Goal: Task Accomplishment & Management: Complete application form

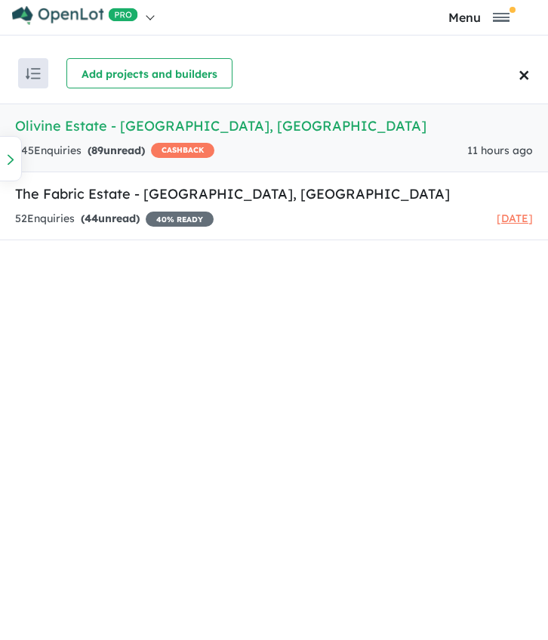
drag, startPoint x: 0, startPoint y: 0, endPoint x: 105, endPoint y: 136, distance: 171.7
click at [105, 136] on link "Olivine Estate - [GEOGRAPHIC_DATA] , [GEOGRAPHIC_DATA] 645 Enquir ies ( 89 unre…" at bounding box center [274, 137] width 548 height 69
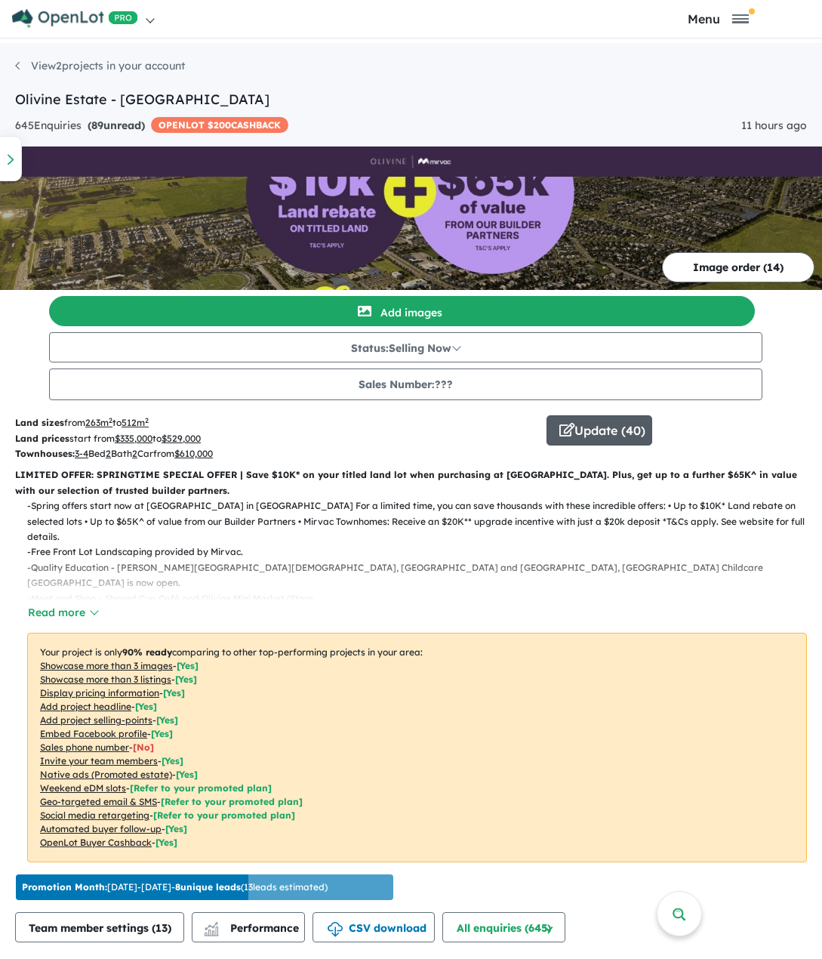
click at [555, 428] on button "Update ( 40 )" at bounding box center [600, 430] width 106 height 30
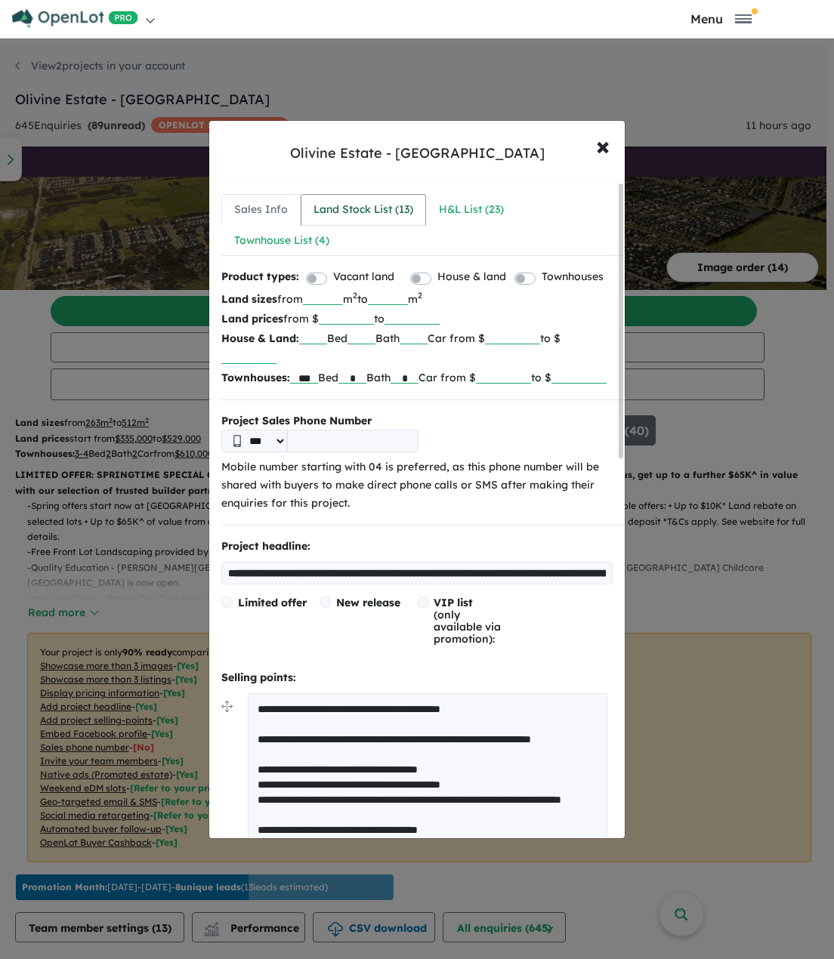
click at [353, 202] on div "Land Stock List ( 13 )" at bounding box center [363, 210] width 100 height 18
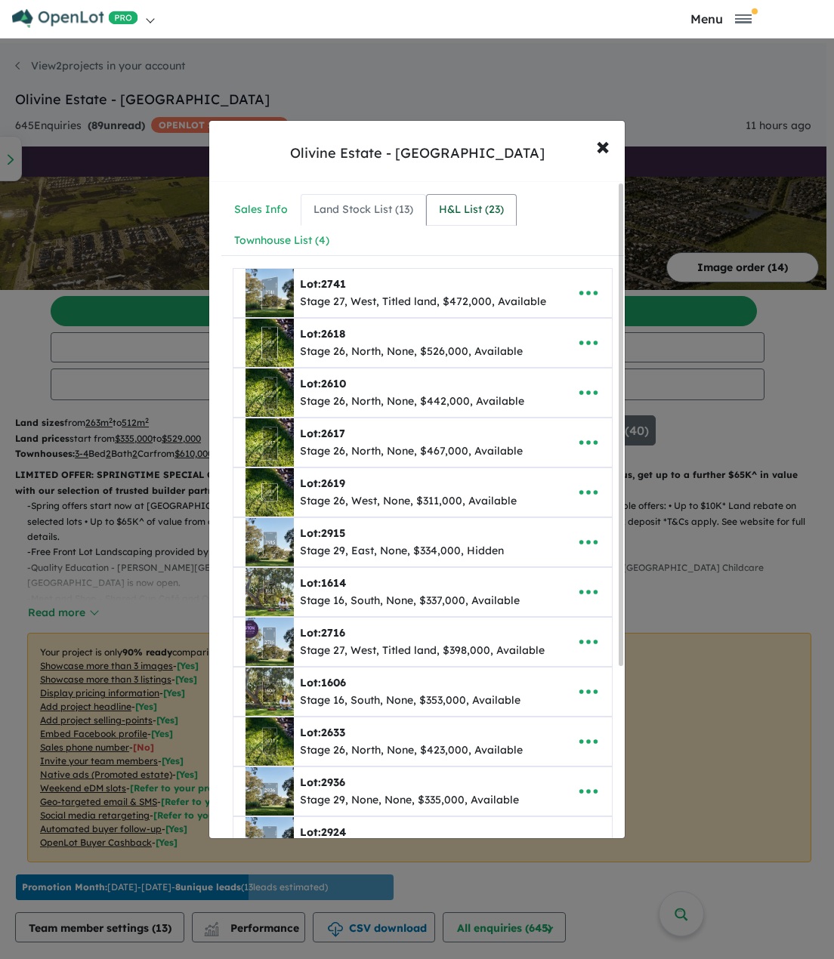
click at [485, 209] on div "H&L List ( 23 )" at bounding box center [471, 210] width 65 height 18
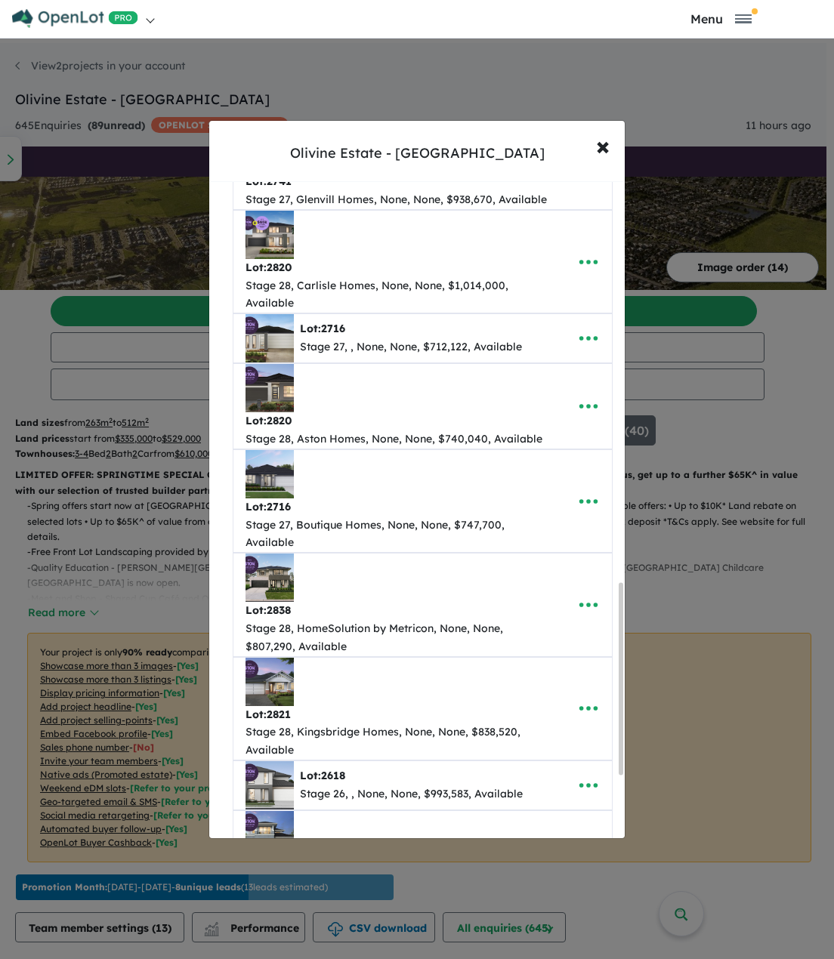
scroll to position [1597, 0]
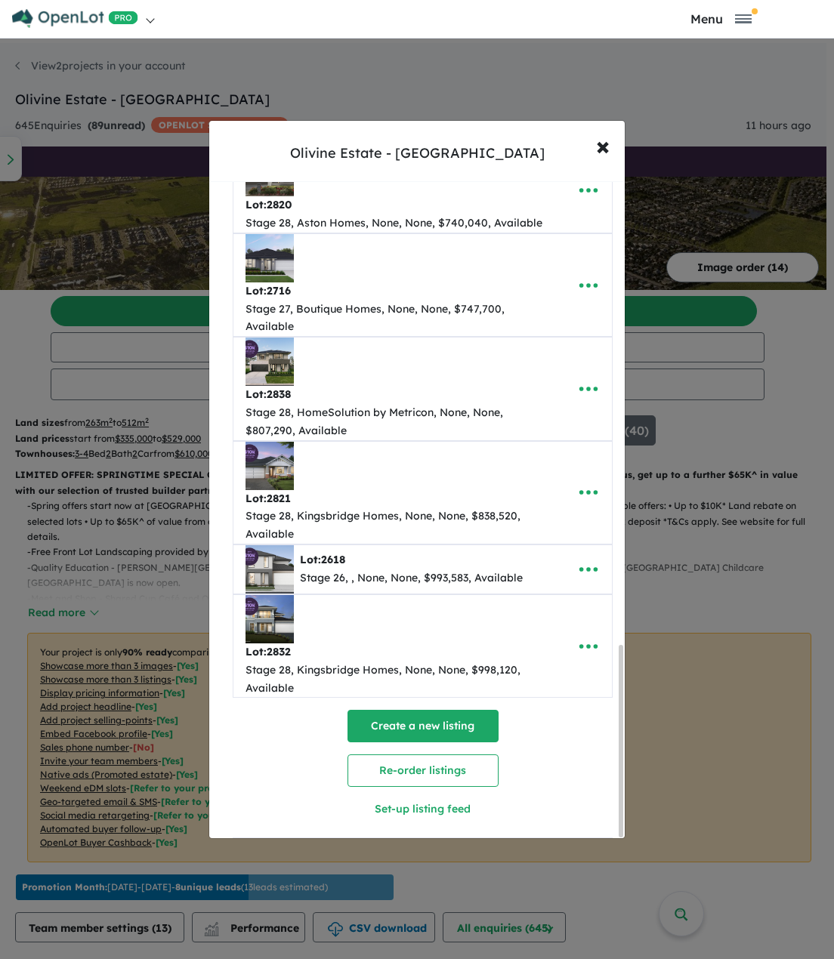
click at [410, 639] on button "Create a new listing" at bounding box center [422, 726] width 151 height 32
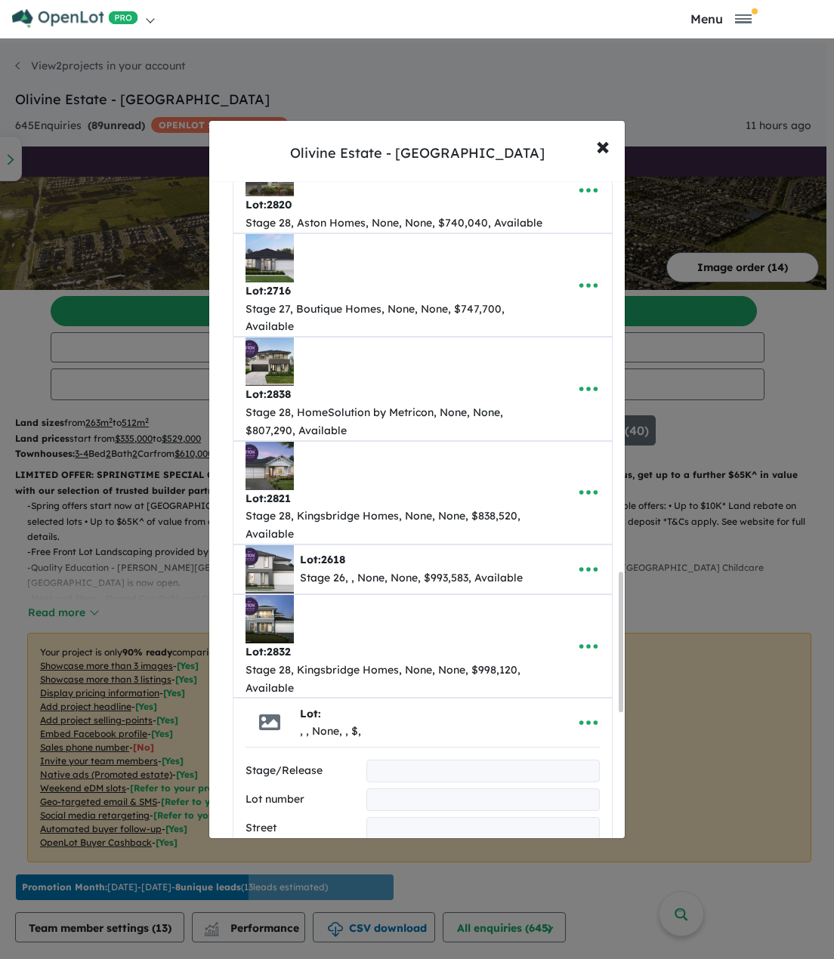
scroll to position [1837, 0]
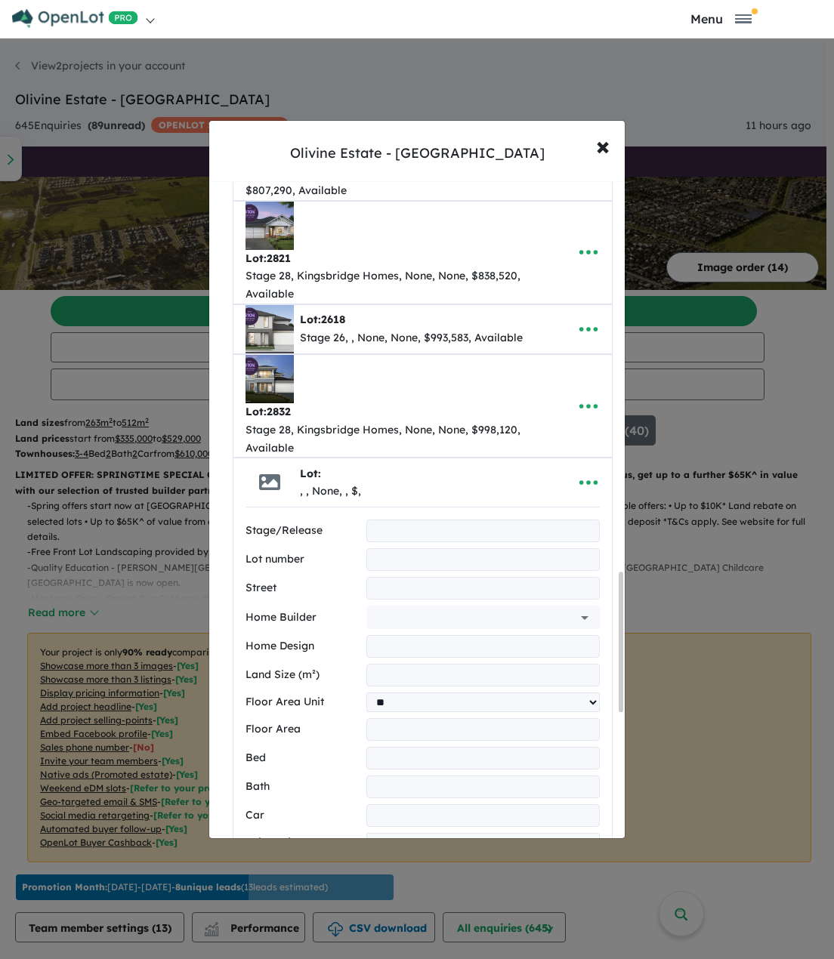
click at [395, 548] on input "text" at bounding box center [482, 559] width 233 height 23
type input "****"
click at [384, 519] on input "text" at bounding box center [482, 530] width 233 height 23
type input "********"
drag, startPoint x: 392, startPoint y: 572, endPoint x: 284, endPoint y: 574, distance: 108.0
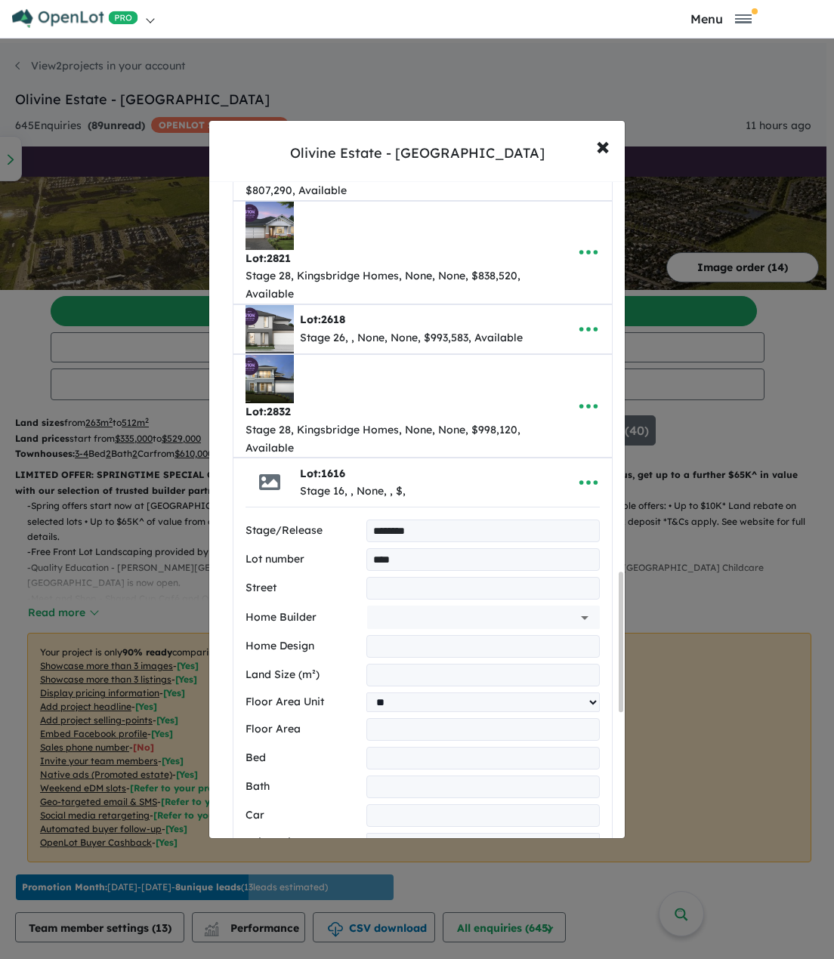
click at [392, 577] on input "text" at bounding box center [482, 588] width 233 height 23
click at [389, 577] on input "text" at bounding box center [482, 588] width 233 height 23
click at [396, 577] on input "text" at bounding box center [482, 588] width 233 height 23
type input "**********"
click at [412, 606] on input "text" at bounding box center [462, 617] width 178 height 23
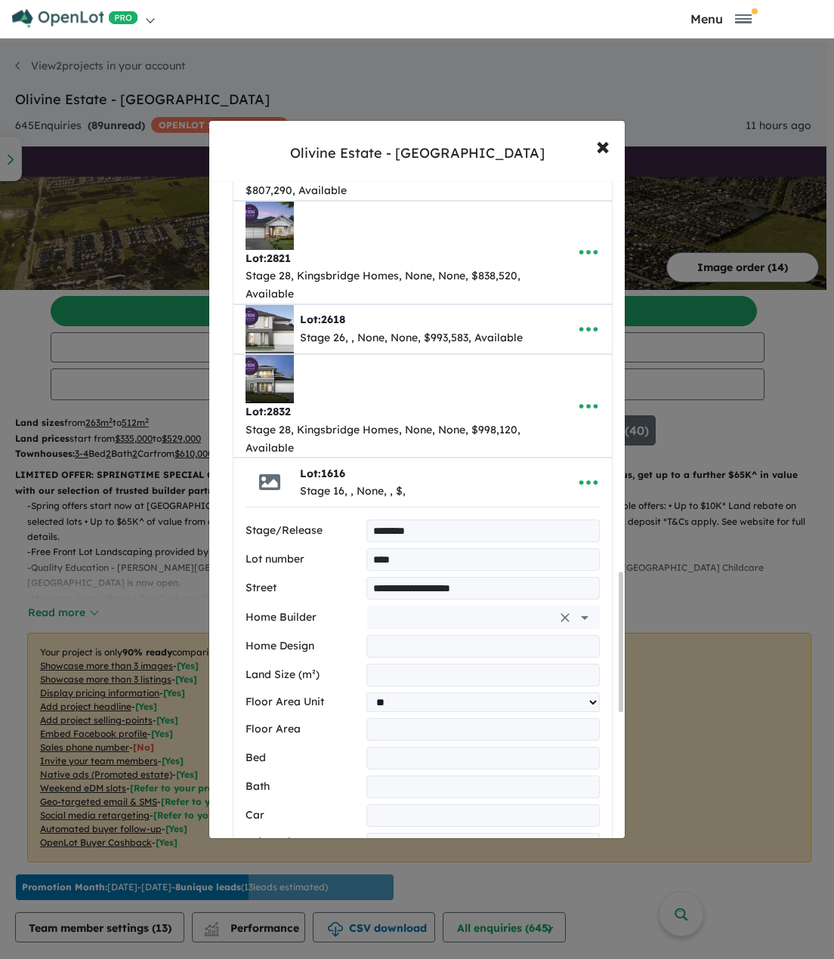
click at [402, 606] on input "text" at bounding box center [462, 617] width 178 height 23
click at [405, 622] on li "Aston Homes" at bounding box center [479, 634] width 217 height 27
type input "**********"
click at [408, 635] on input "text" at bounding box center [482, 646] width 233 height 23
type input "**********"
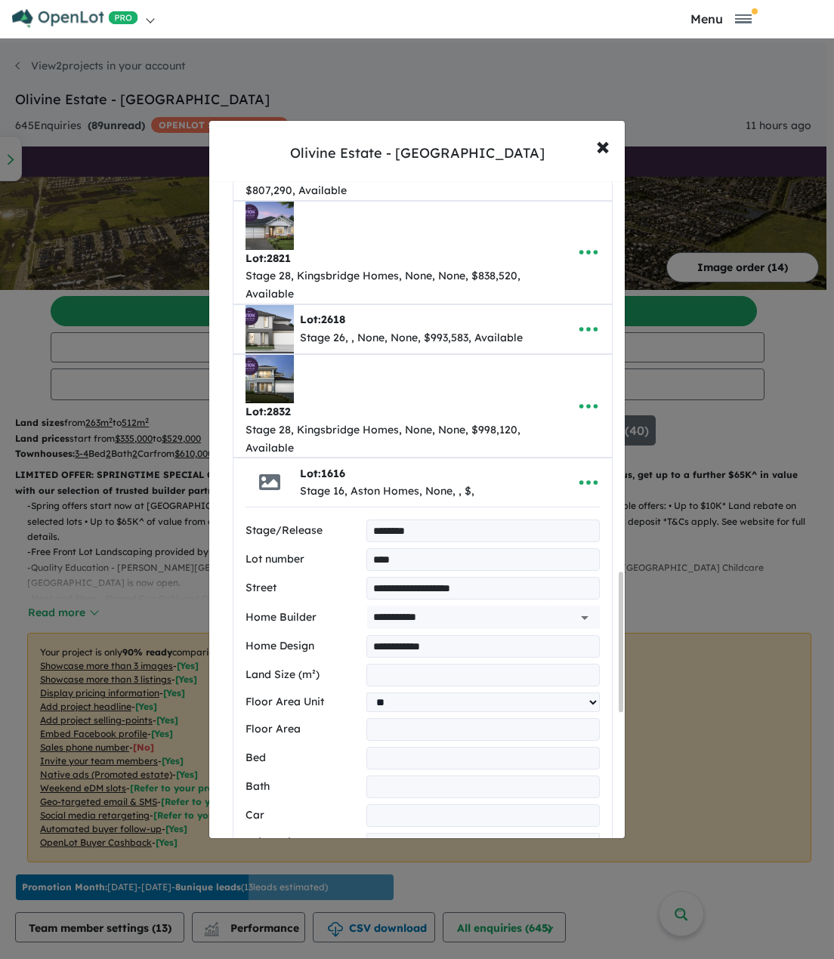
click at [421, 639] on input "number" at bounding box center [482, 675] width 233 height 23
type input "***"
click at [405, 639] on input "number" at bounding box center [482, 729] width 233 height 23
click at [399, 639] on input "number" at bounding box center [482, 758] width 233 height 23
type input "*"
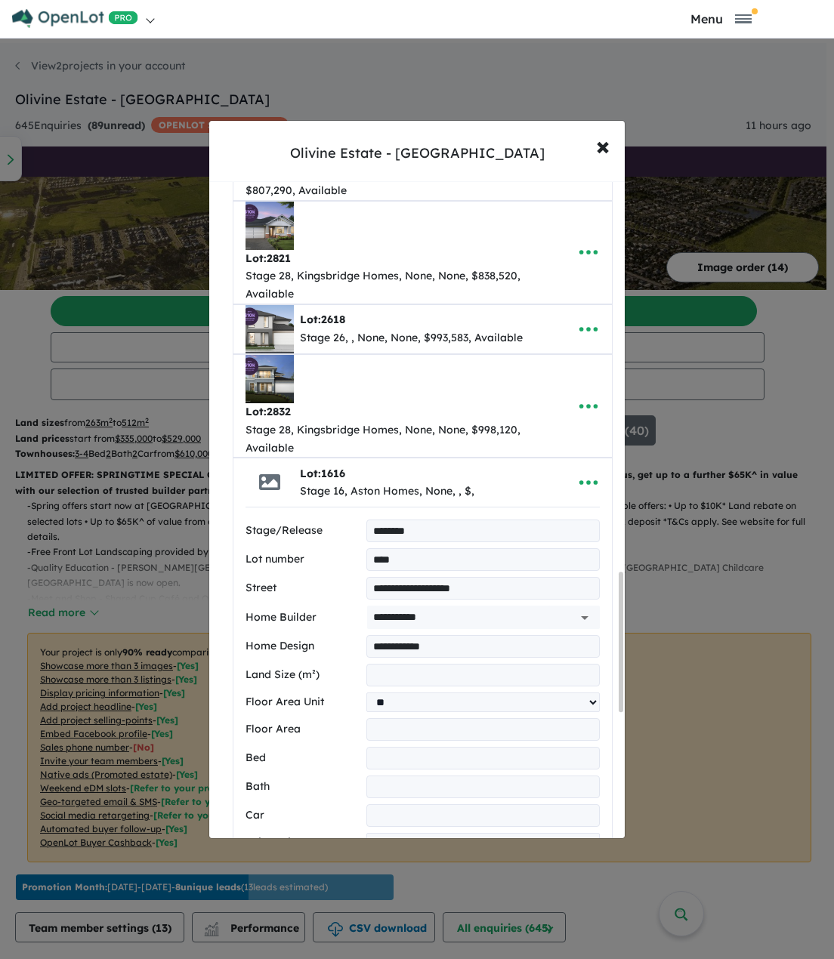
drag, startPoint x: 396, startPoint y: 771, endPoint x: 395, endPoint y: 778, distance: 7.6
click at [396, 639] on input "number" at bounding box center [482, 786] width 233 height 23
type input "*"
click at [390, 639] on input "number" at bounding box center [482, 815] width 233 height 23
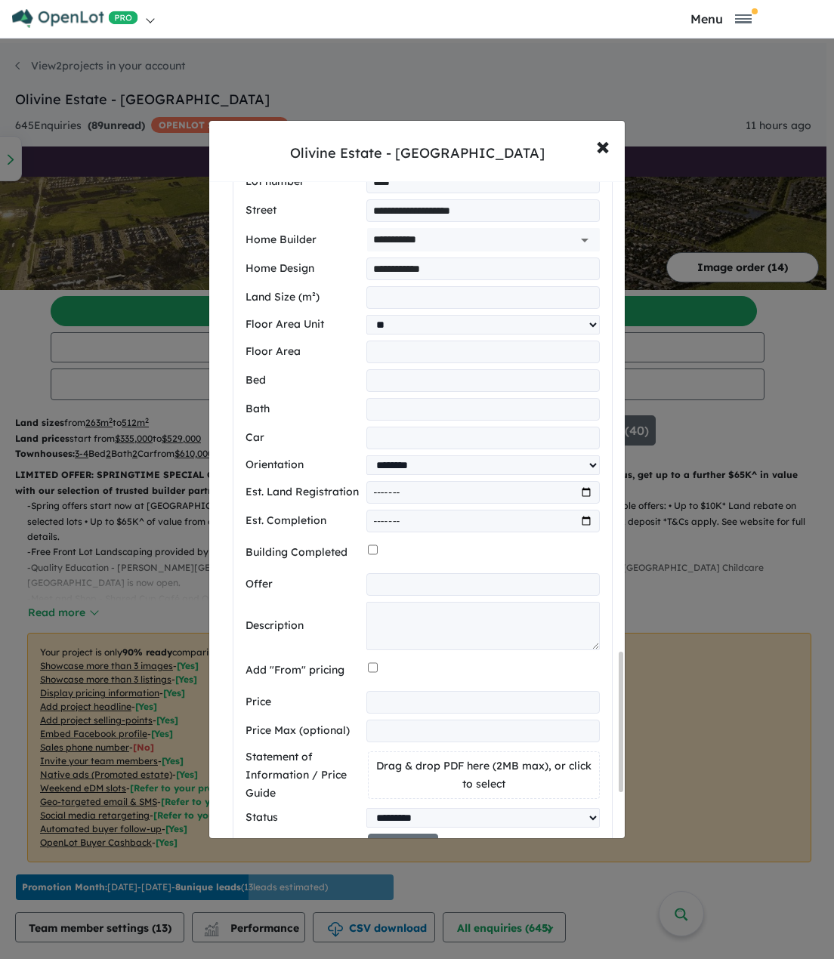
type input "*"
click at [427, 615] on textarea at bounding box center [482, 626] width 233 height 48
click at [383, 576] on input "text" at bounding box center [482, 584] width 233 height 23
paste input "**********"
type input "**********"
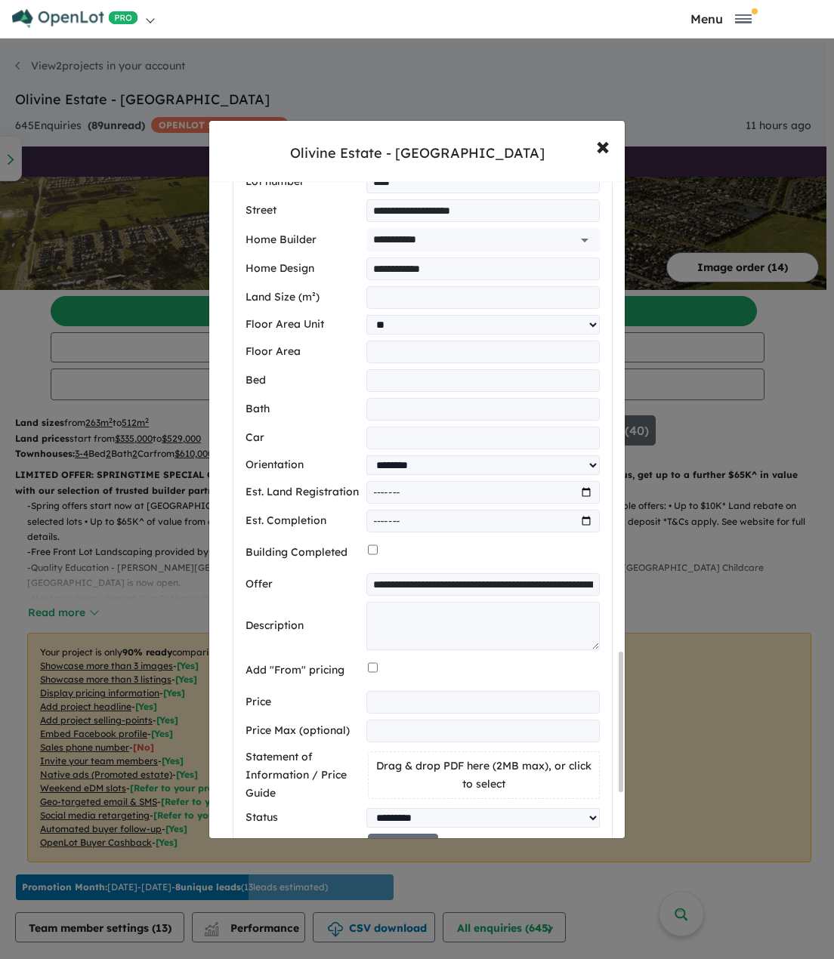
scroll to position [0, 405]
click at [408, 575] on input "**********" at bounding box center [484, 584] width 230 height 23
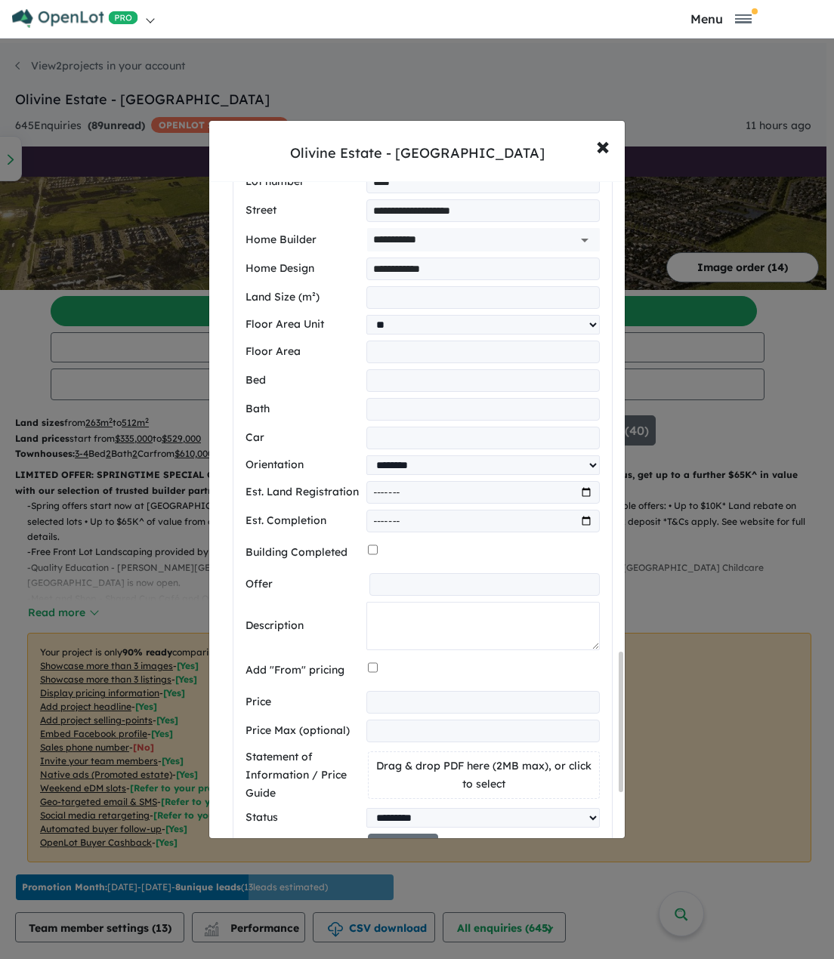
click at [404, 606] on textarea at bounding box center [482, 626] width 233 height 48
paste textarea "**********"
type textarea "**********"
click at [397, 639] on input "number" at bounding box center [482, 702] width 233 height 23
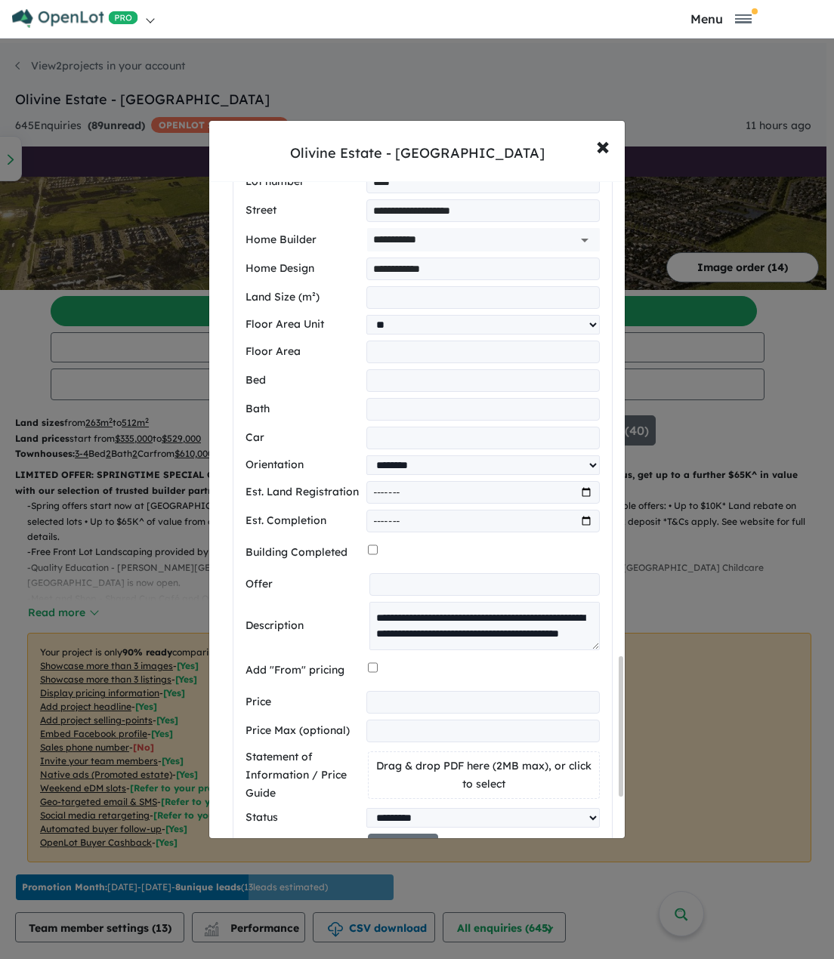
scroll to position [2366, 0]
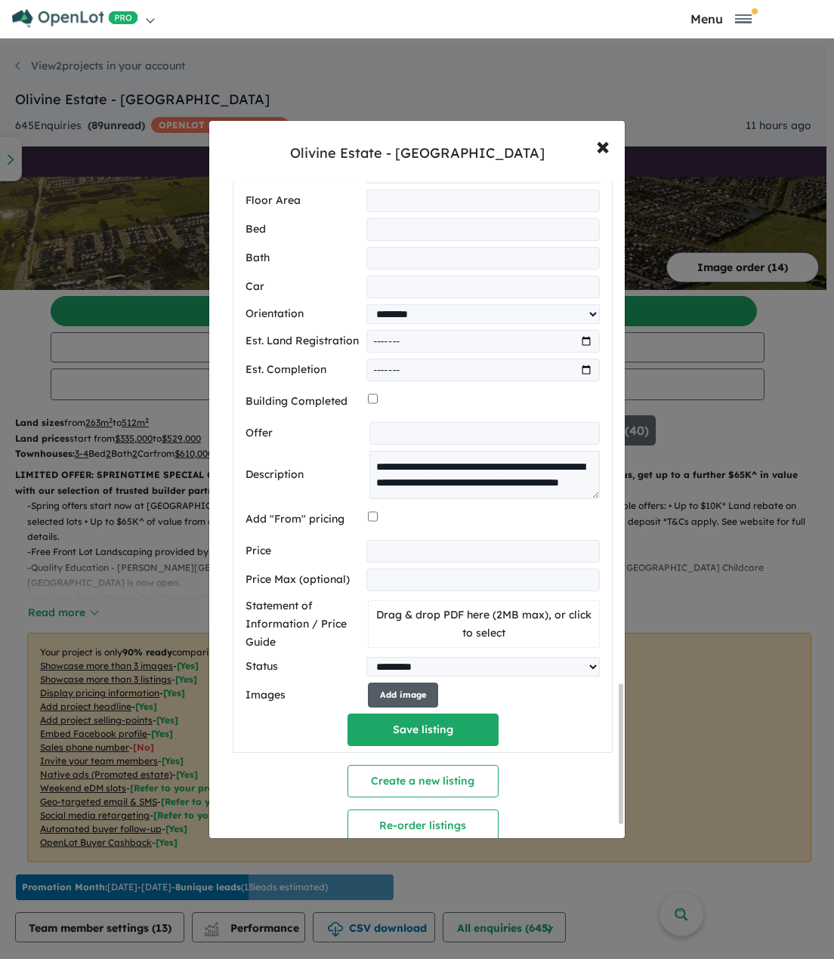
type input "******"
click at [392, 639] on button "Add image" at bounding box center [403, 695] width 70 height 25
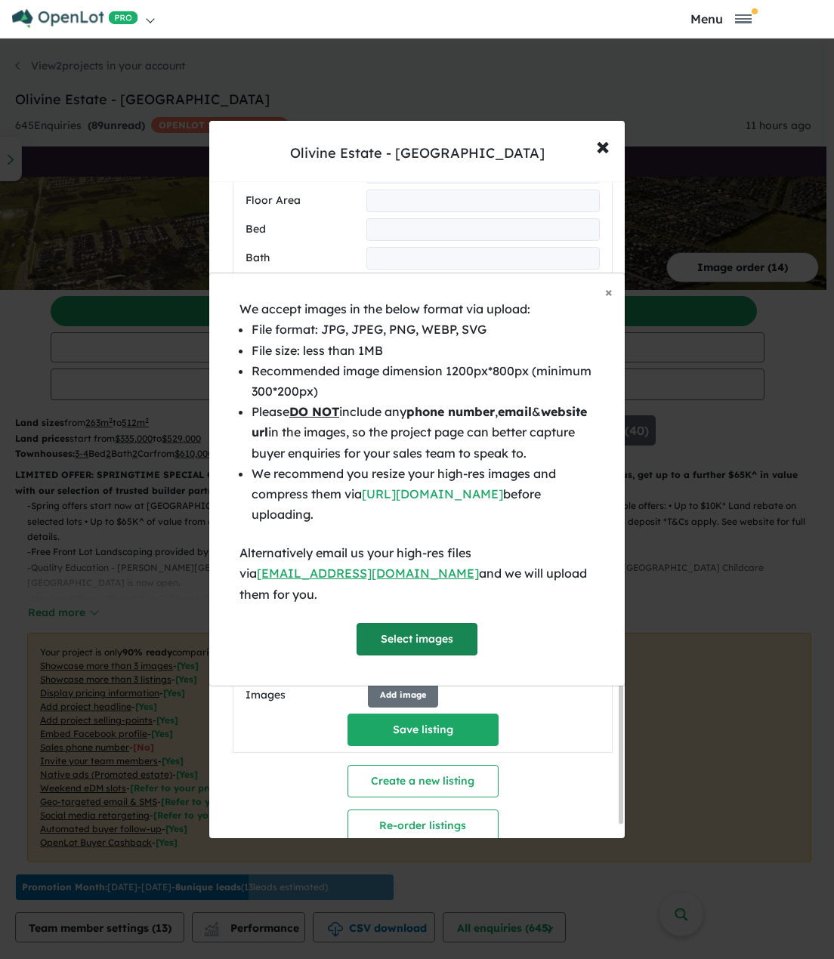
click at [418, 639] on button "Select images" at bounding box center [416, 639] width 121 height 32
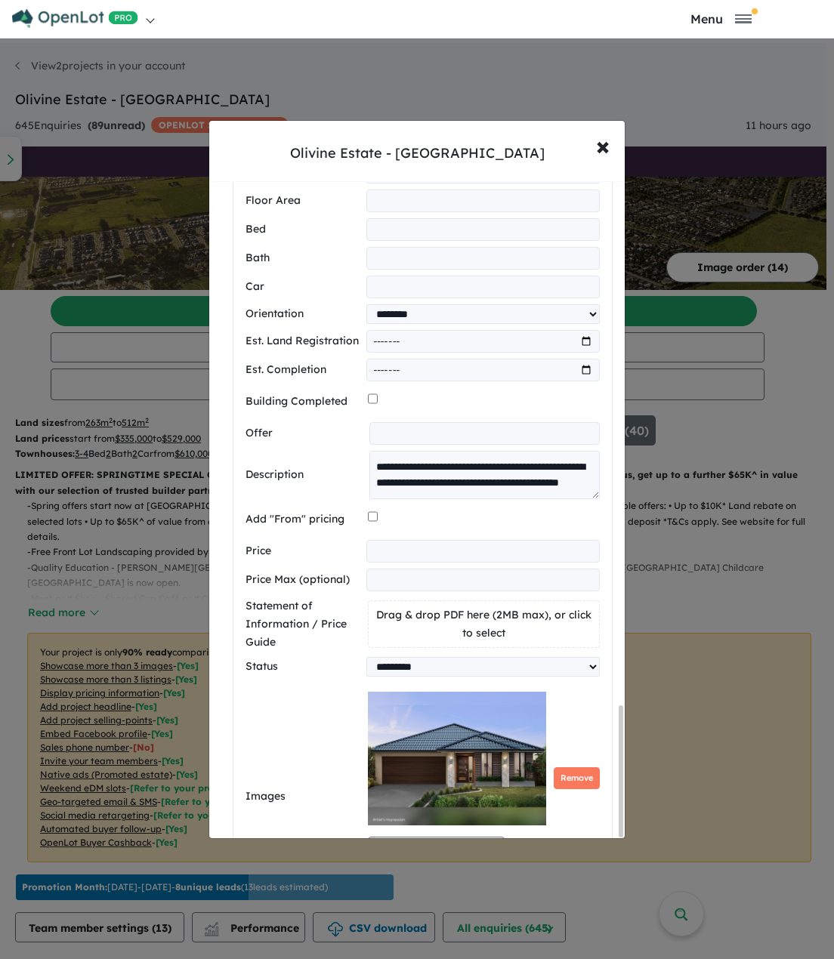
scroll to position [2631, 0]
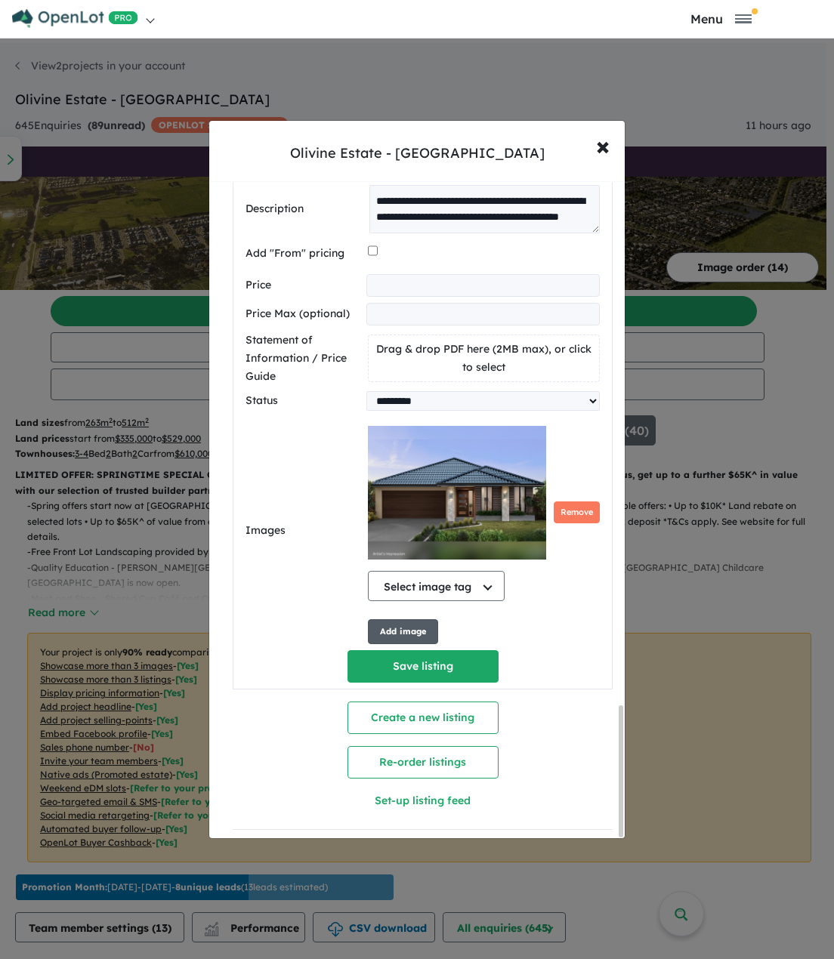
click at [404, 621] on button "Add image" at bounding box center [403, 631] width 70 height 25
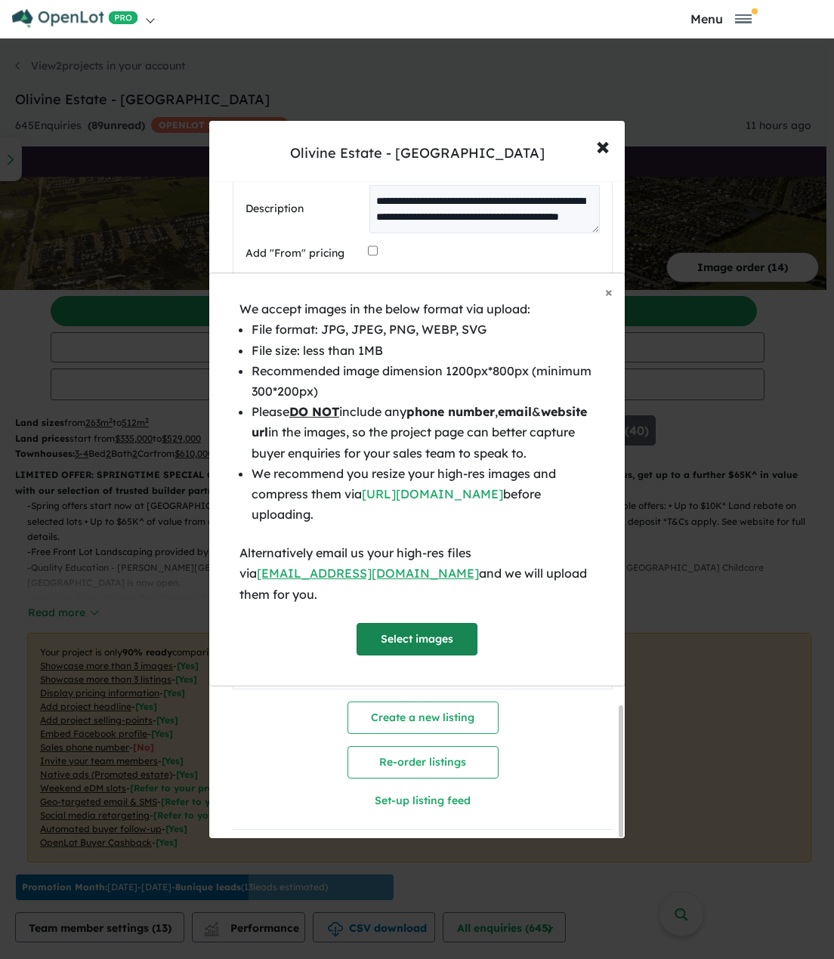
click at [446, 629] on button "Select images" at bounding box center [416, 639] width 121 height 32
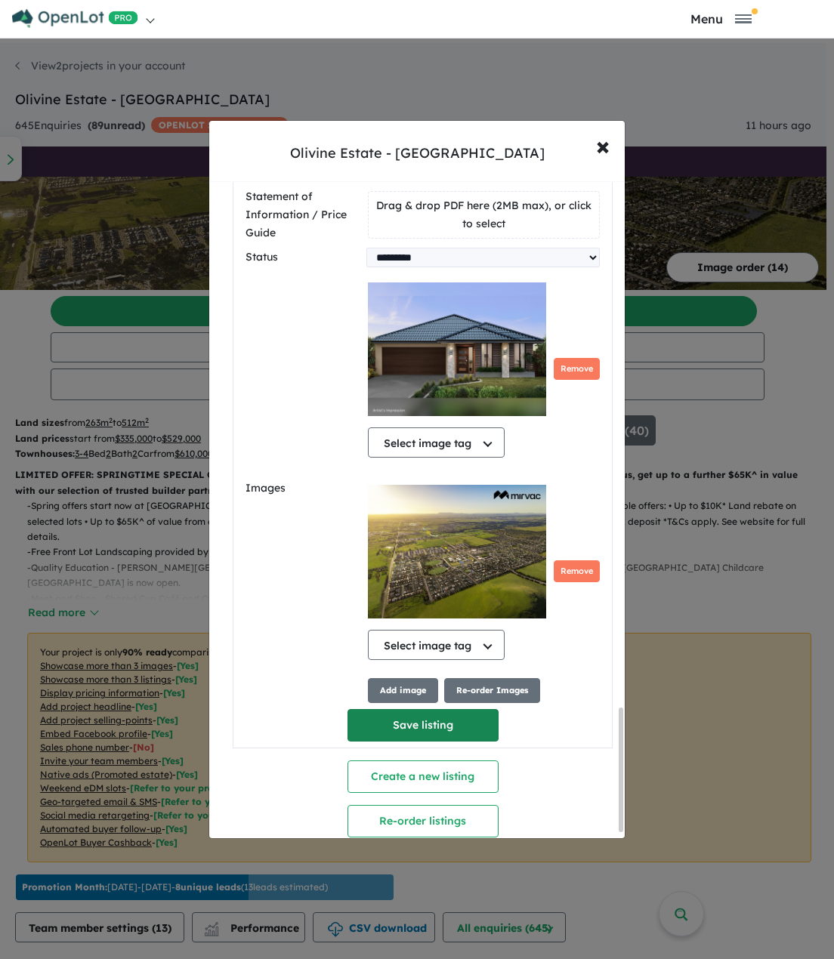
scroll to position [2834, 0]
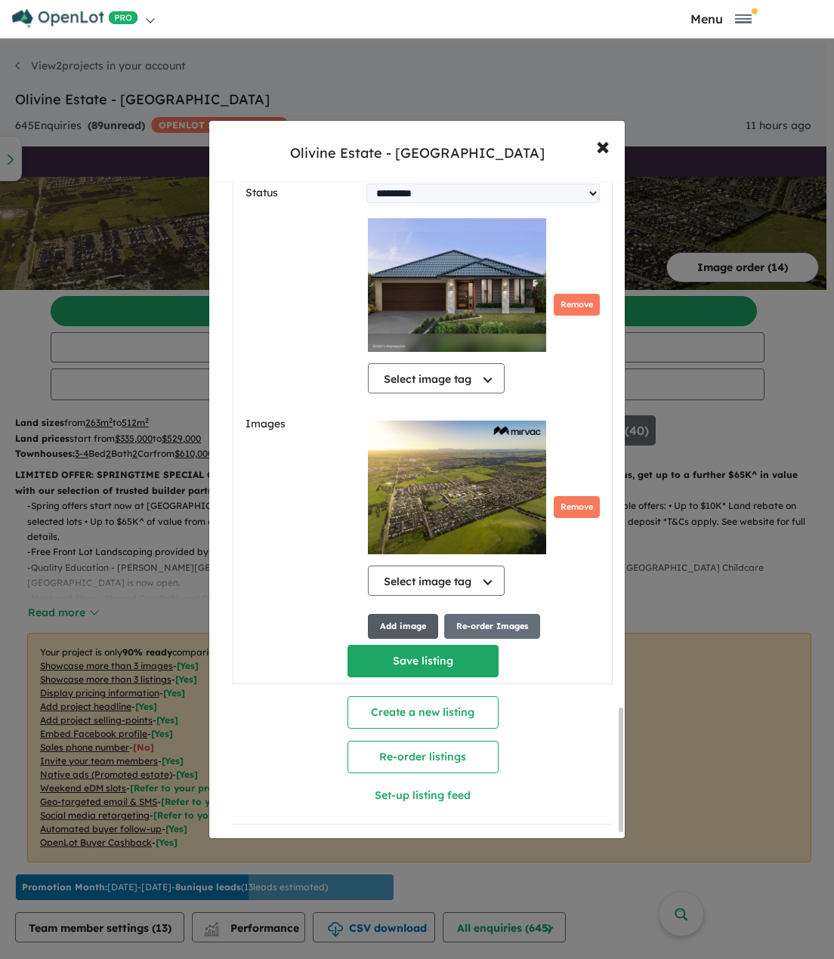
click at [394, 617] on button "Add image" at bounding box center [403, 626] width 70 height 25
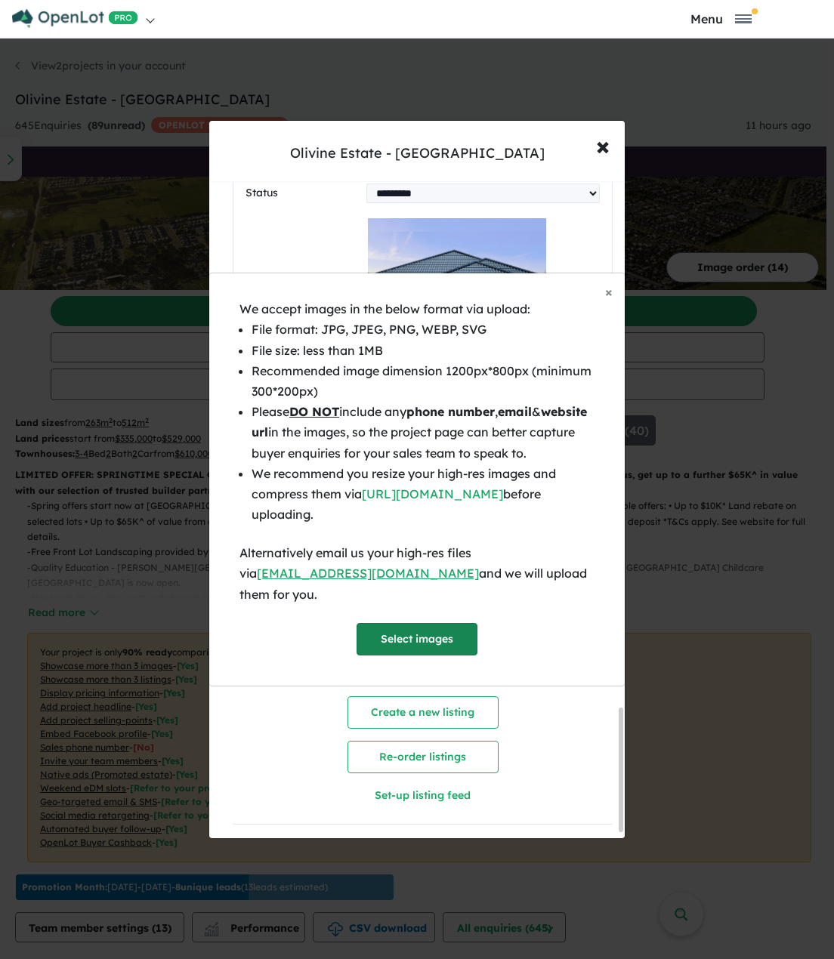
click at [414, 627] on button "Select images" at bounding box center [416, 639] width 121 height 32
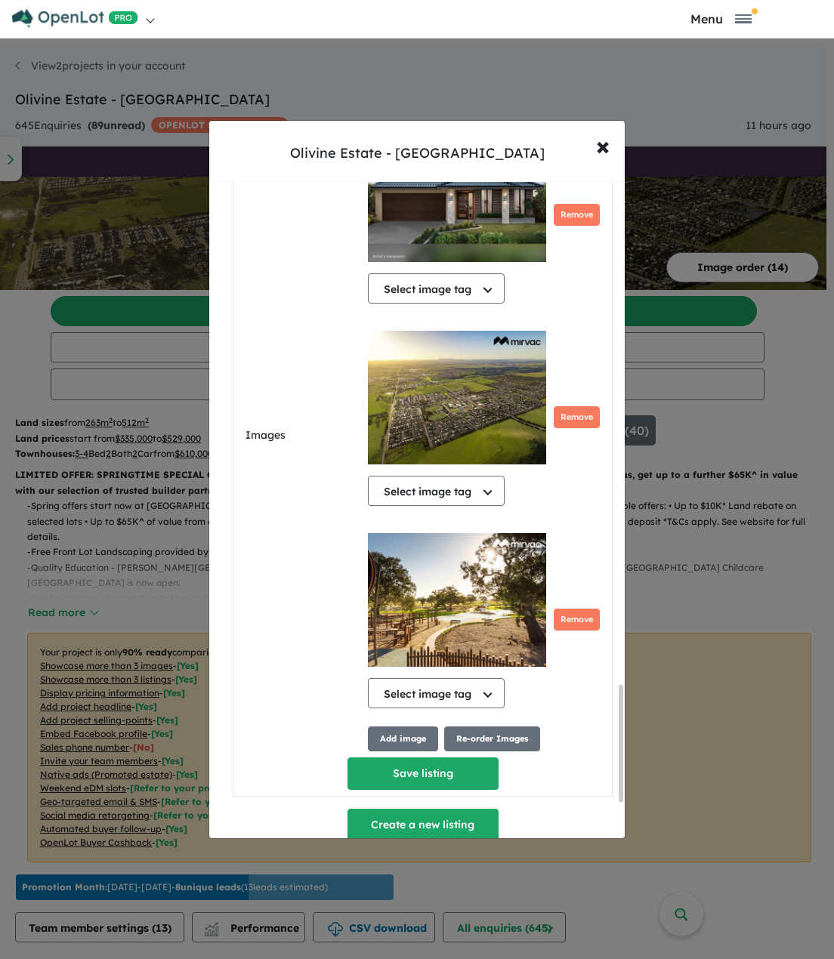
scroll to position [3036, 0]
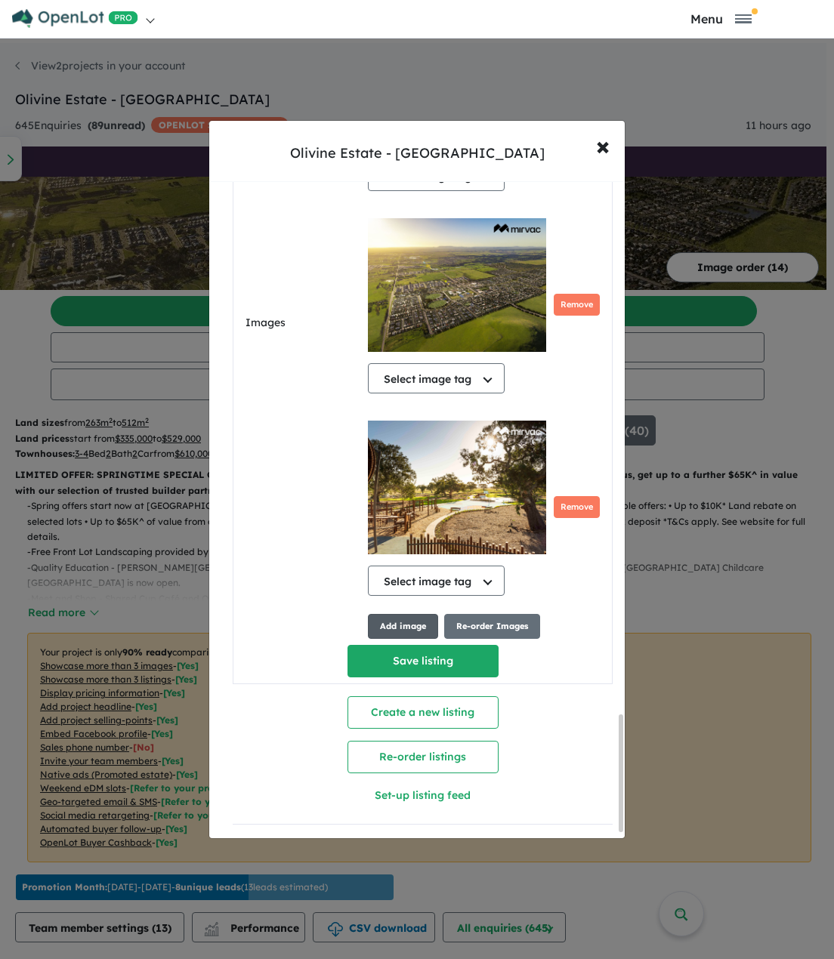
click at [404, 614] on button "Add image" at bounding box center [403, 626] width 70 height 25
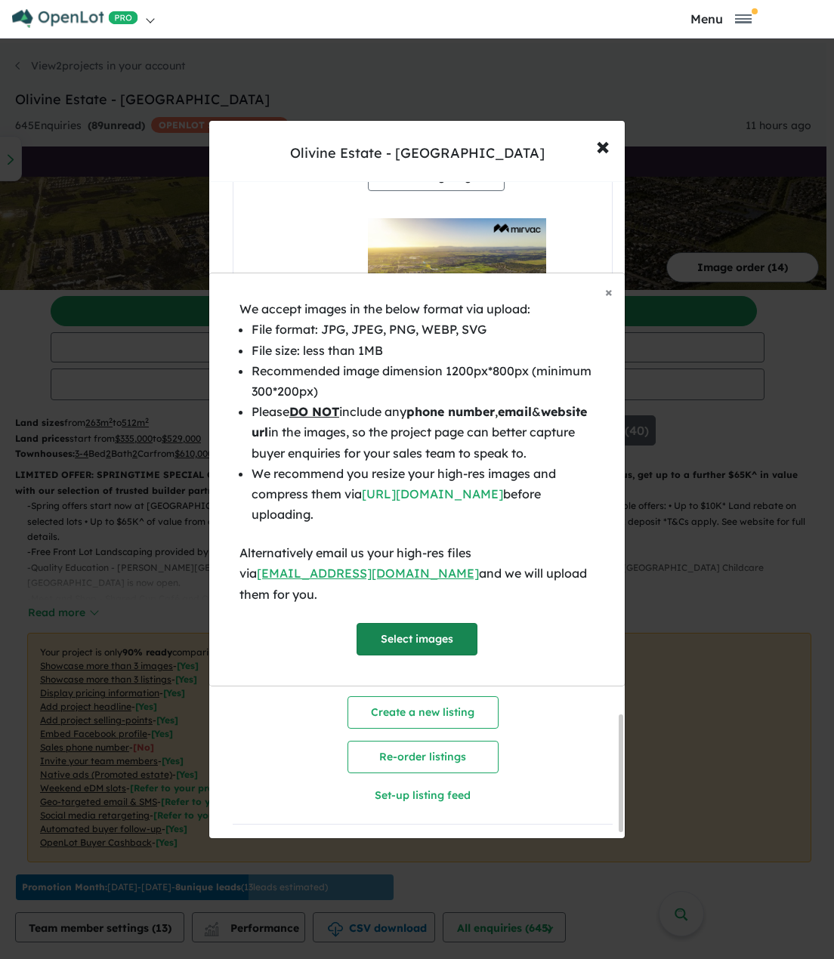
click at [393, 623] on button "Select images" at bounding box center [416, 639] width 121 height 32
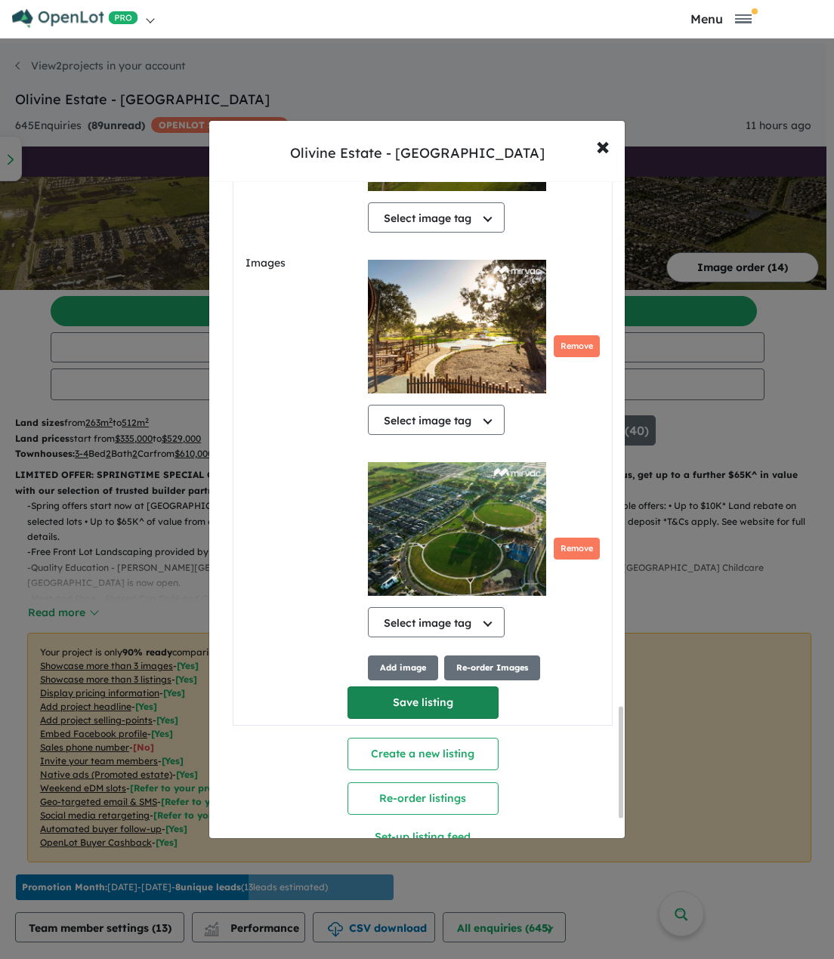
scroll to position [3239, 0]
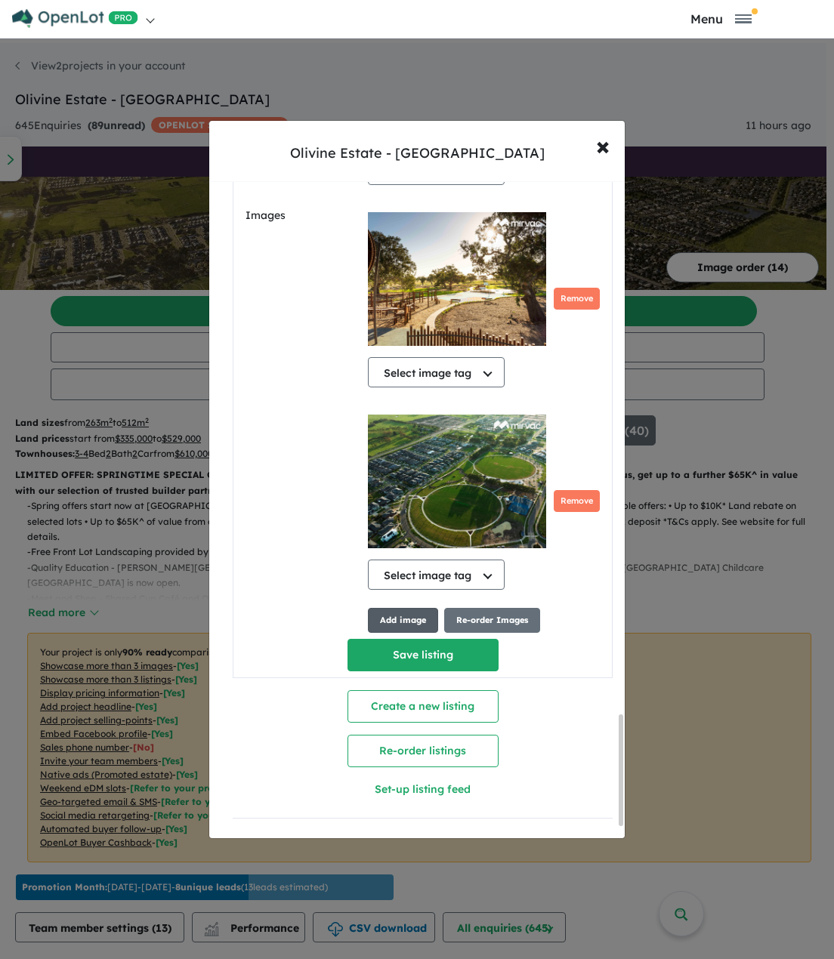
click at [398, 614] on button "Add image" at bounding box center [403, 620] width 70 height 25
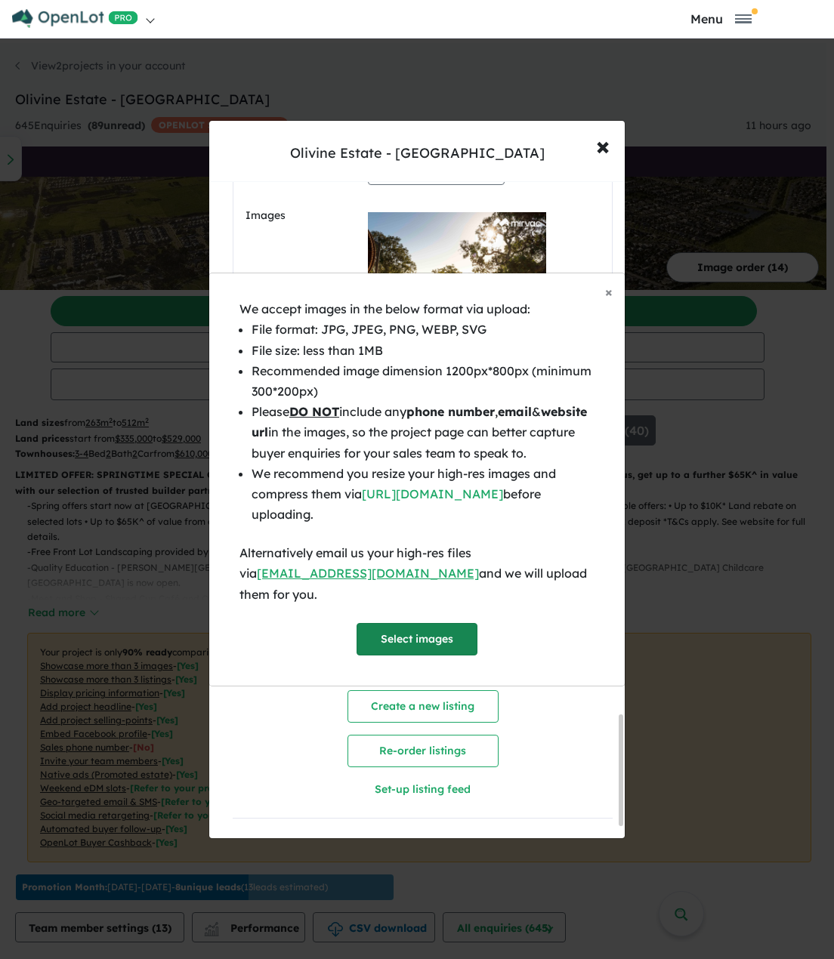
click at [398, 623] on button "Select images" at bounding box center [416, 639] width 121 height 32
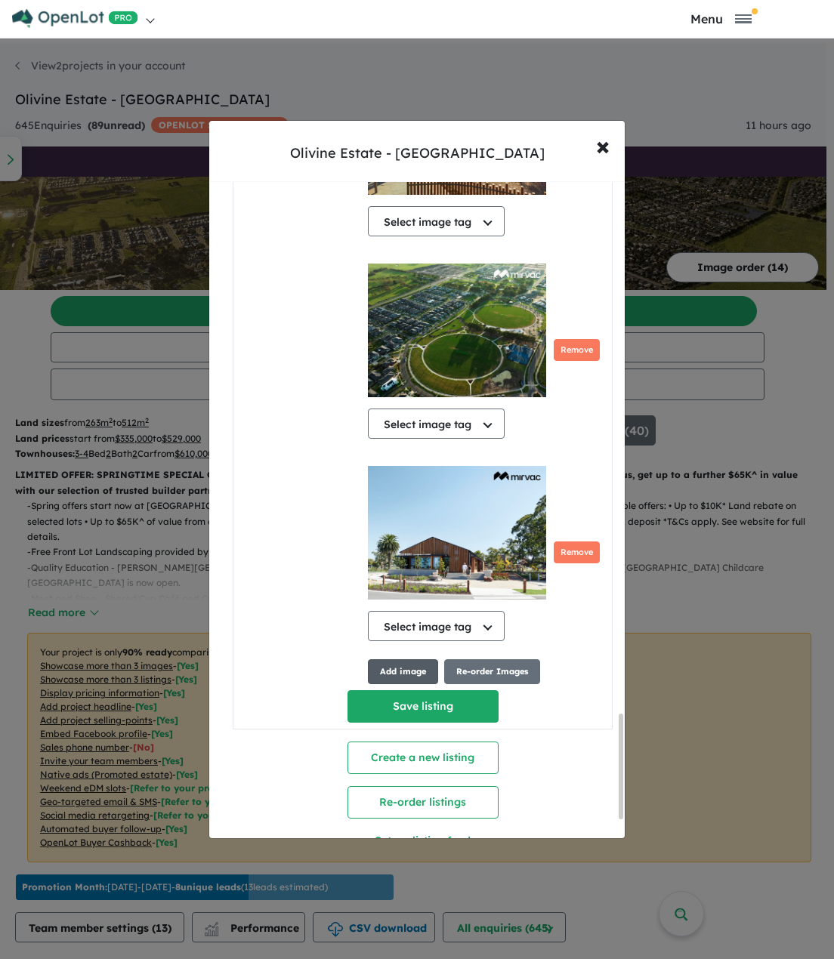
scroll to position [3441, 0]
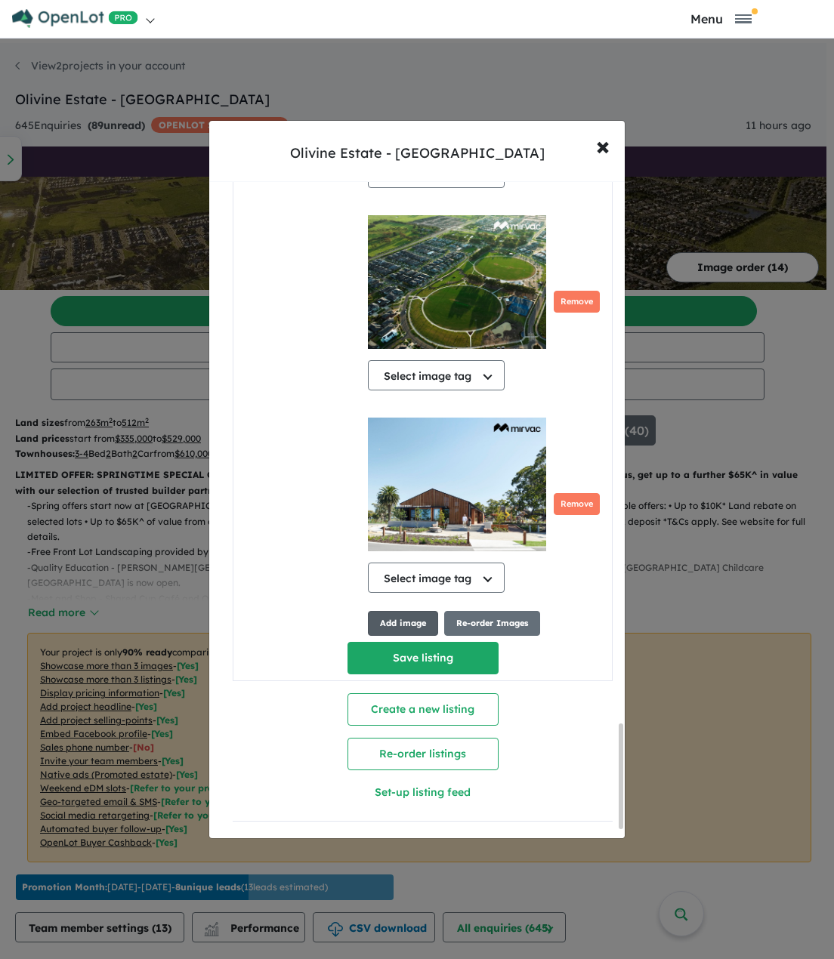
click at [387, 621] on button "Add image" at bounding box center [403, 623] width 70 height 25
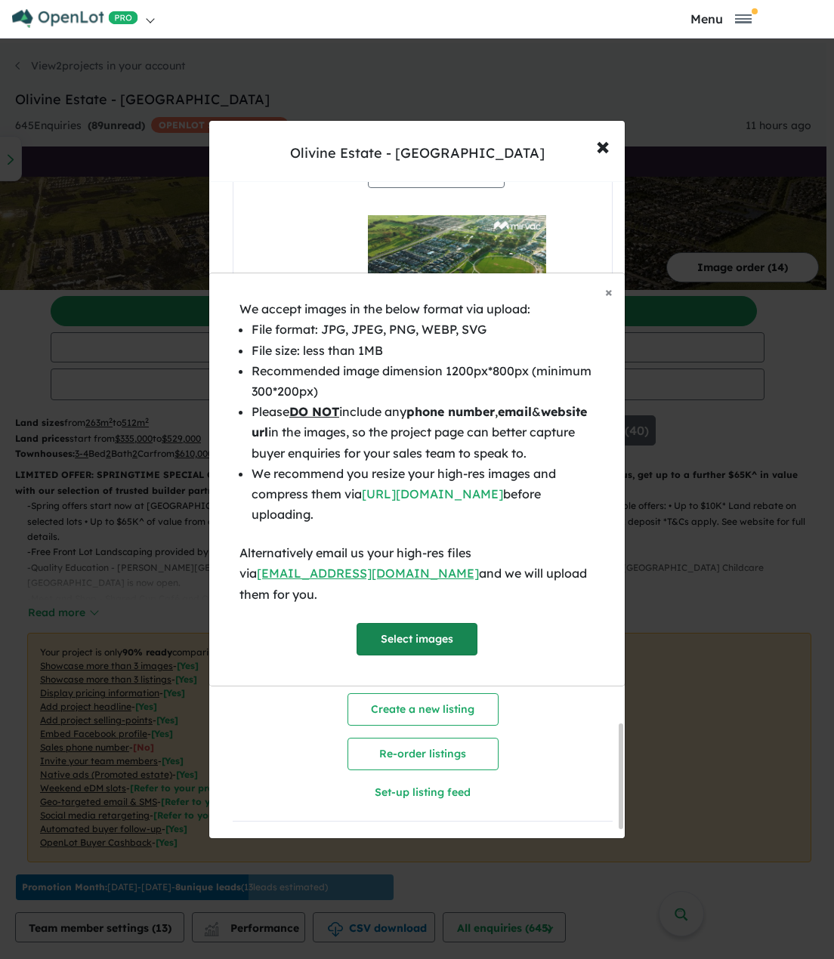
click at [394, 623] on button "Select images" at bounding box center [416, 639] width 121 height 32
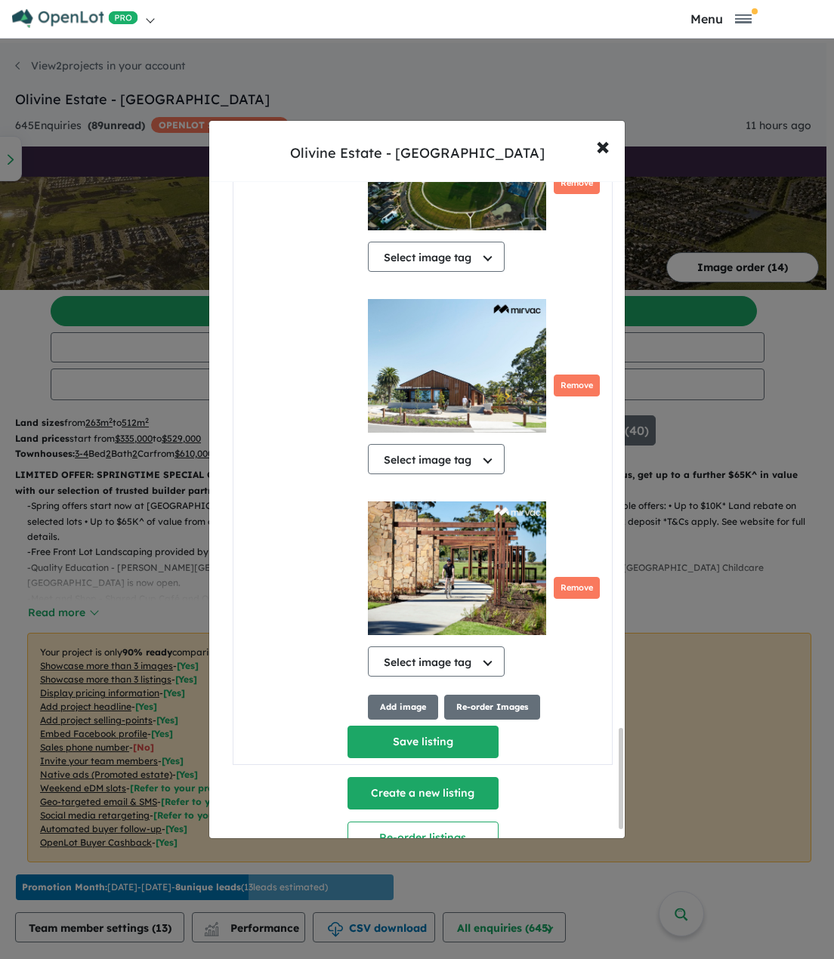
scroll to position [3643, 0]
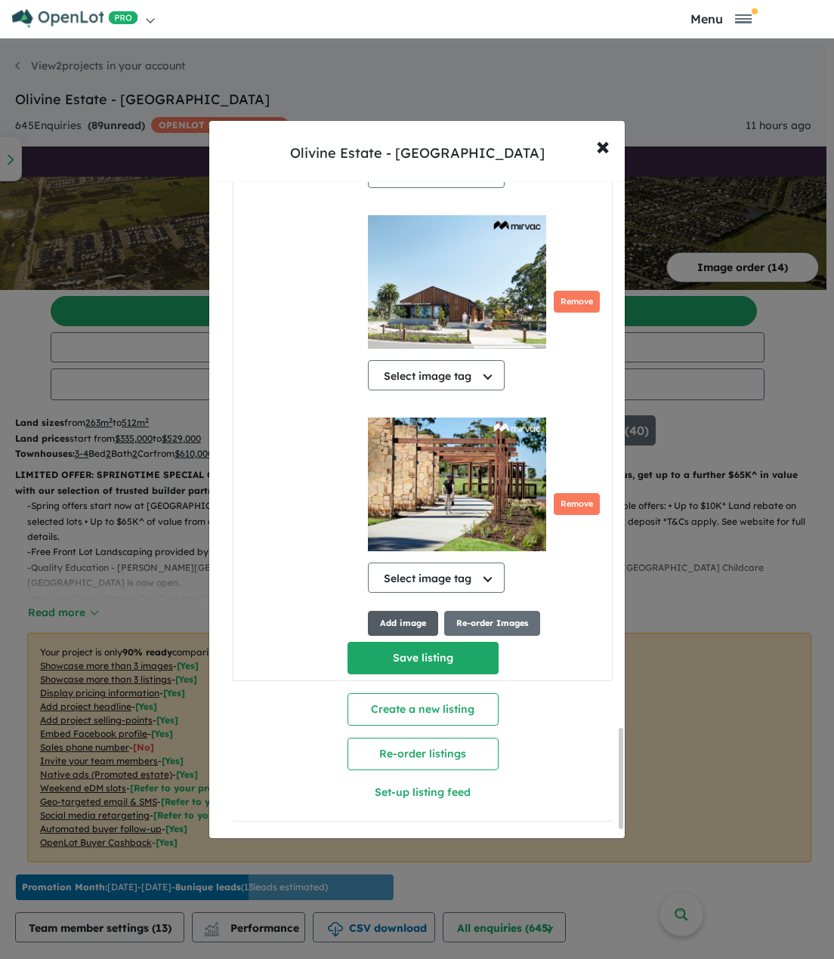
click at [405, 621] on button "Add image" at bounding box center [403, 623] width 70 height 25
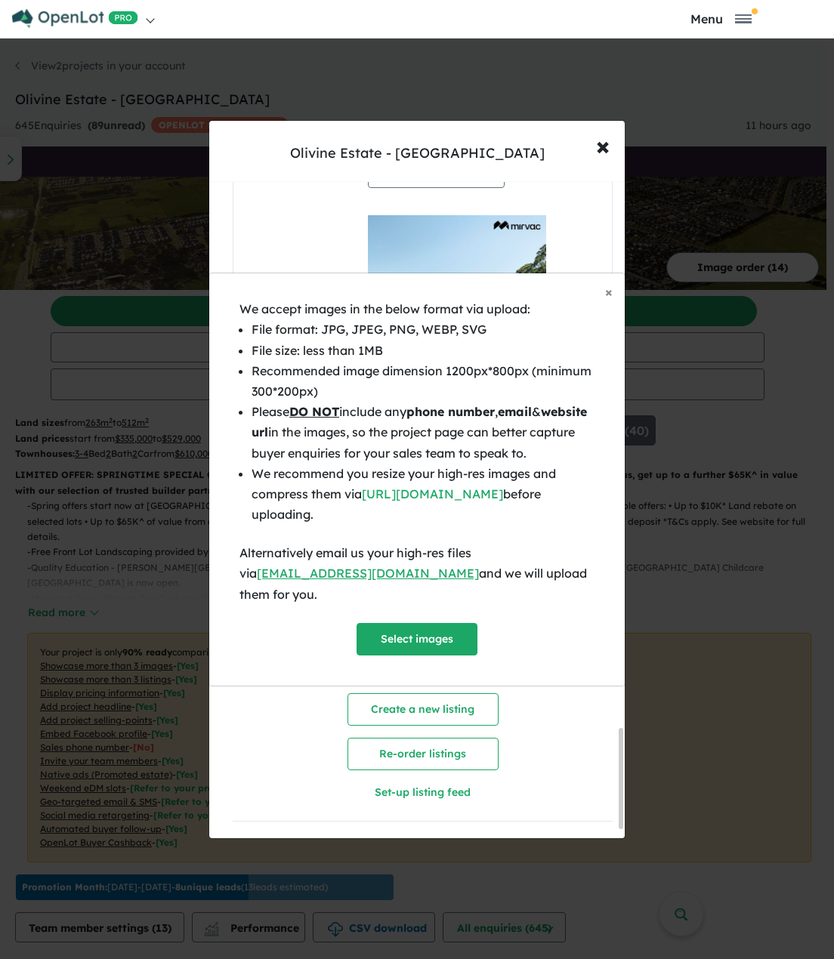
click at [408, 610] on div "We accept images in the below format via upload: File format: JPG, JPEG, PNG, W…" at bounding box center [416, 477] width 355 height 356
click at [408, 623] on button "Select images" at bounding box center [416, 639] width 121 height 32
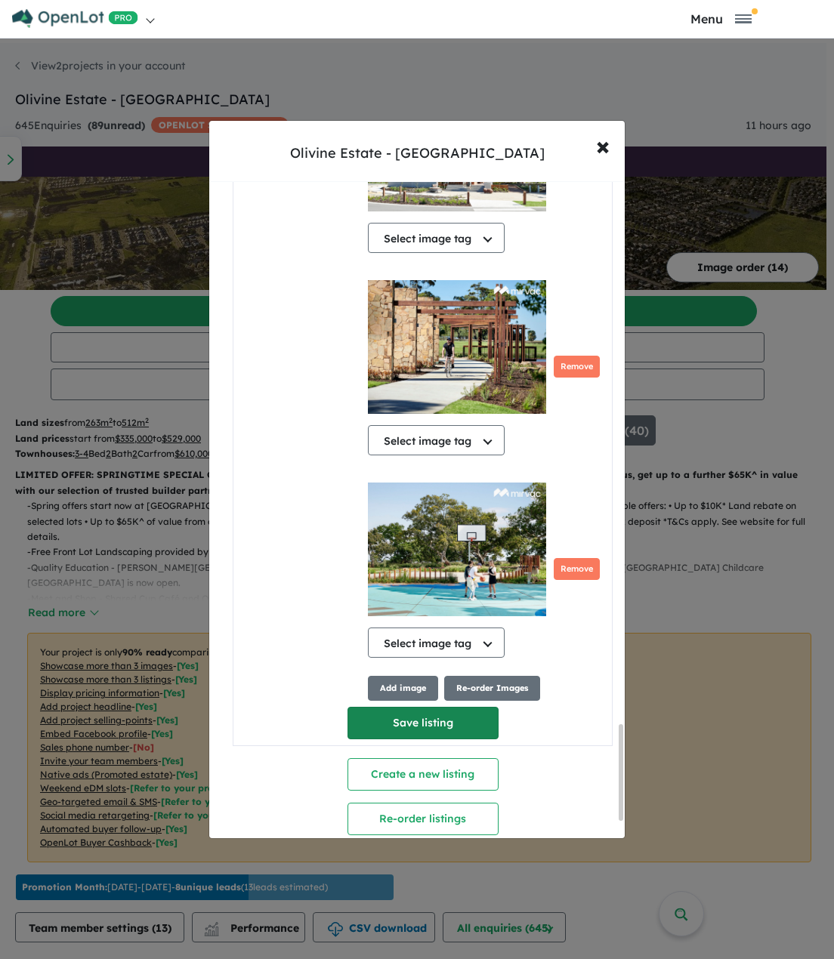
scroll to position [3794, 0]
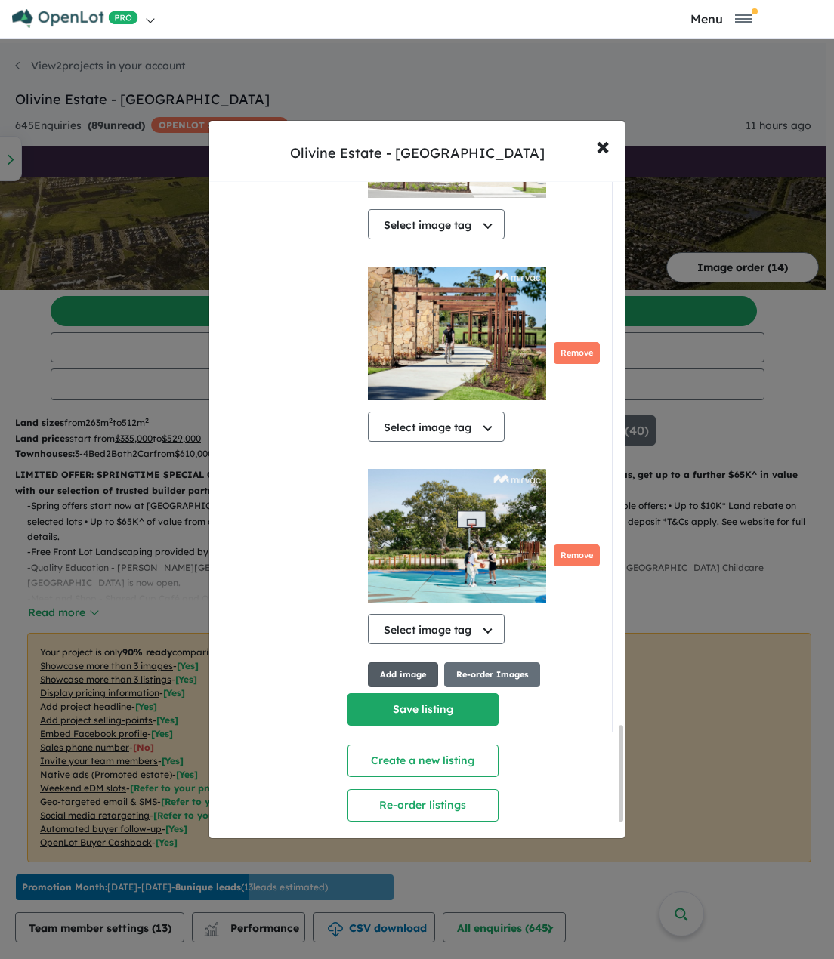
click at [402, 639] on button "Add image" at bounding box center [403, 674] width 70 height 25
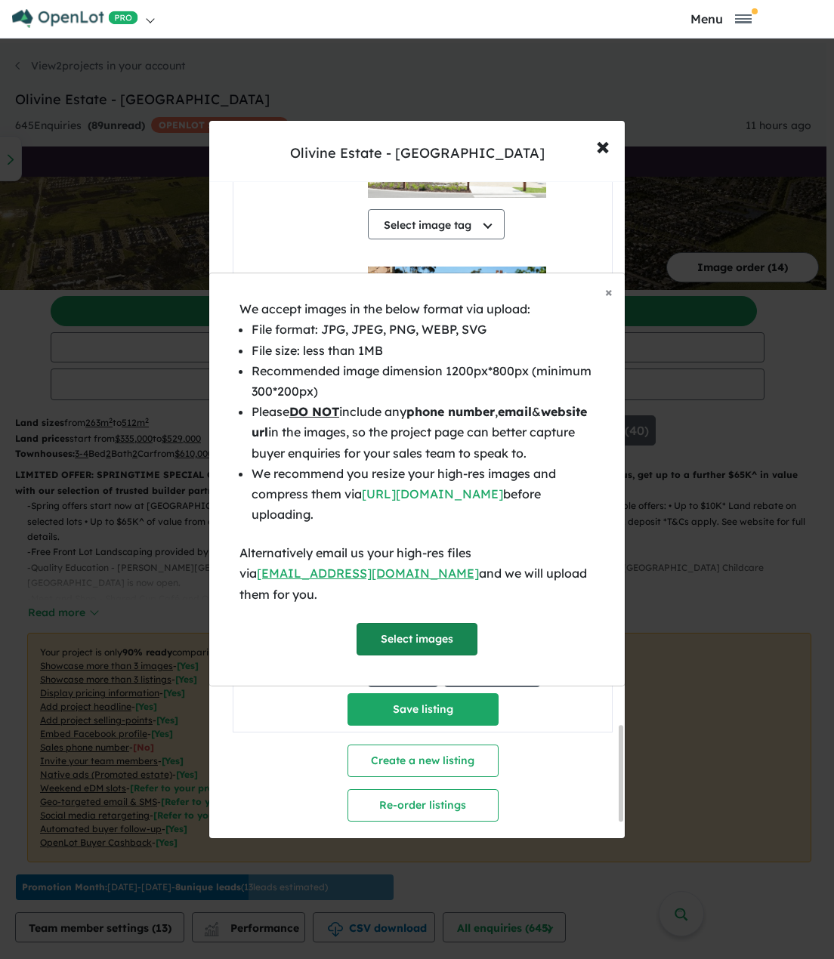
click at [415, 634] on button "Select images" at bounding box center [416, 639] width 121 height 32
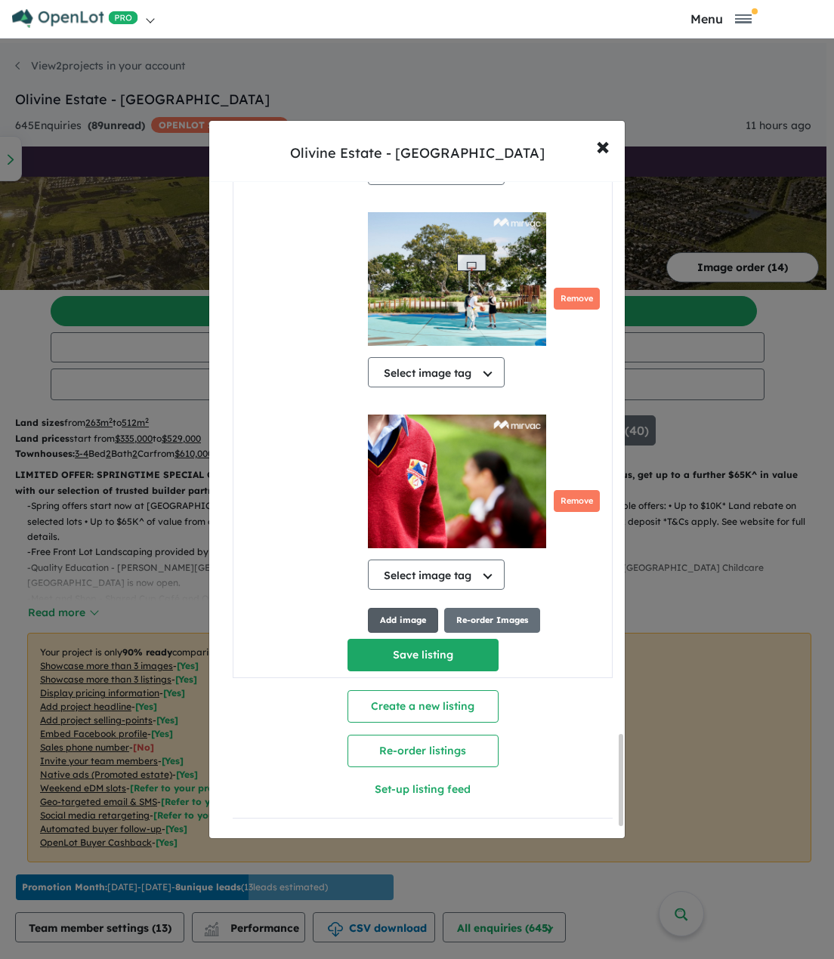
click at [405, 611] on button "Add image" at bounding box center [403, 620] width 70 height 25
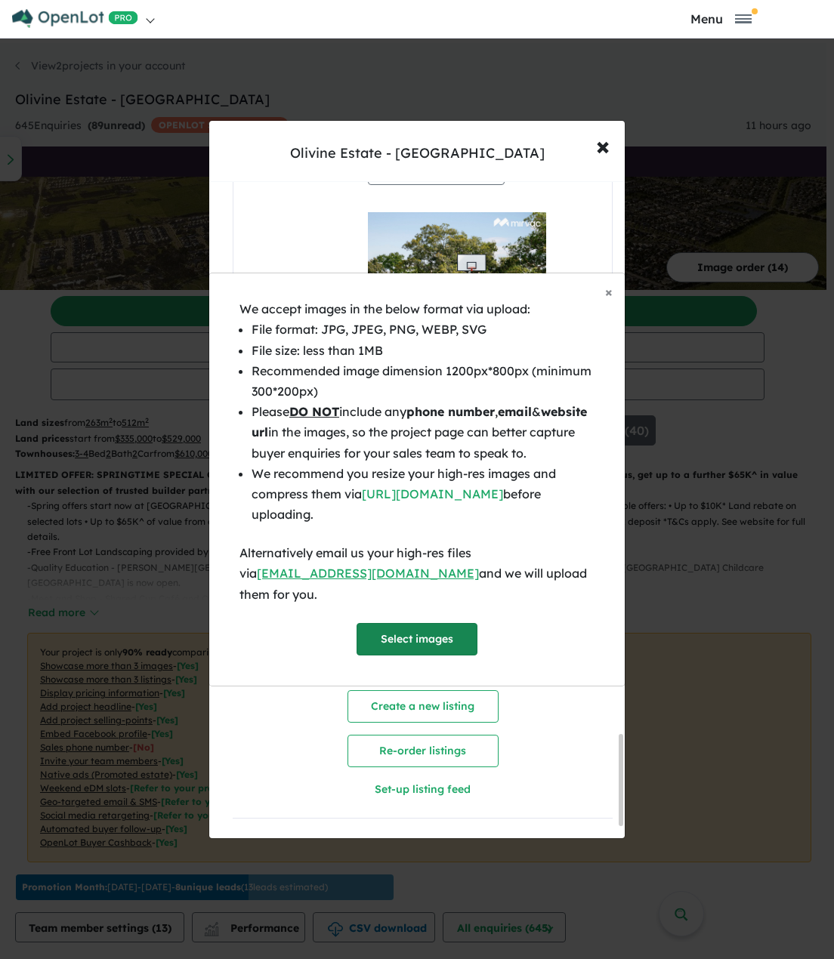
click at [398, 623] on button "Select images" at bounding box center [416, 639] width 121 height 32
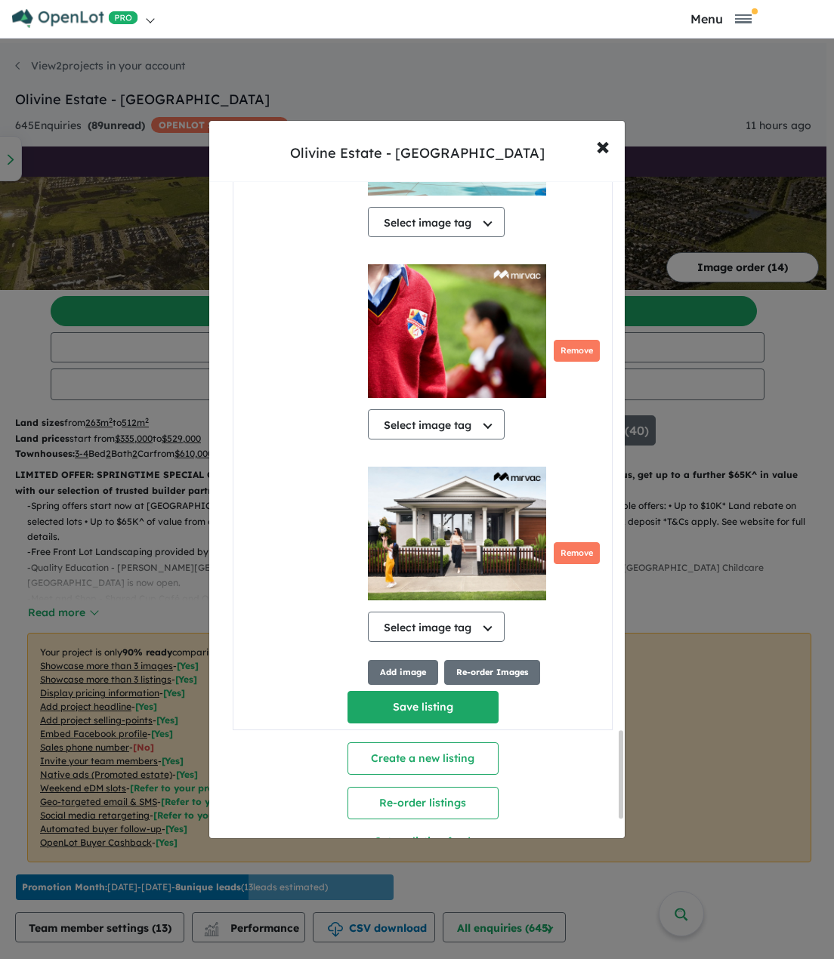
scroll to position [4199, 0]
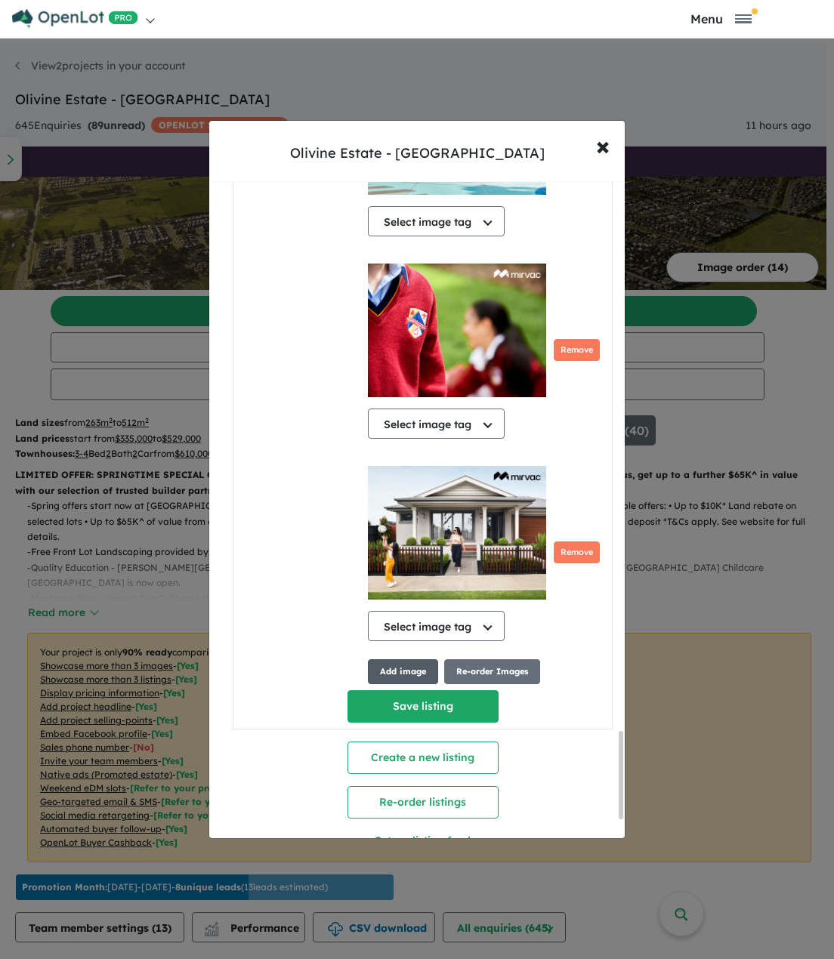
click at [406, 639] on button "Add image" at bounding box center [403, 671] width 70 height 25
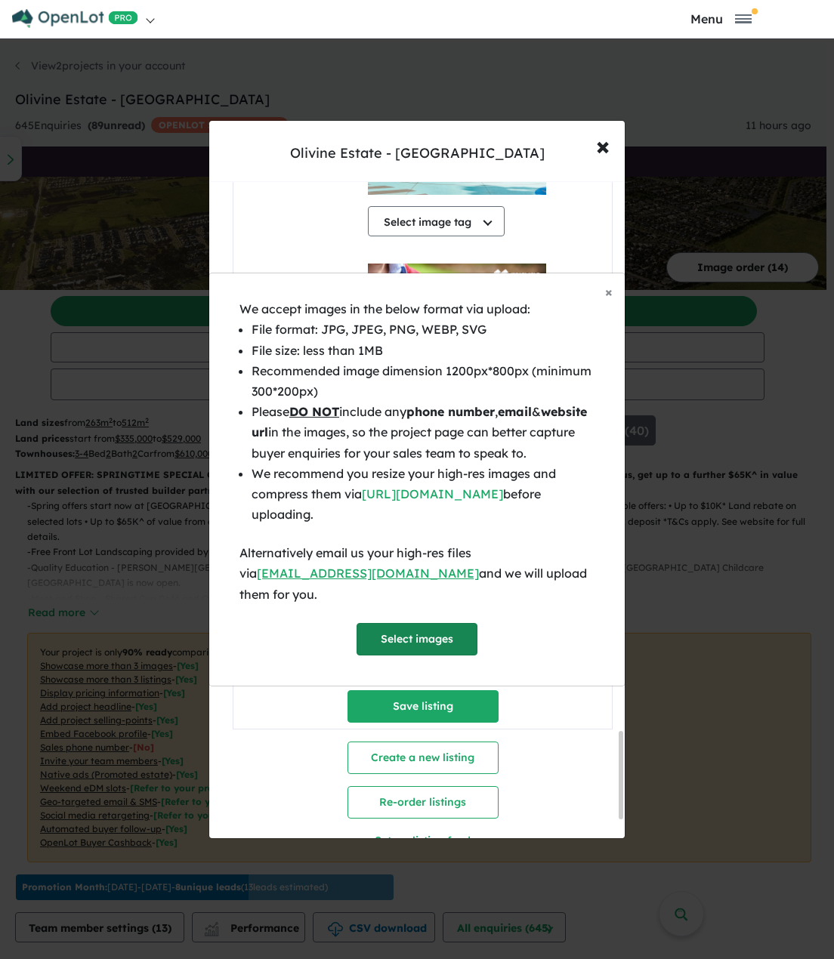
click at [405, 636] on button "Select images" at bounding box center [416, 639] width 121 height 32
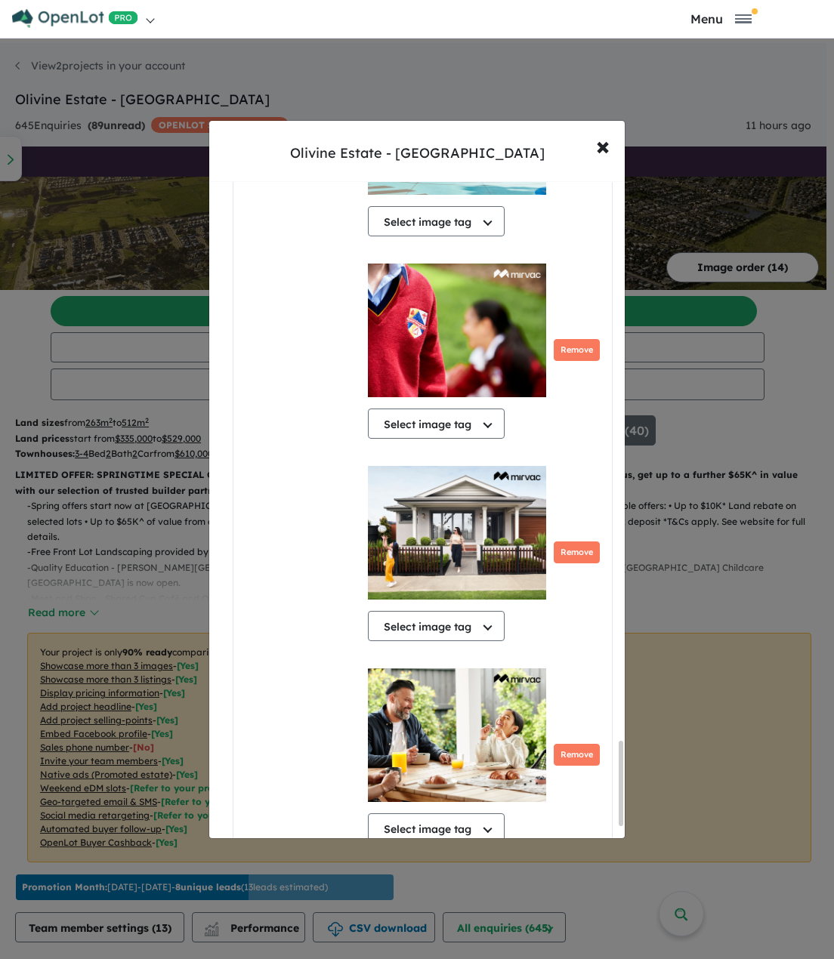
scroll to position [4453, 0]
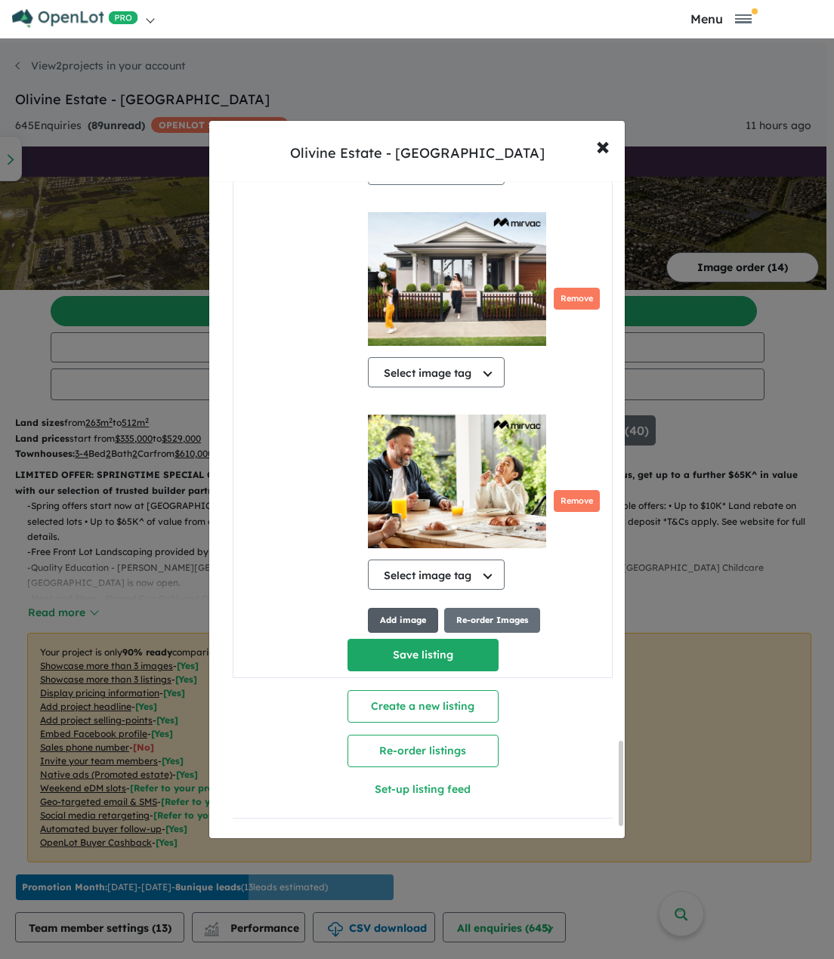
click at [395, 608] on button "Add image" at bounding box center [403, 620] width 70 height 25
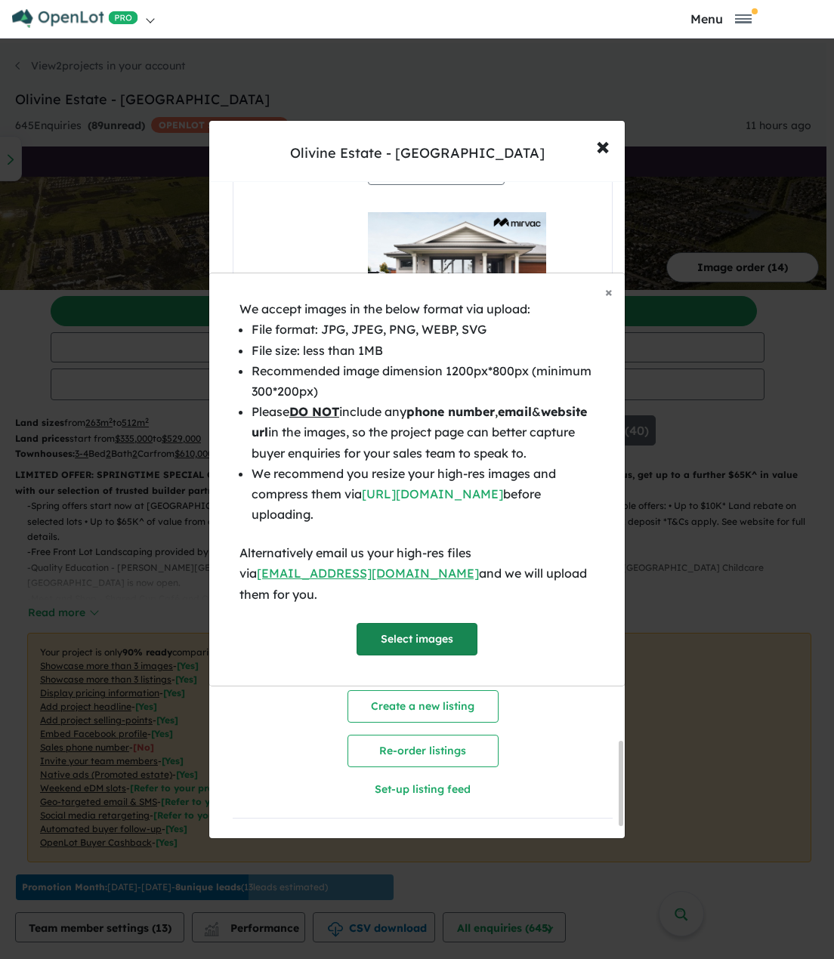
click at [403, 624] on button "Select images" at bounding box center [416, 639] width 121 height 32
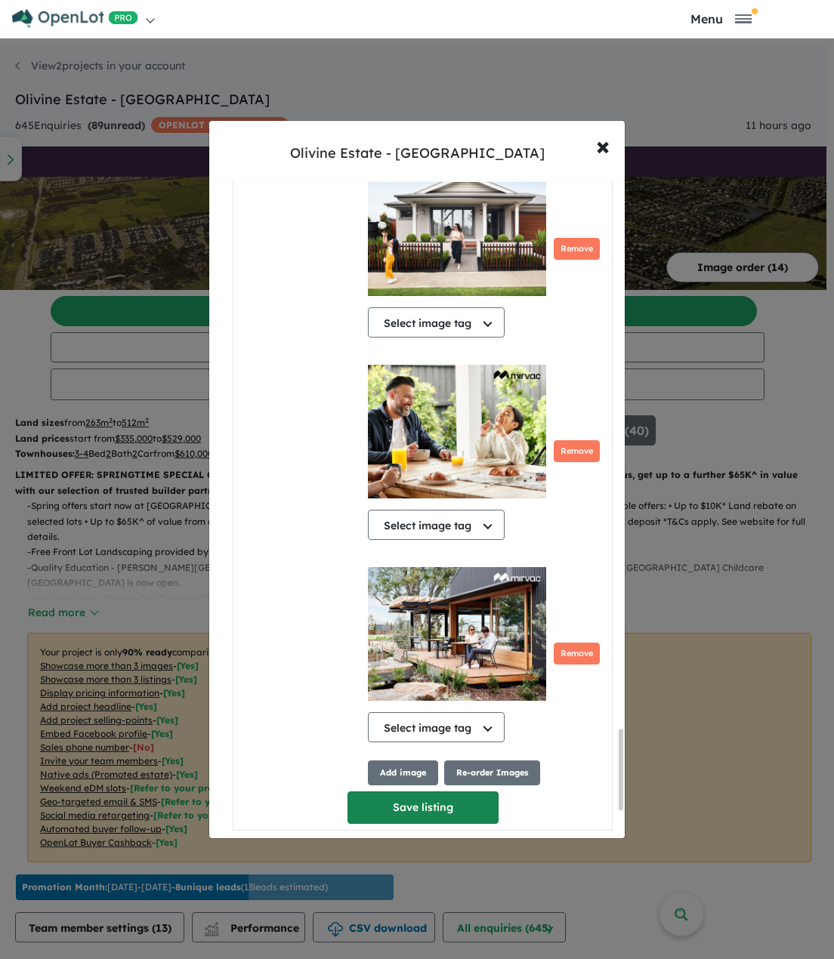
scroll to position [4528, 0]
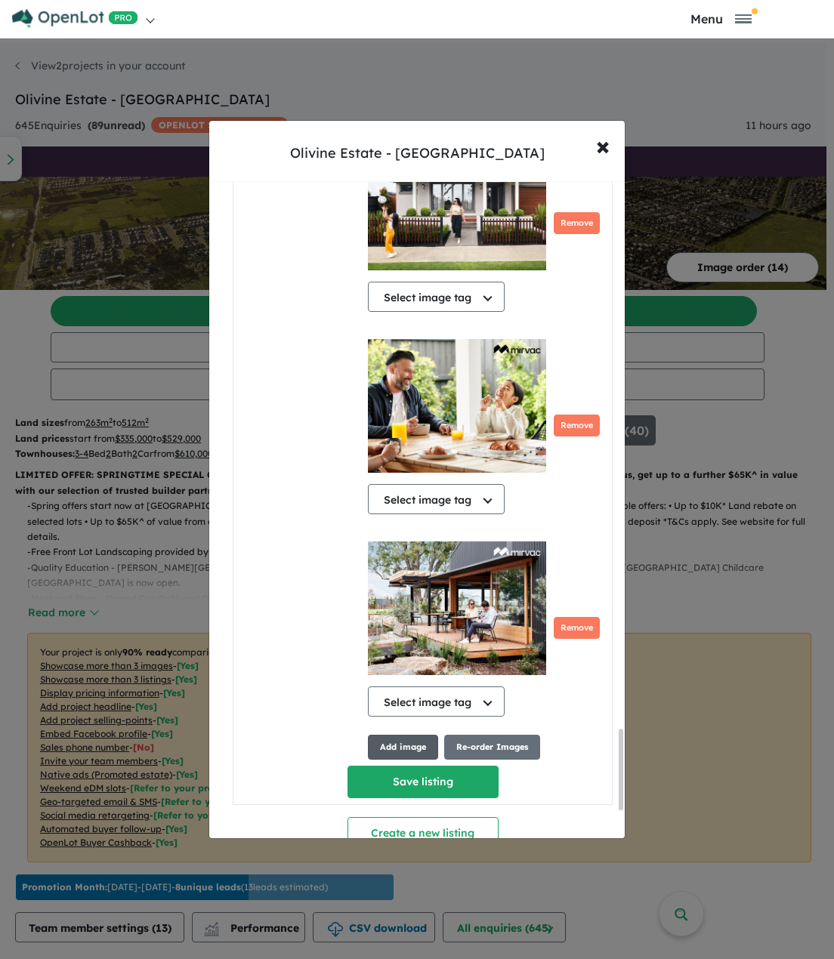
click at [387, 639] on button "Add image" at bounding box center [403, 747] width 70 height 25
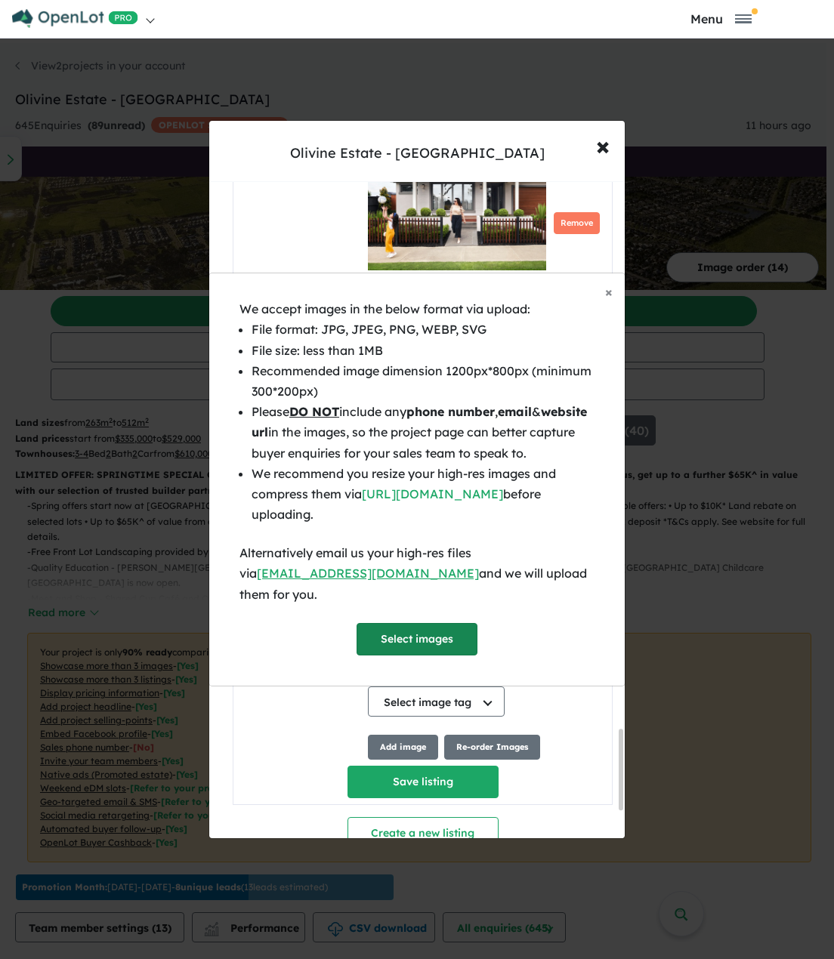
click at [416, 634] on button "Select images" at bounding box center [416, 639] width 121 height 32
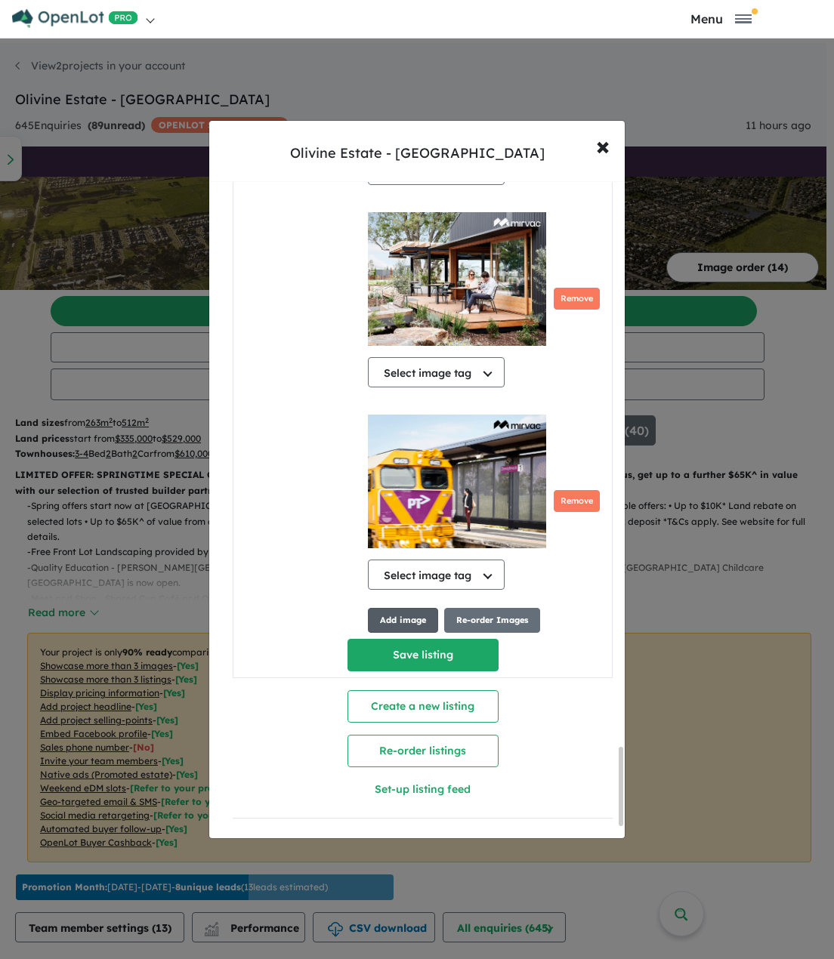
click at [388, 608] on button "Add image" at bounding box center [403, 620] width 70 height 25
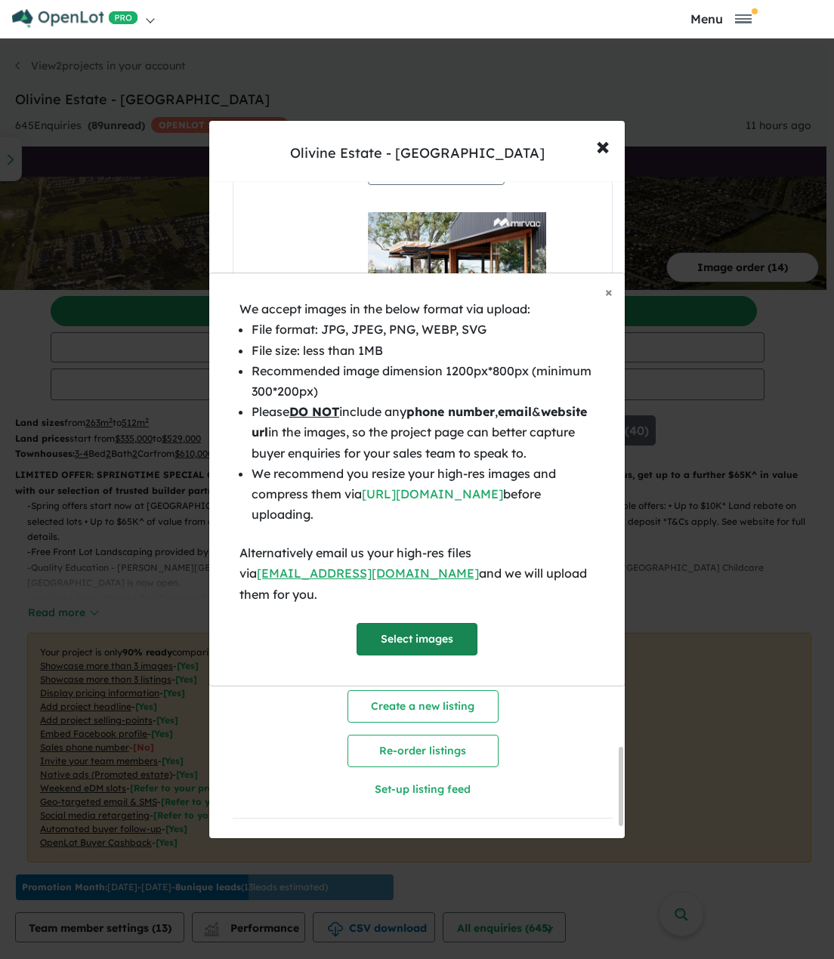
click at [408, 623] on button "Select images" at bounding box center [416, 639] width 121 height 32
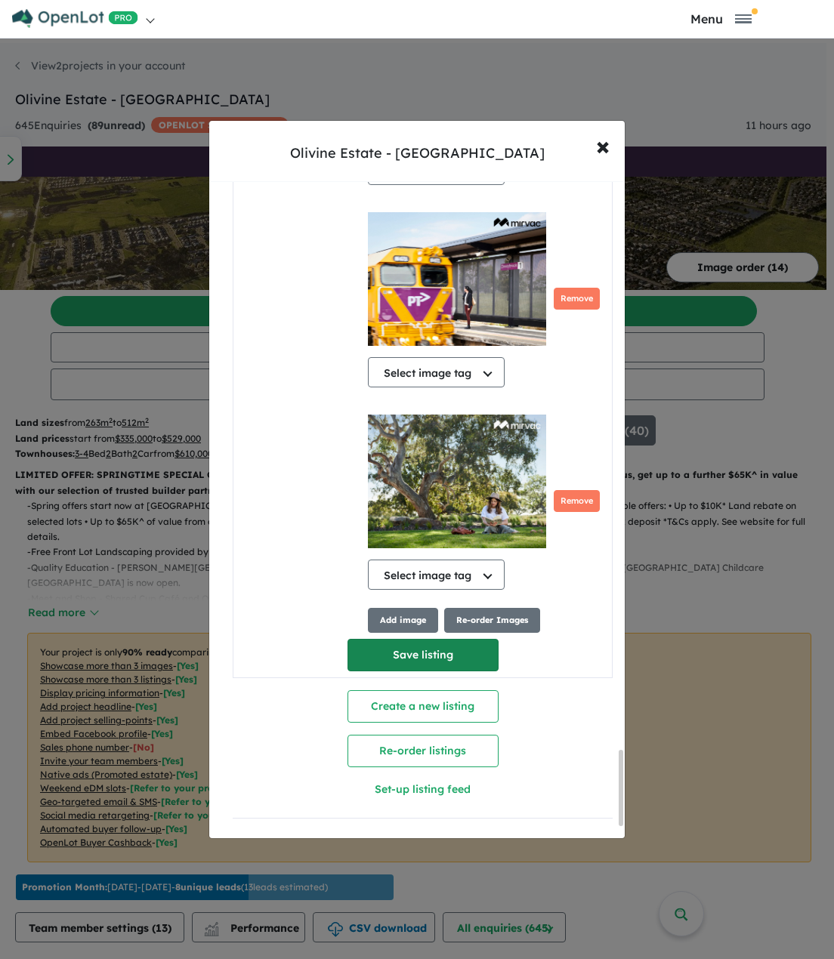
click at [390, 639] on button "Save listing" at bounding box center [422, 655] width 151 height 32
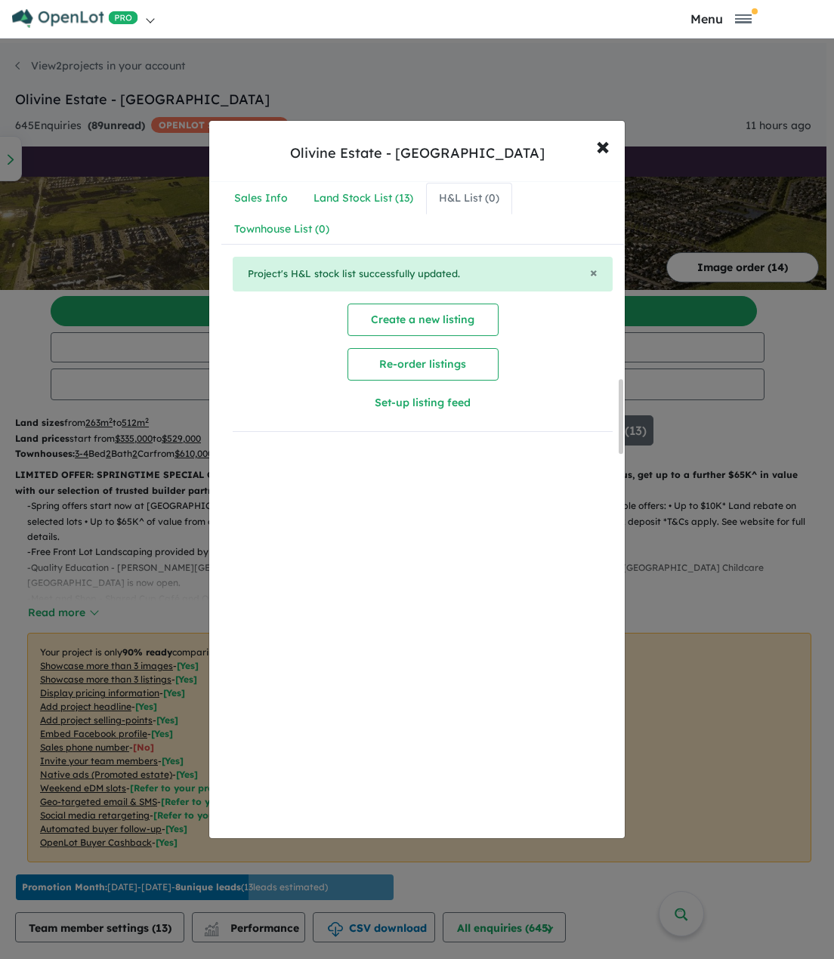
scroll to position [0, 0]
click at [362, 271] on div "× Project's H&L stock list successfully updated." at bounding box center [423, 274] width 380 height 35
click at [400, 273] on div "× Project's H&L stock list successfully updated." at bounding box center [423, 274] width 380 height 35
click at [453, 197] on div "H&L List ( 0 )" at bounding box center [469, 199] width 60 height 18
click at [402, 197] on div "Land Stock List ( 13 )" at bounding box center [363, 199] width 100 height 18
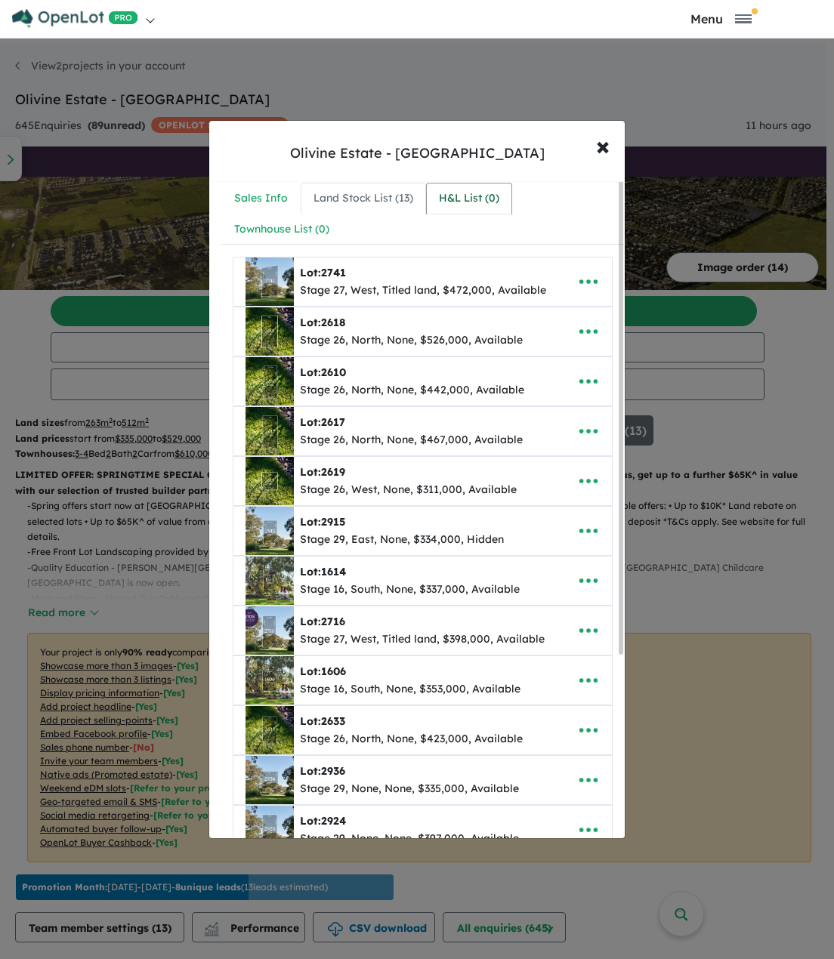
click at [457, 196] on div "H&L List ( 0 )" at bounding box center [469, 199] width 60 height 18
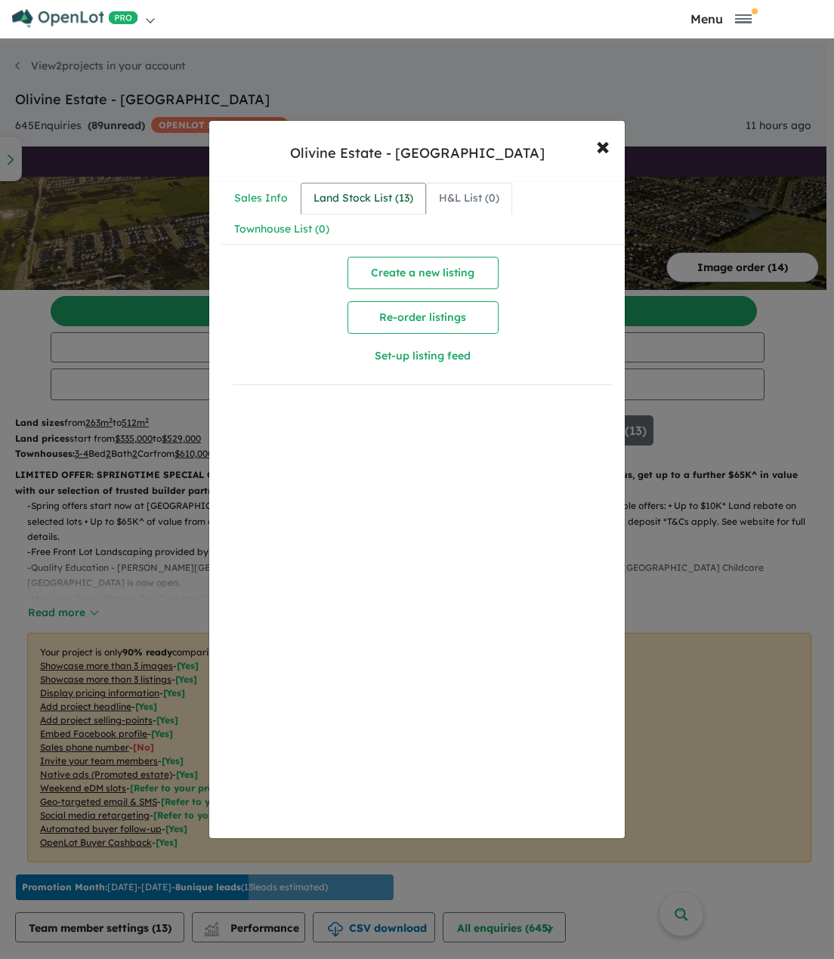
click at [378, 201] on div "Land Stock List ( 13 )" at bounding box center [363, 199] width 100 height 18
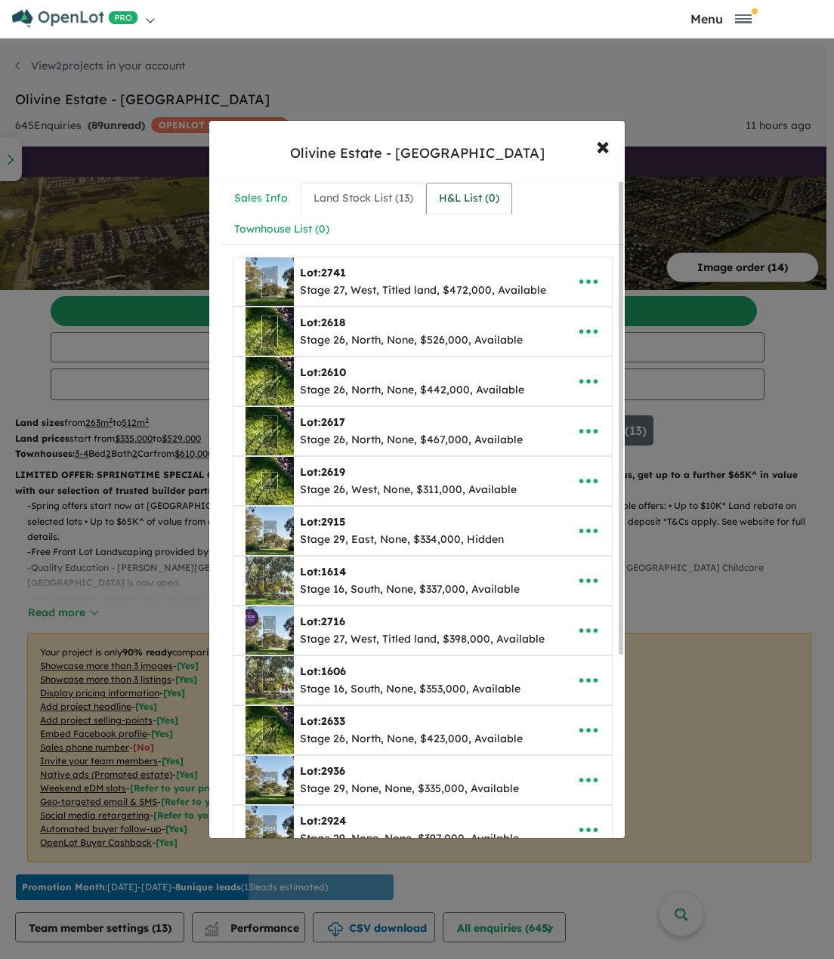
click at [466, 201] on div "H&L List ( 0 )" at bounding box center [469, 199] width 60 height 18
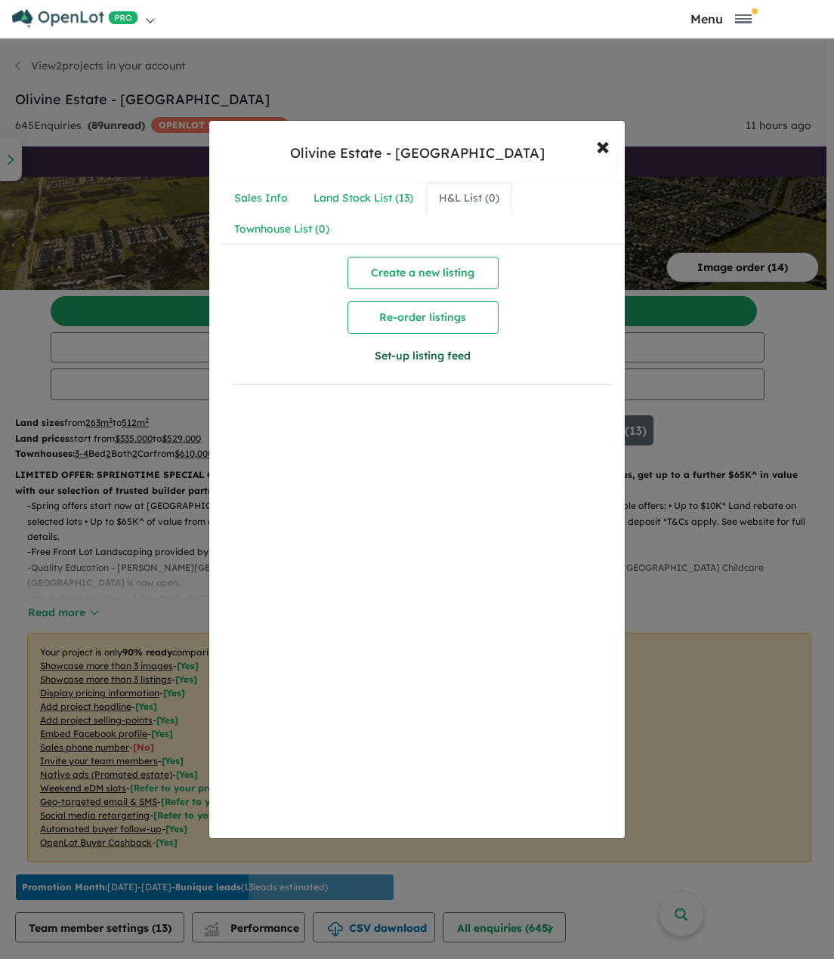
click at [414, 351] on button "Set-up listing feed" at bounding box center [423, 356] width 190 height 32
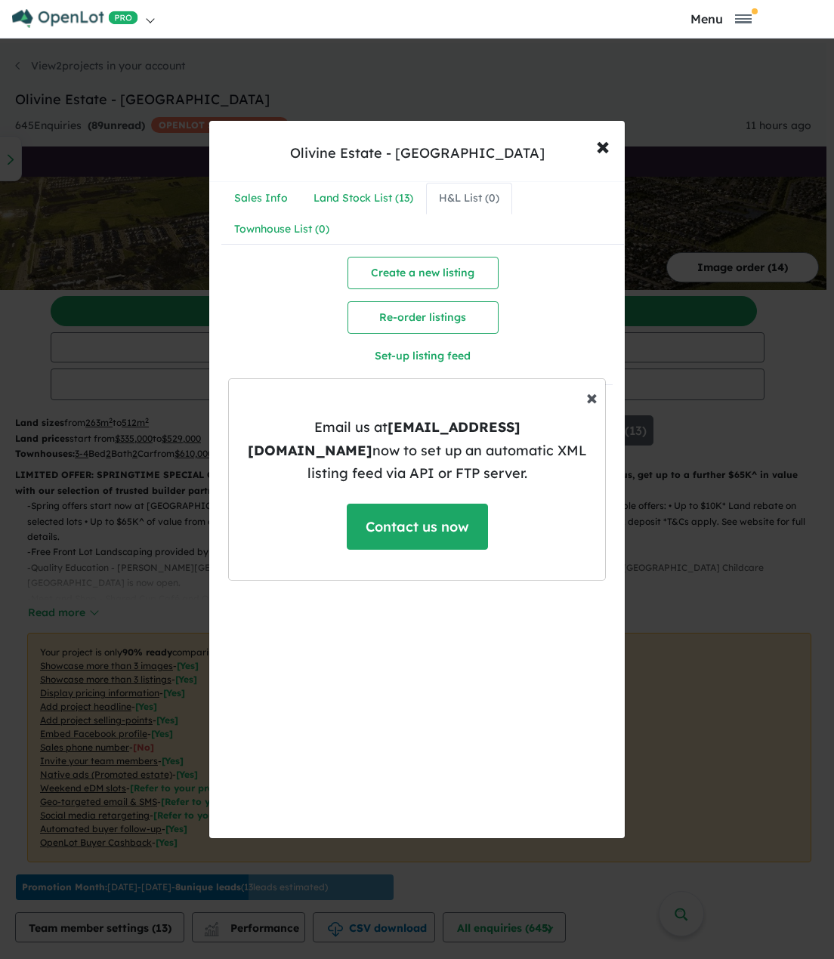
click at [555, 408] on button "× Close" at bounding box center [591, 397] width 35 height 45
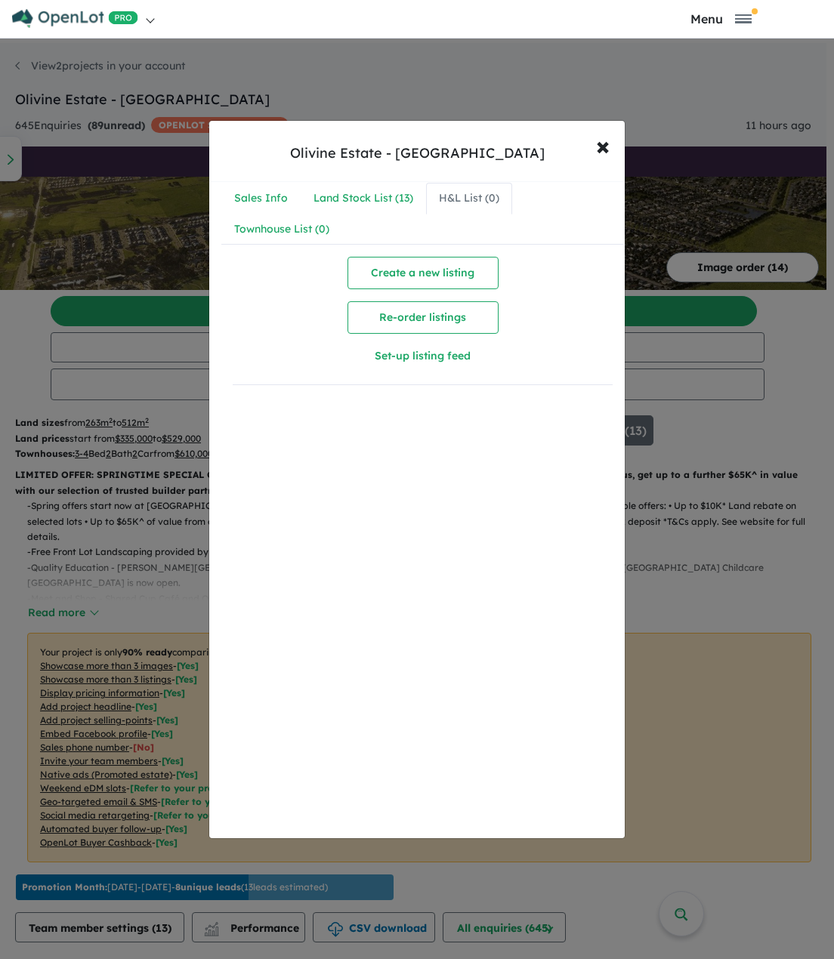
click at [532, 199] on nav "Sales Info Land Stock List ( 13 ) H&L List ( 0 ) Townhouse List ( 0 )" at bounding box center [422, 214] width 402 height 63
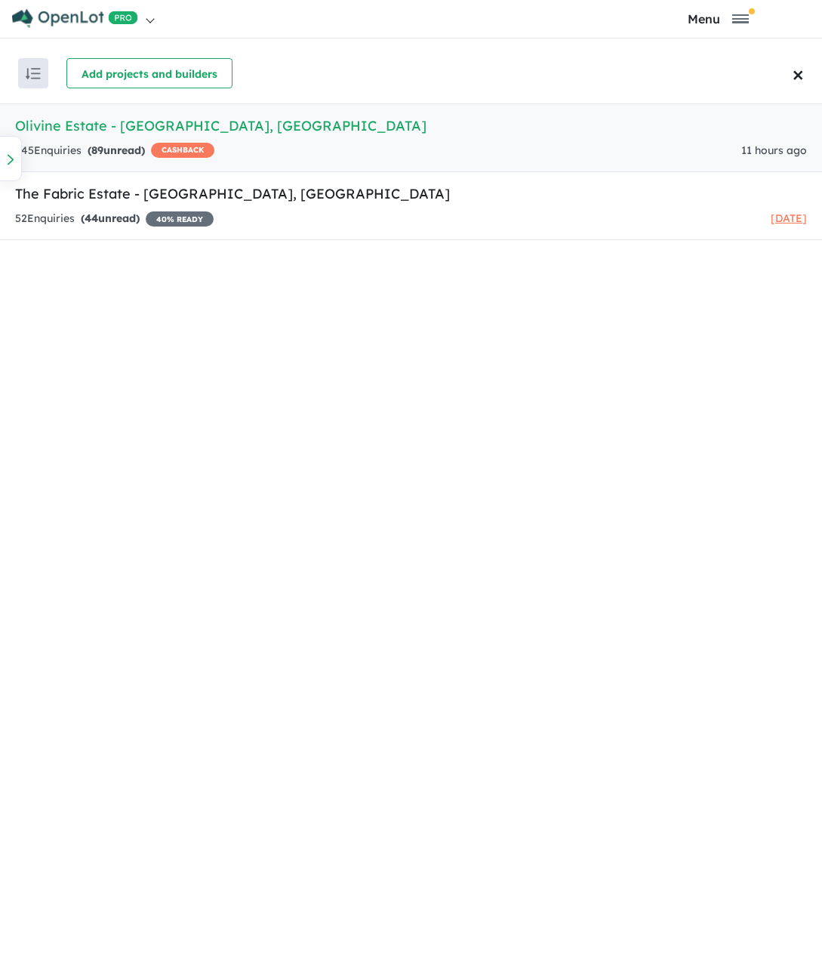
click at [114, 132] on h5 "Olivine Estate - Donnybrook , VIC" at bounding box center [411, 126] width 792 height 20
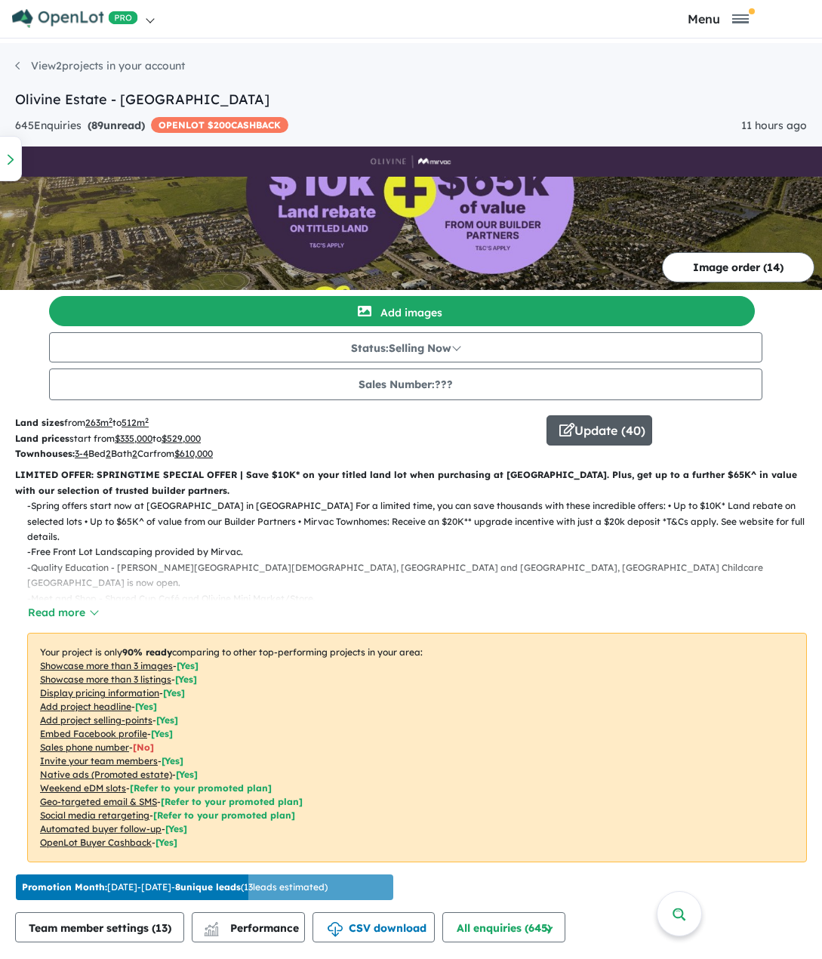
click at [585, 433] on button "Update ( 40 )" at bounding box center [600, 430] width 106 height 30
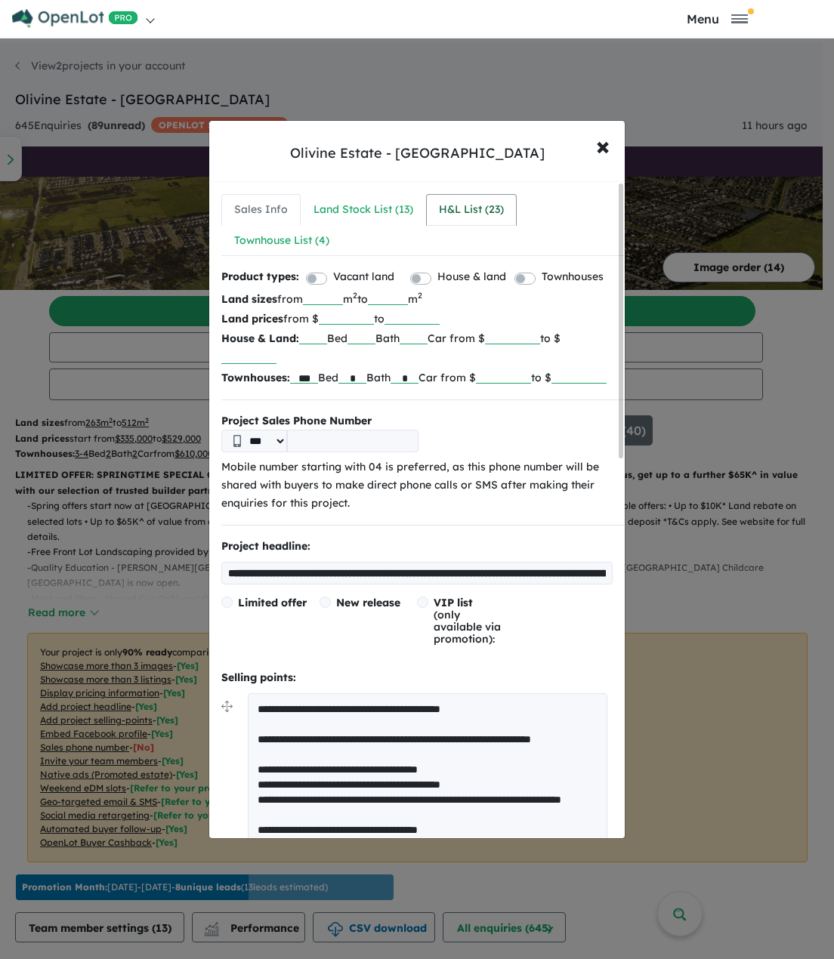
click at [464, 211] on div "H&L List ( 23 )" at bounding box center [471, 210] width 65 height 18
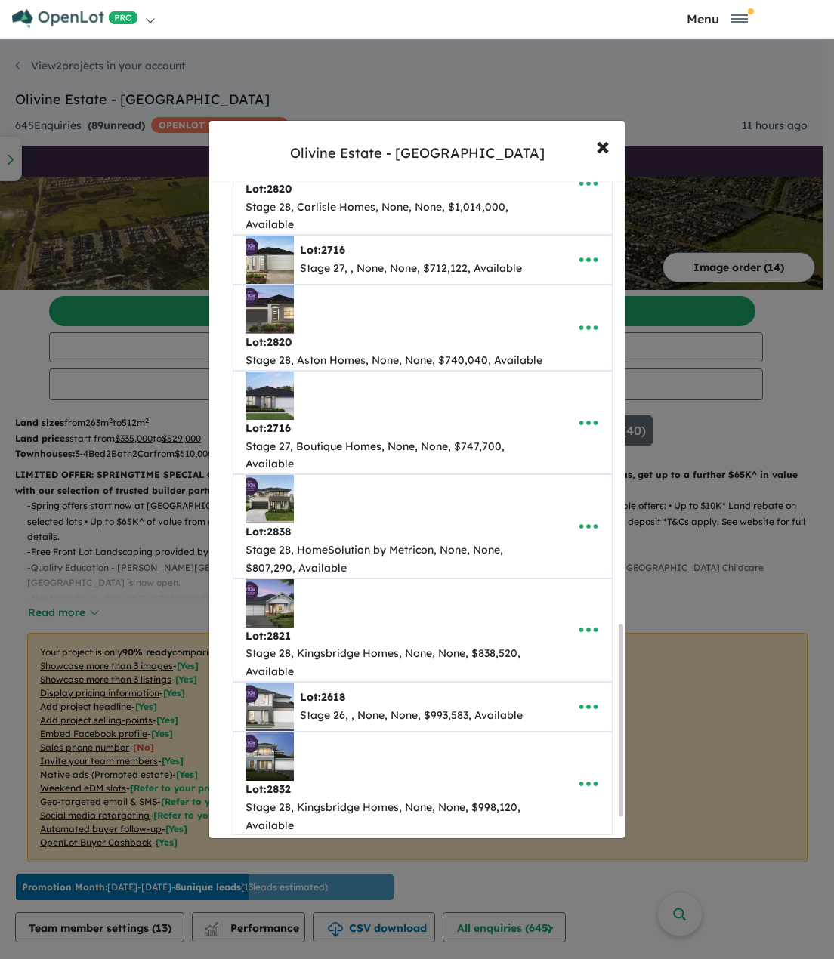
scroll to position [1597, 0]
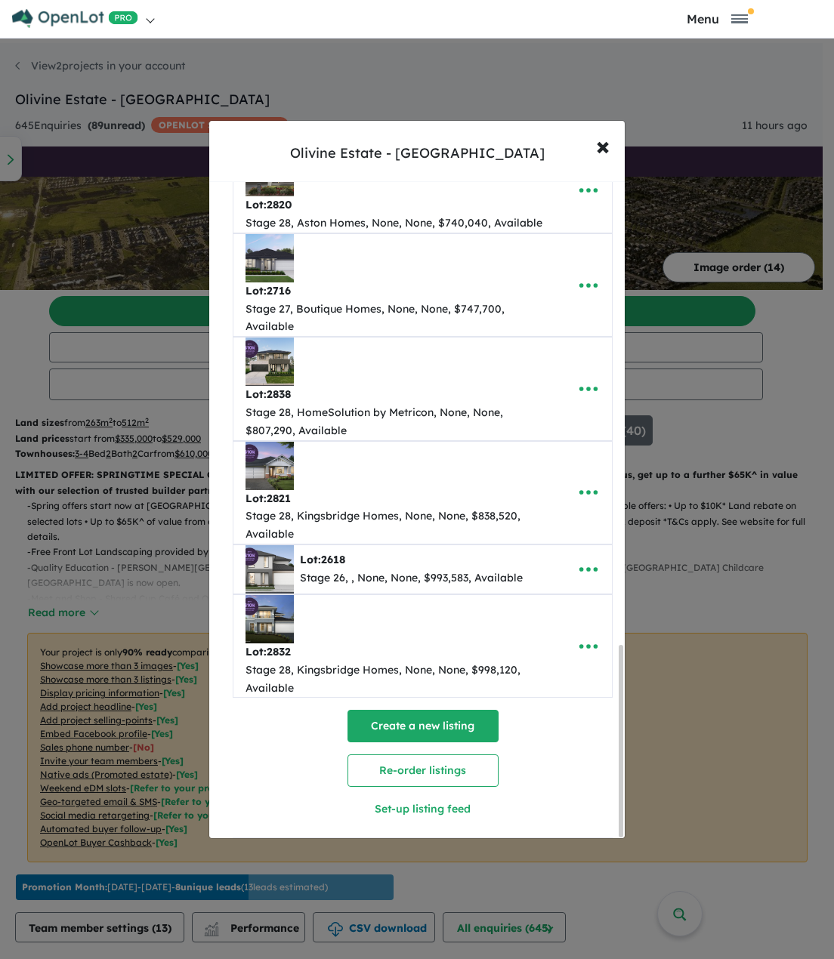
click at [404, 710] on button "Create a new listing" at bounding box center [422, 726] width 151 height 32
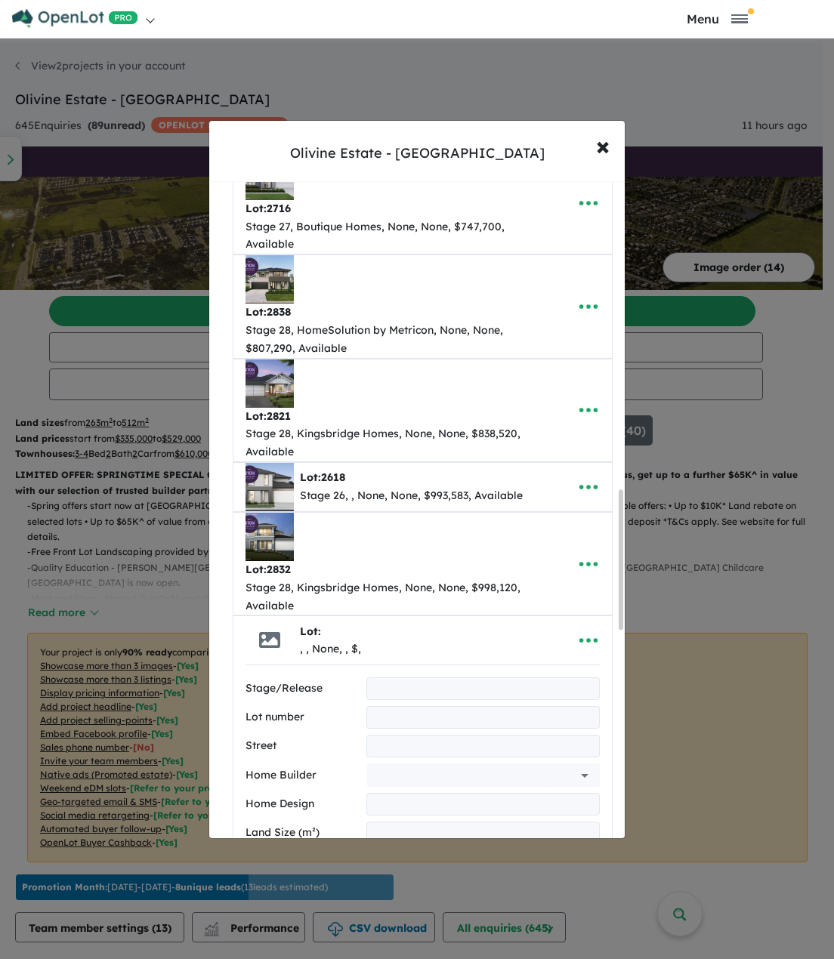
scroll to position [1447, 0]
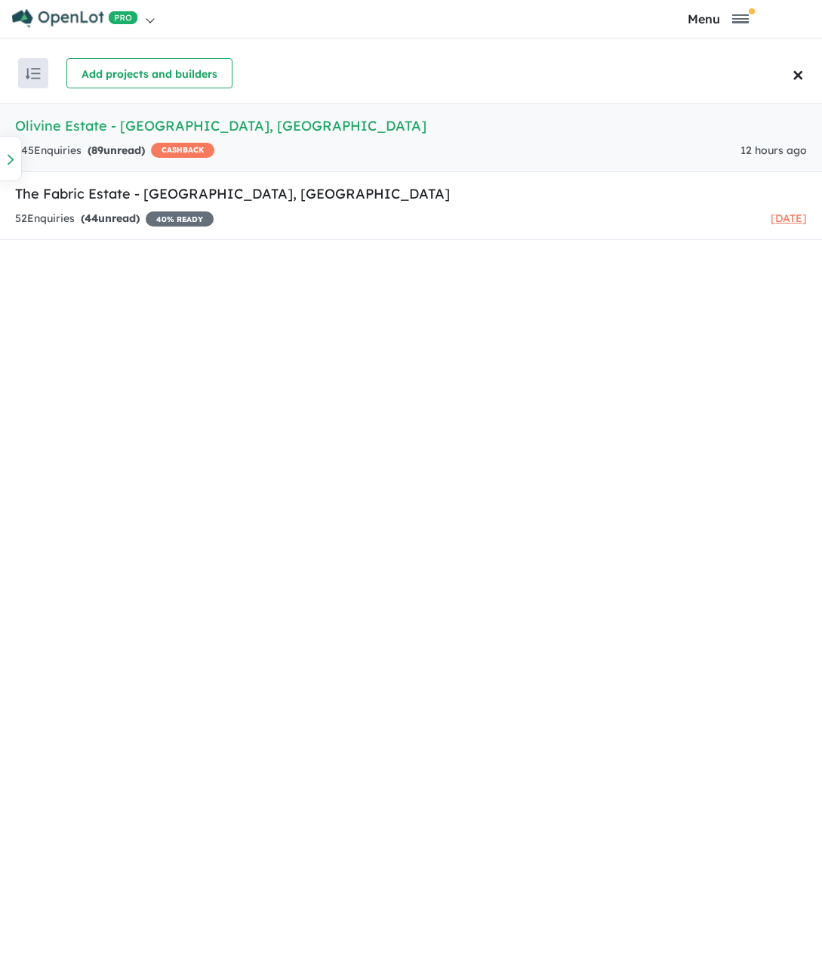
click at [125, 129] on h5 "Olivine Estate - Donnybrook , VIC" at bounding box center [411, 126] width 792 height 20
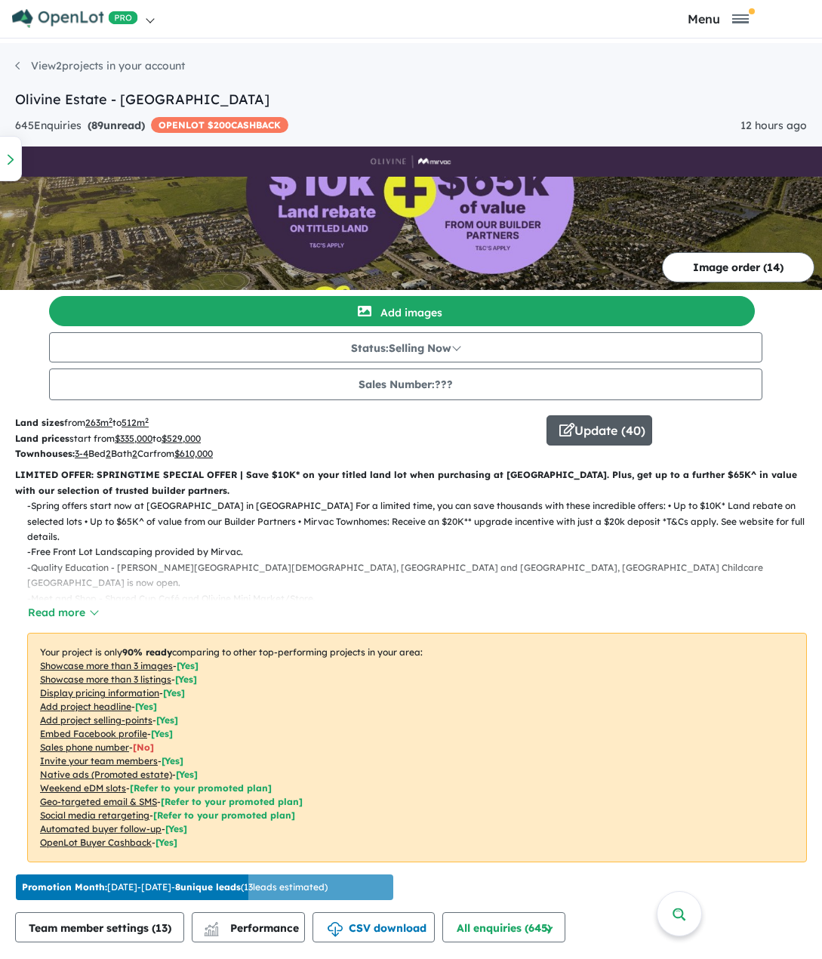
click at [606, 423] on button "Update ( 40 )" at bounding box center [600, 430] width 106 height 30
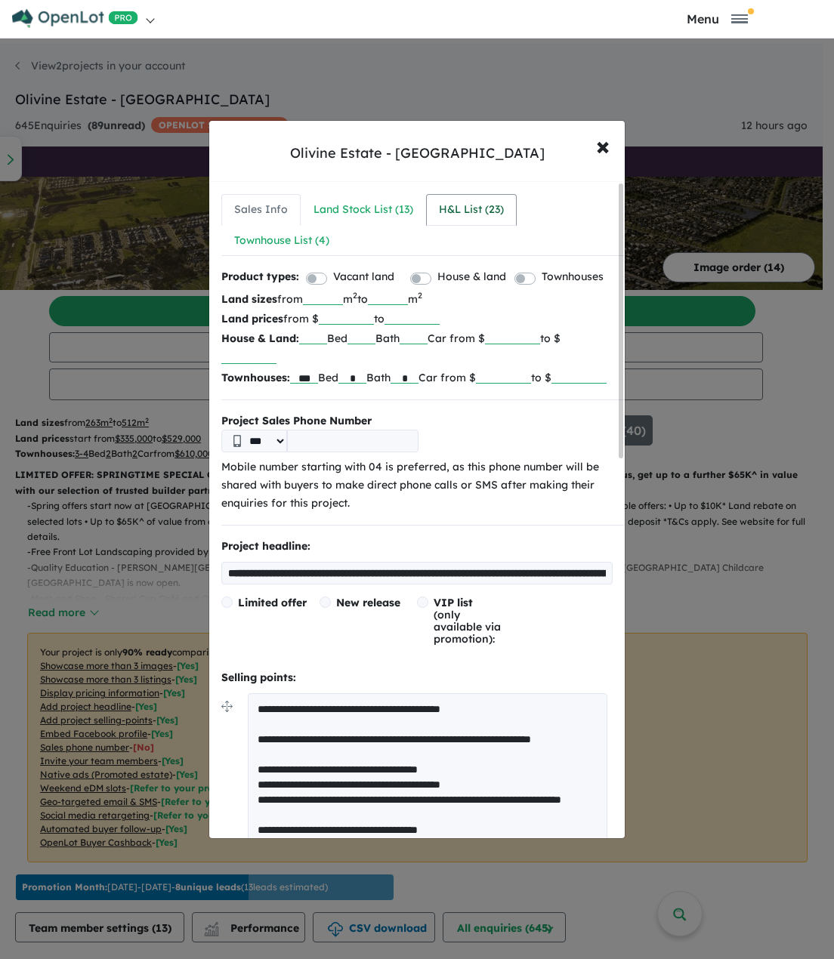
click at [464, 201] on div "H&L List ( 23 )" at bounding box center [471, 210] width 65 height 18
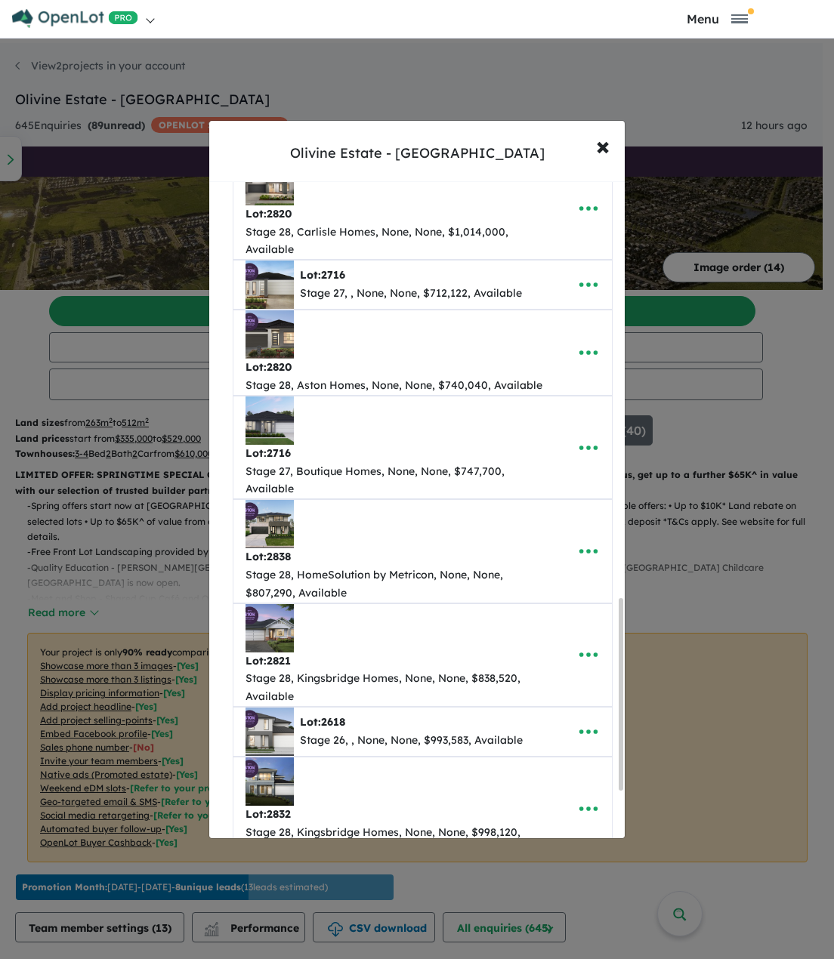
scroll to position [1597, 0]
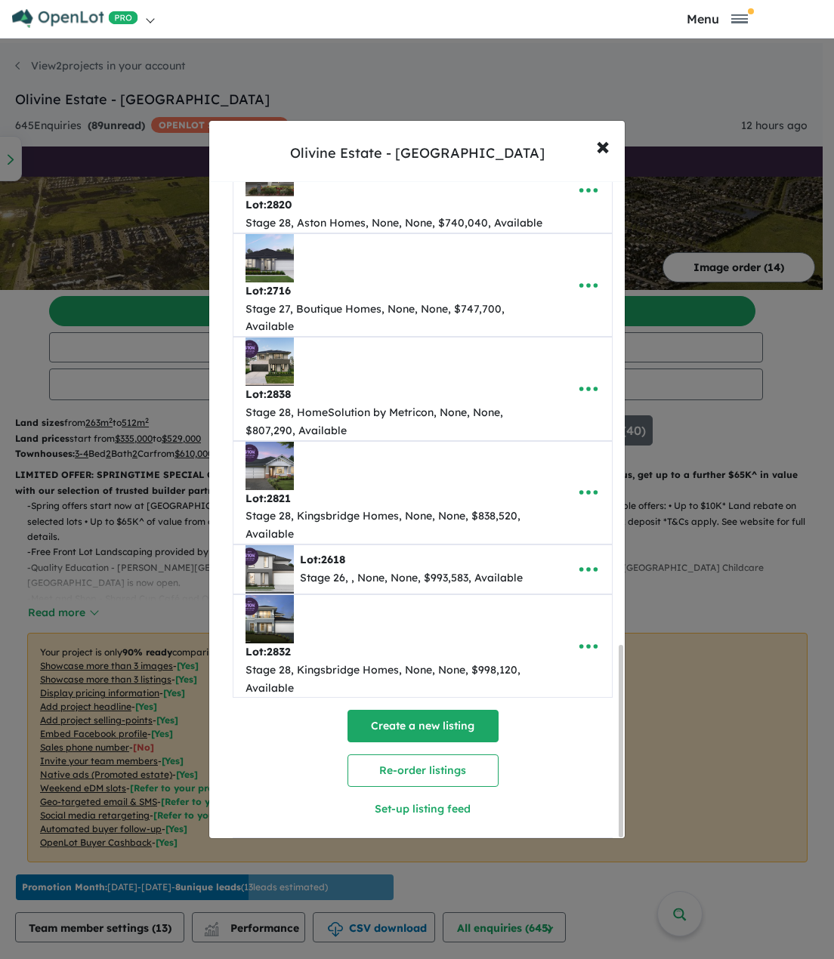
click at [377, 714] on button "Create a new listing" at bounding box center [422, 726] width 151 height 32
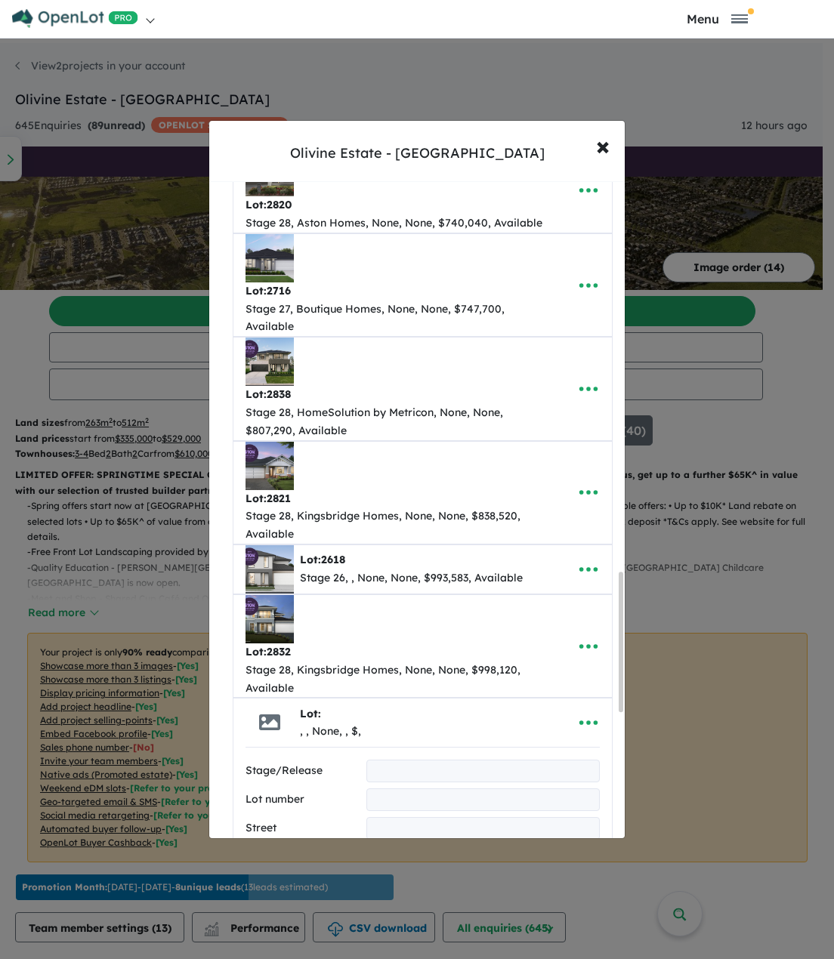
scroll to position [1837, 0]
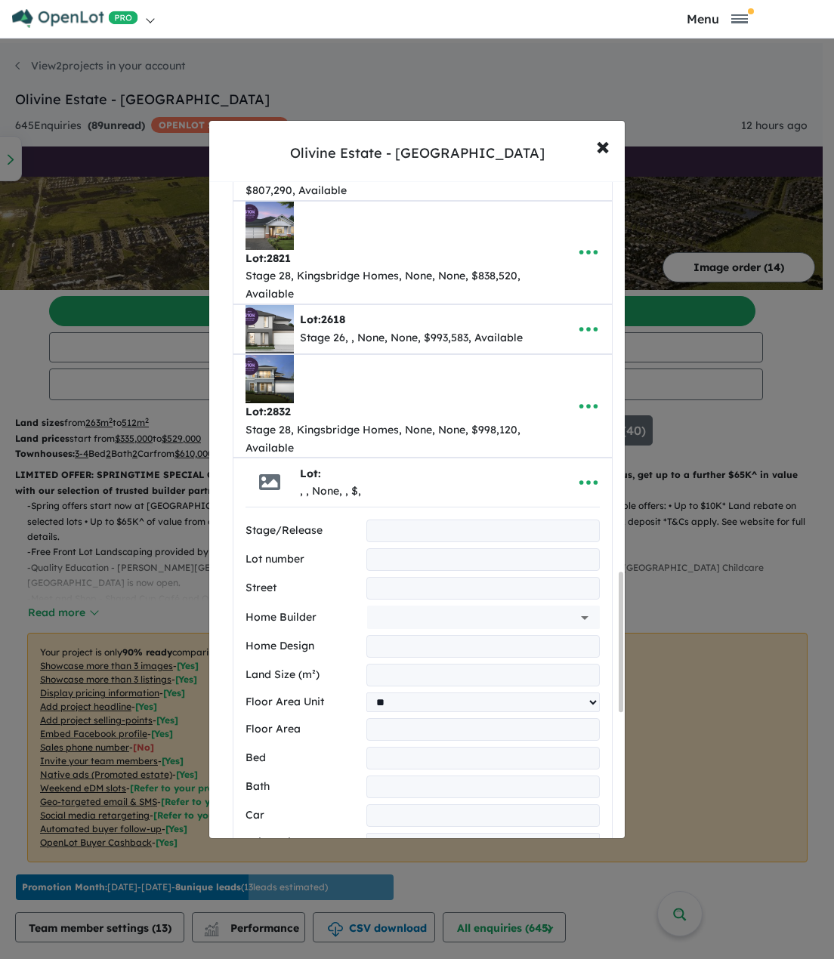
click at [402, 519] on input "text" at bounding box center [482, 530] width 233 height 23
type input "********"
type input "****"
click at [421, 577] on input "text" at bounding box center [482, 588] width 233 height 23
type input "**********"
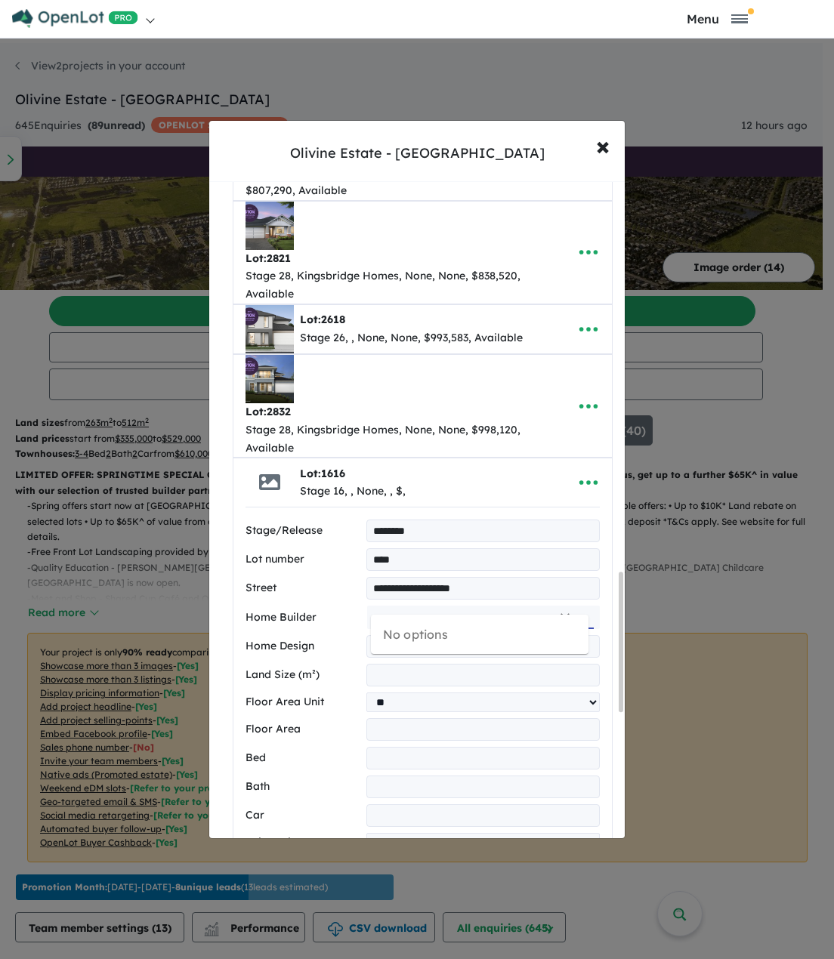
click at [402, 606] on input "text" at bounding box center [462, 617] width 178 height 23
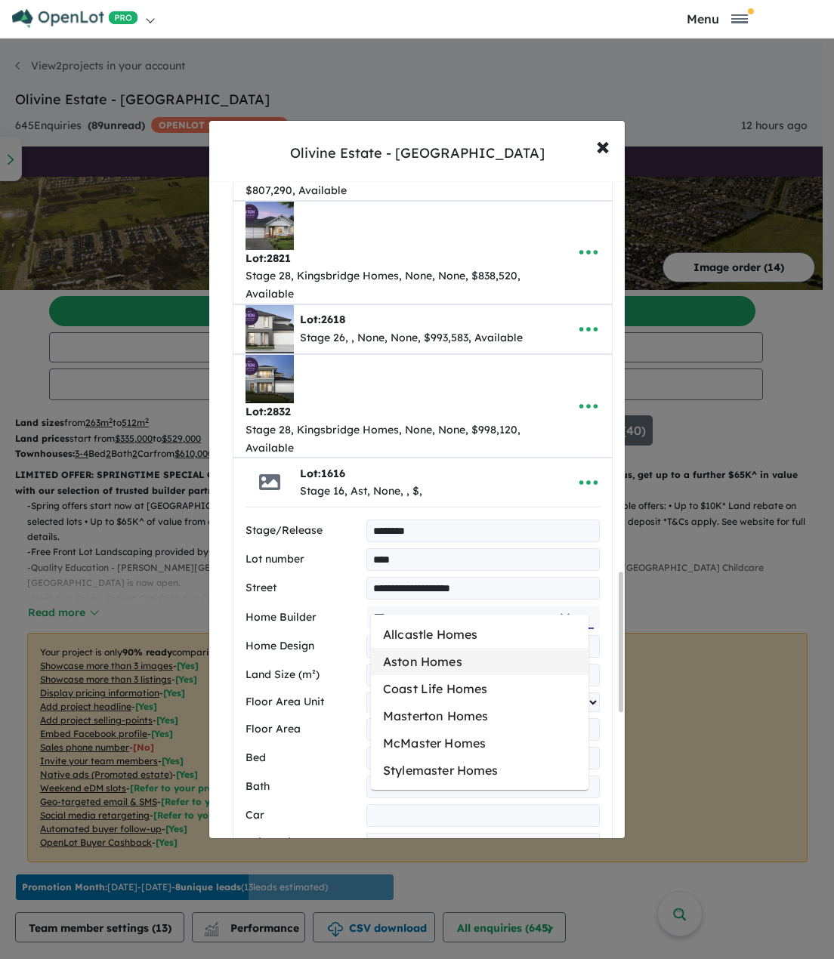
click at [433, 661] on li "Aston Homes" at bounding box center [479, 661] width 217 height 27
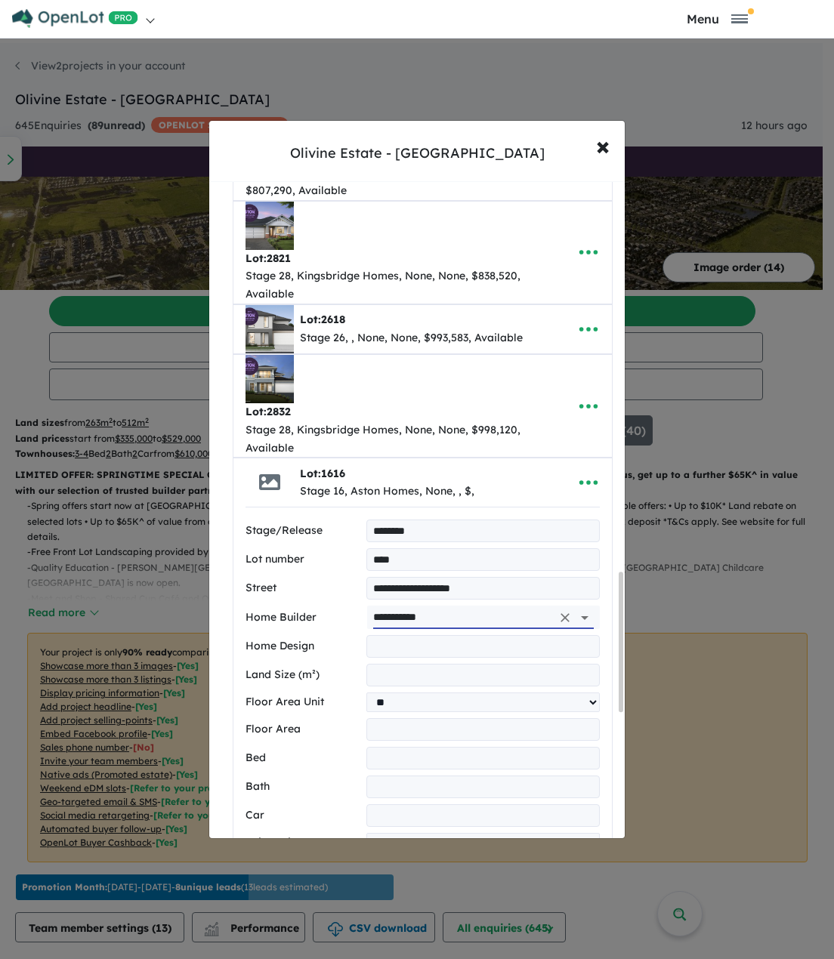
type input "**********"
click at [393, 635] on input "text" at bounding box center [482, 646] width 233 height 23
type input "**********"
click at [399, 664] on input "number" at bounding box center [482, 675] width 233 height 23
type input "***"
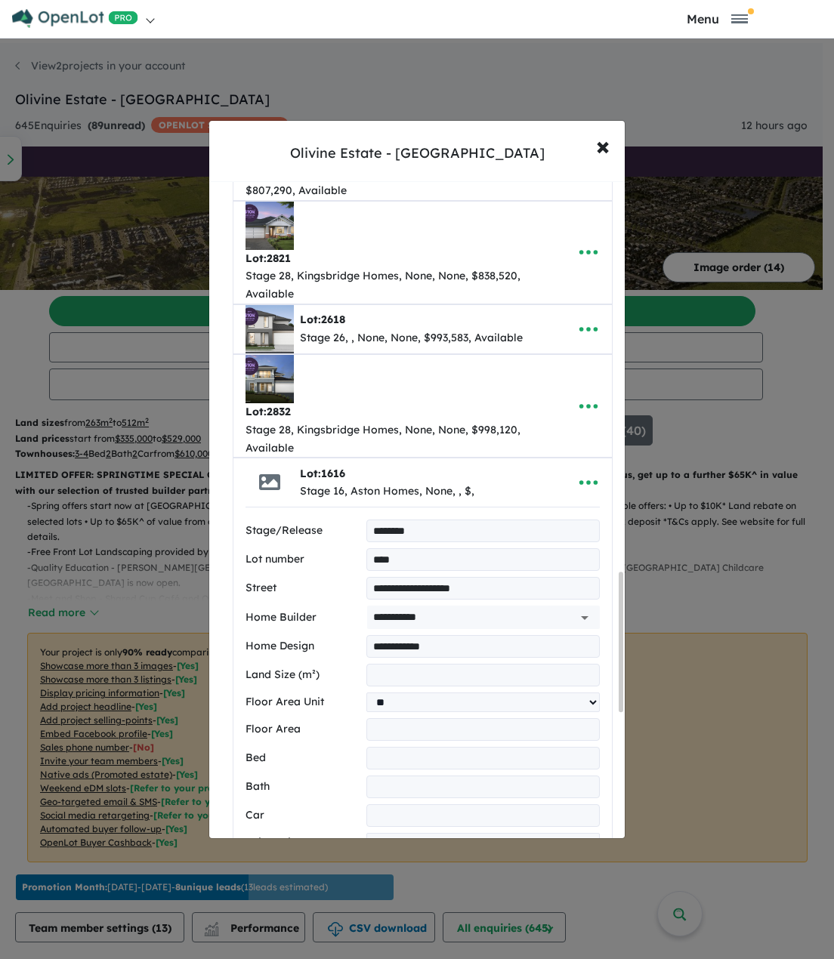
click at [408, 718] on input "number" at bounding box center [482, 729] width 233 height 23
click at [391, 747] on input "number" at bounding box center [482, 758] width 233 height 23
type input "*"
click at [396, 775] on input "number" at bounding box center [482, 786] width 233 height 23
type input "*"
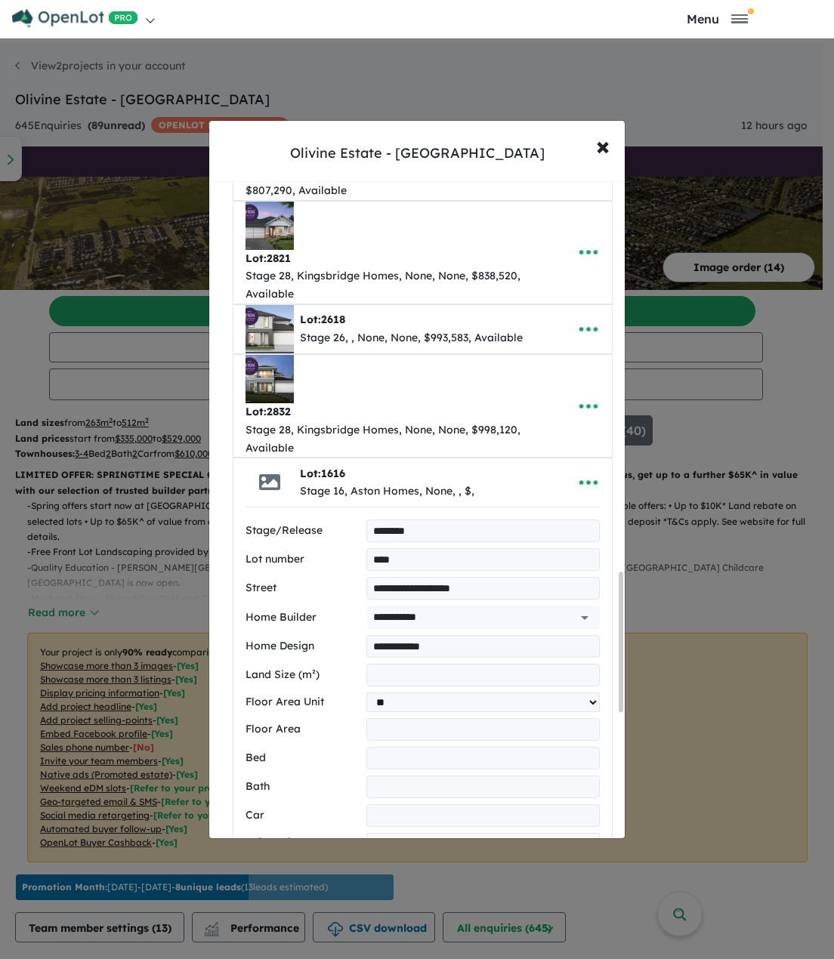
click at [396, 804] on input "number" at bounding box center [482, 815] width 233 height 23
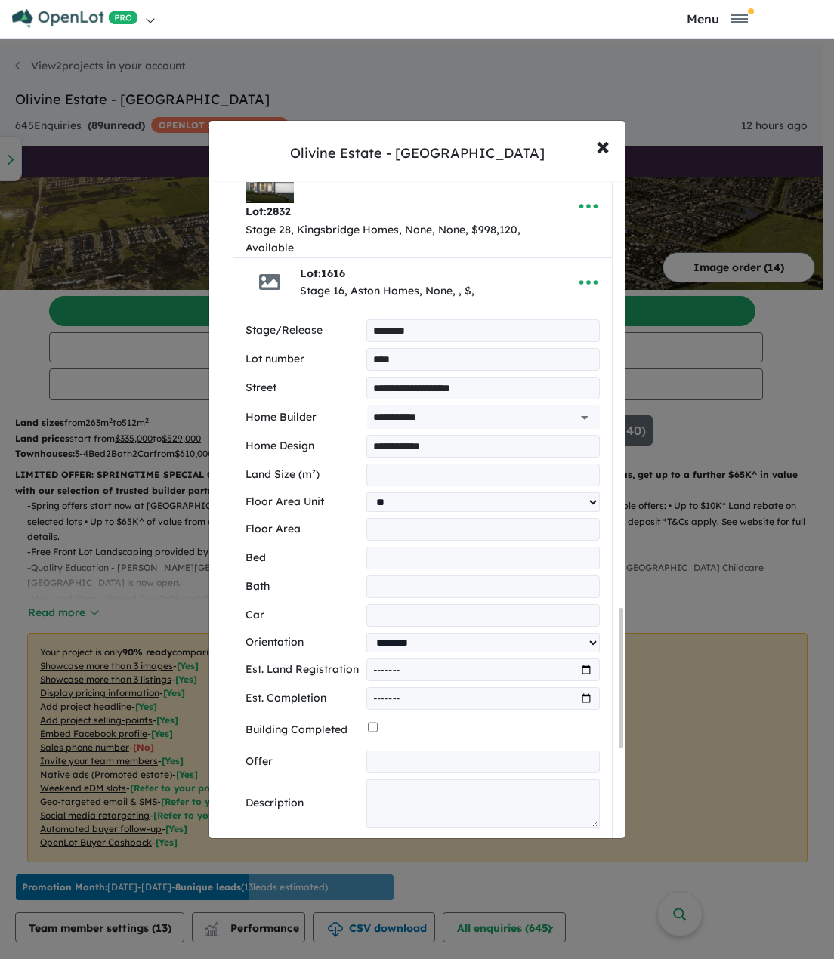
scroll to position [2064, 0]
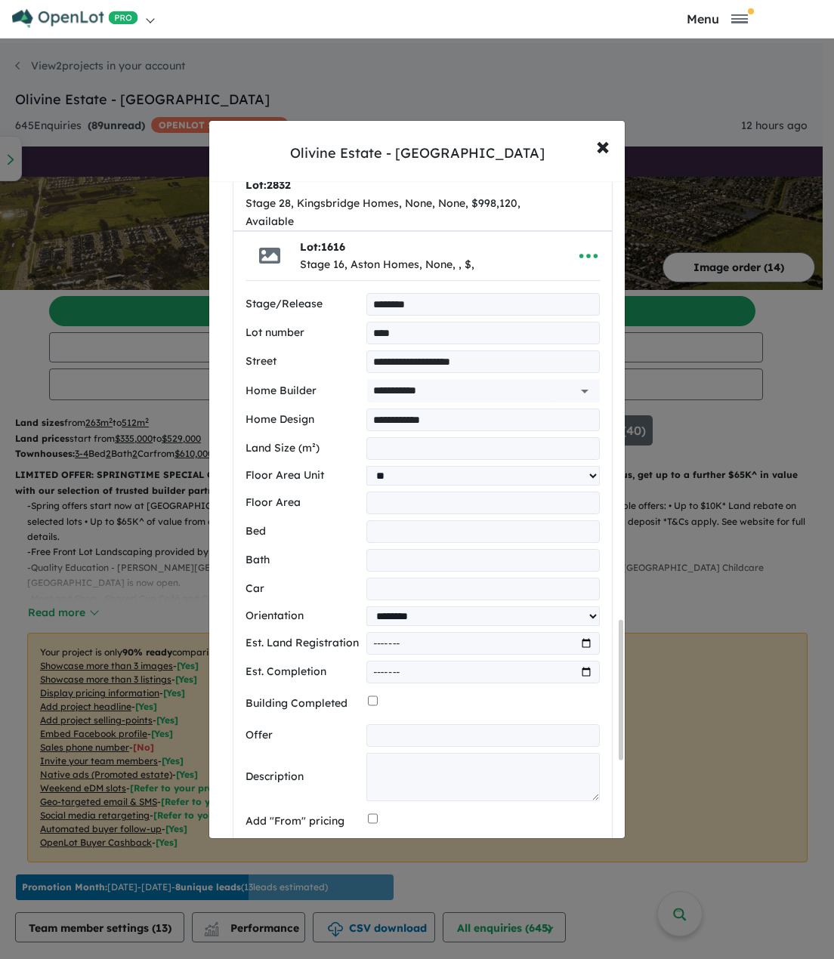
type input "*"
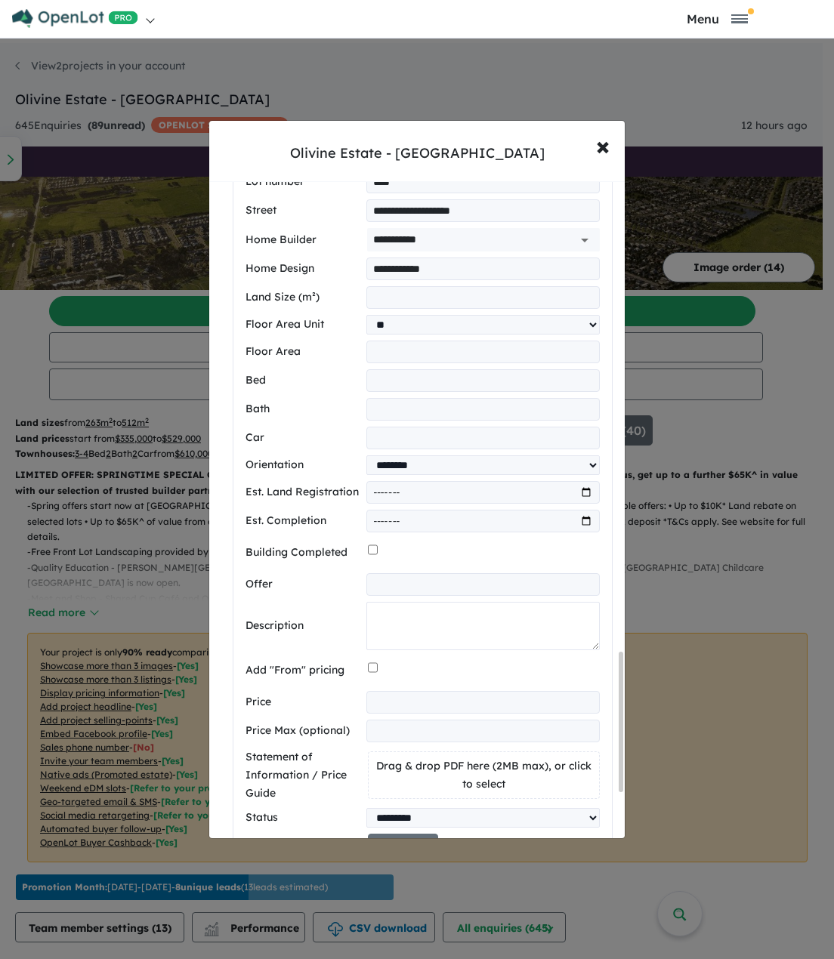
click at [391, 605] on textarea at bounding box center [482, 626] width 233 height 48
paste textarea "**********"
type textarea "**********"
click at [403, 691] on input "number" at bounding box center [482, 702] width 233 height 23
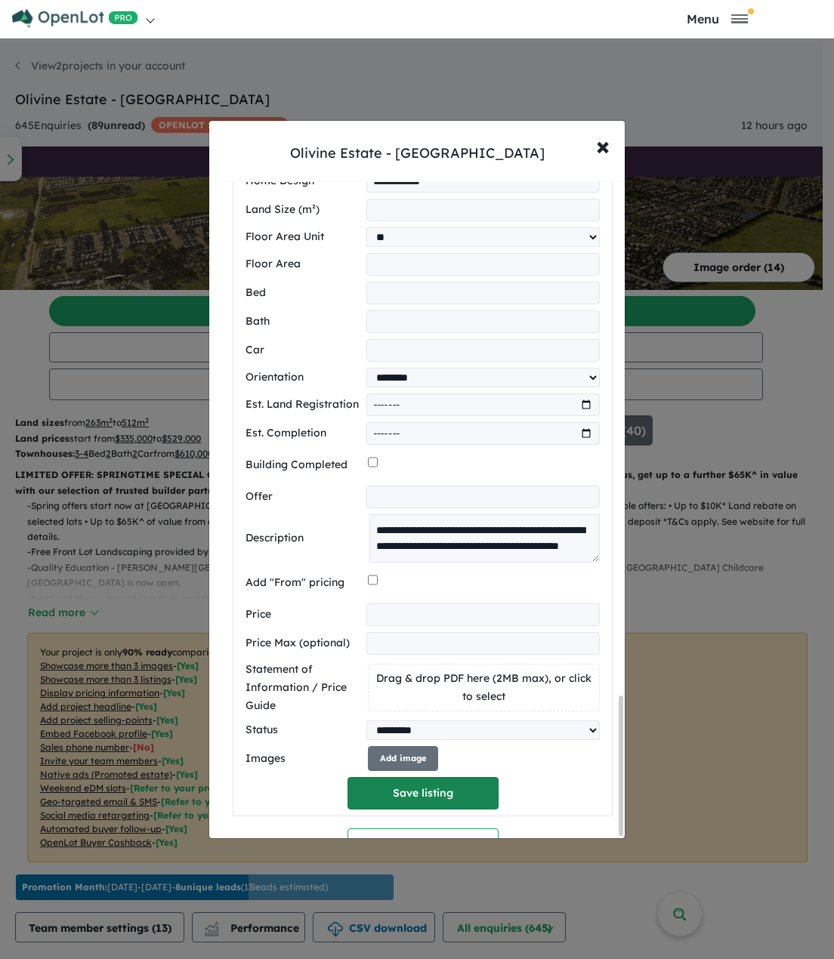
scroll to position [2429, 0]
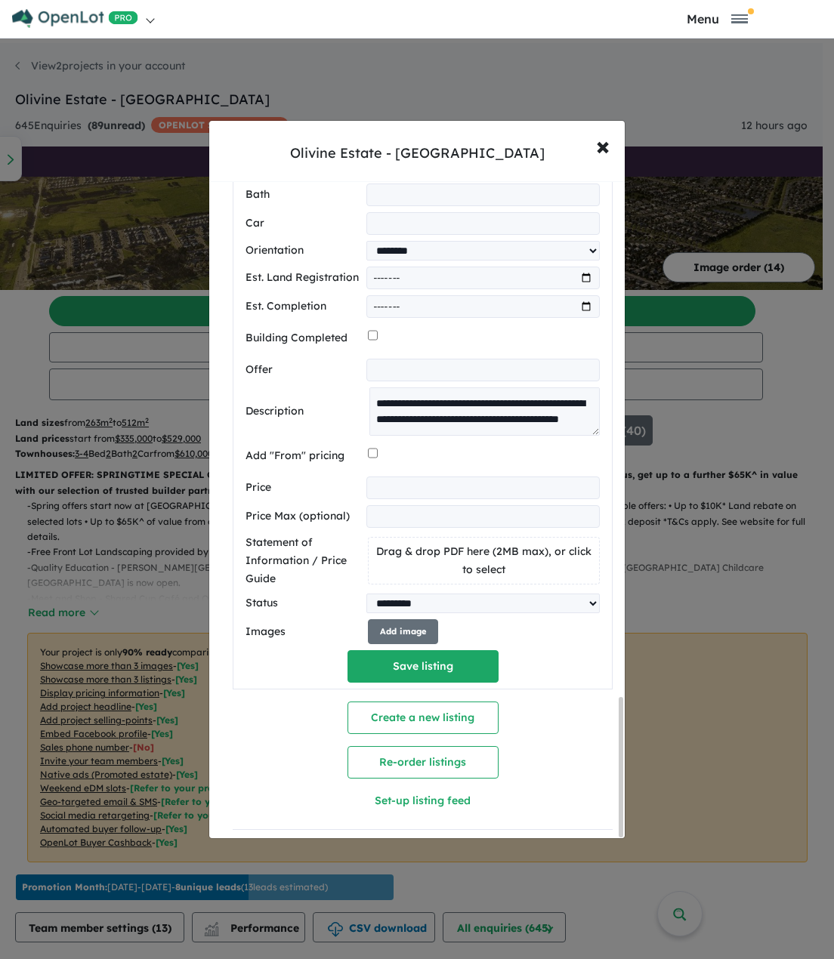
type input "******"
click at [395, 619] on button "Add image" at bounding box center [403, 631] width 70 height 25
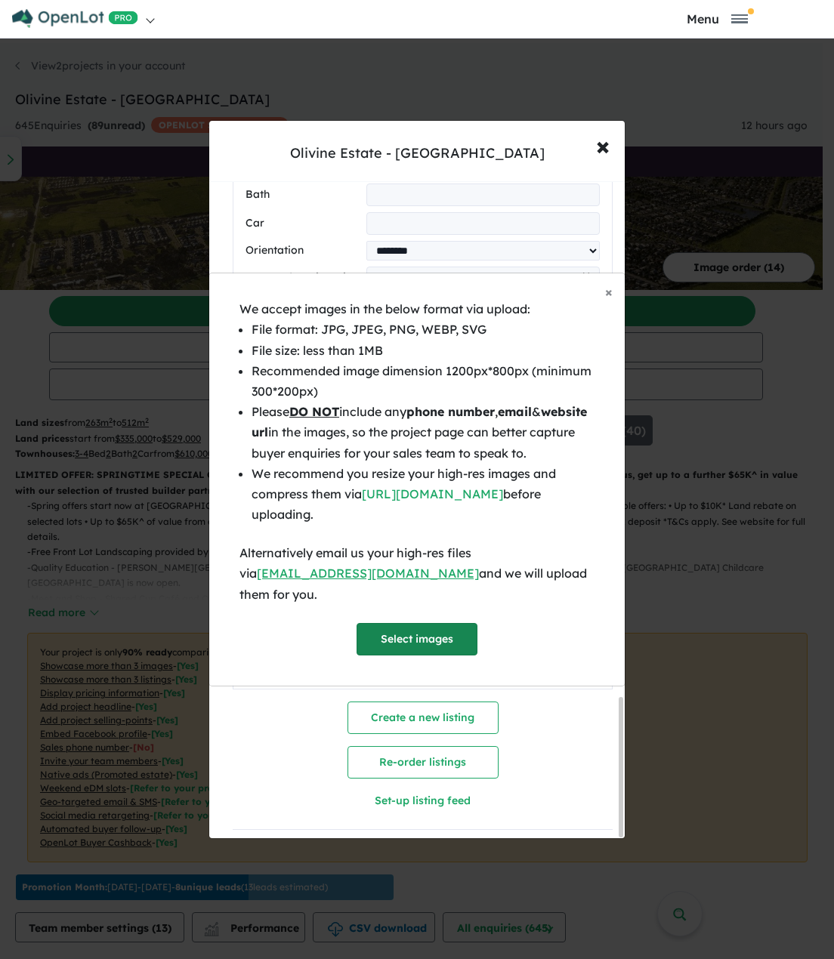
click at [419, 628] on button "Select images" at bounding box center [416, 639] width 121 height 32
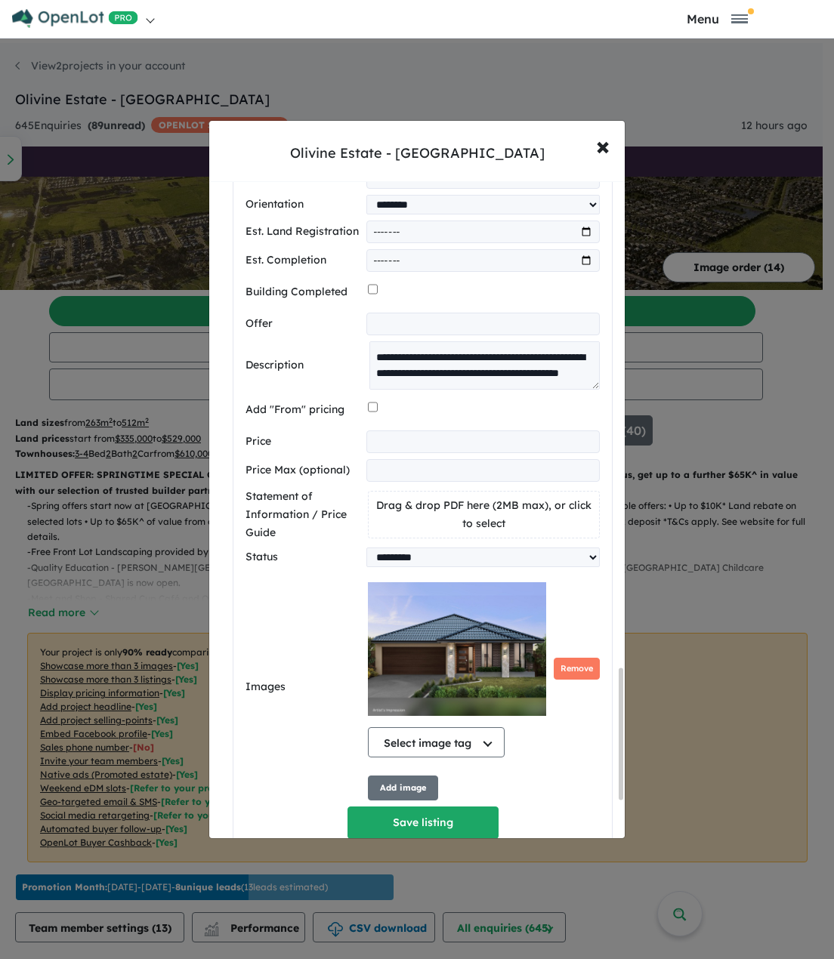
scroll to position [2580, 0]
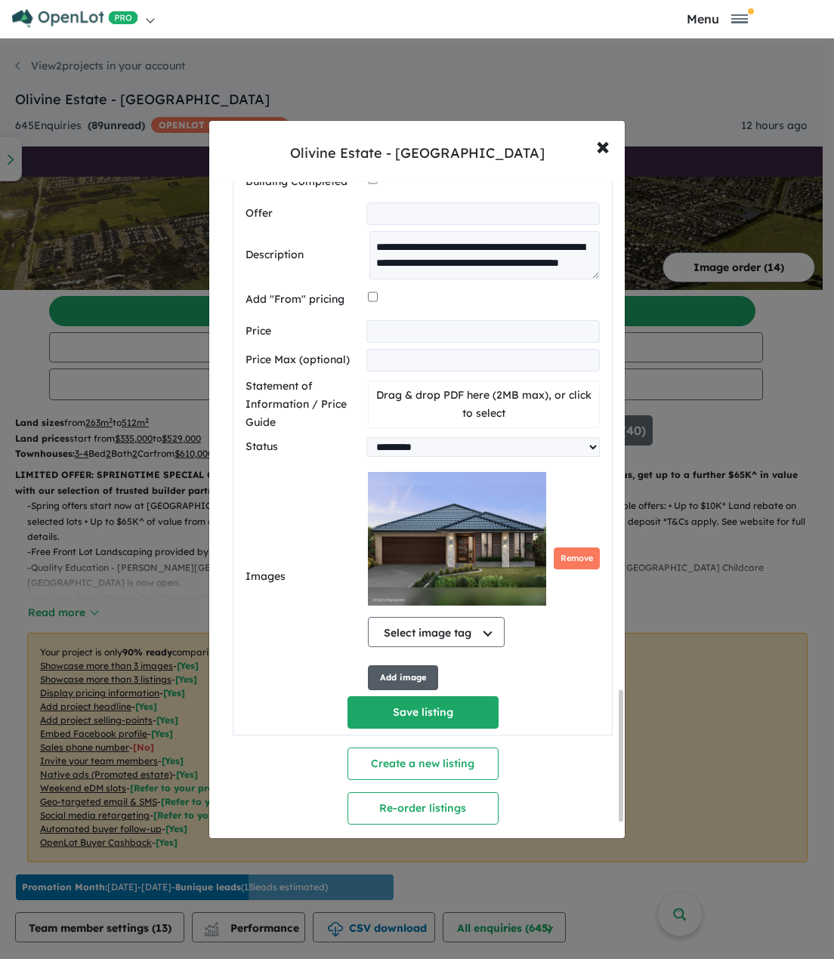
click at [417, 670] on button "Add image" at bounding box center [403, 677] width 70 height 25
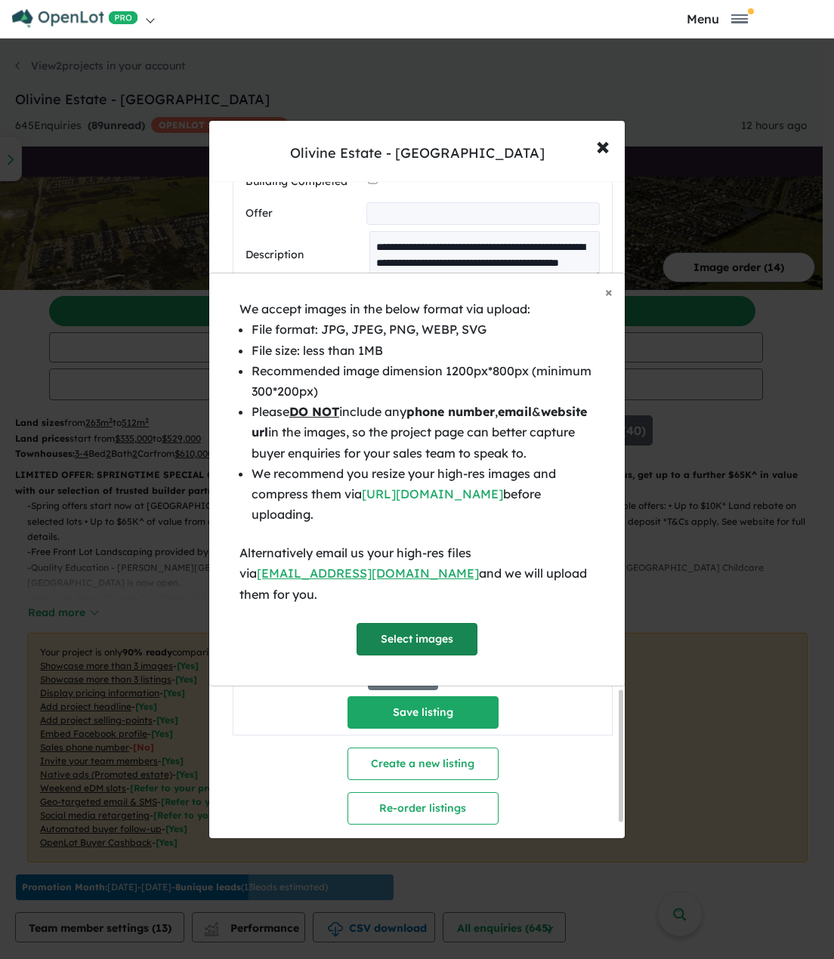
click at [445, 633] on button "Select images" at bounding box center [416, 639] width 121 height 32
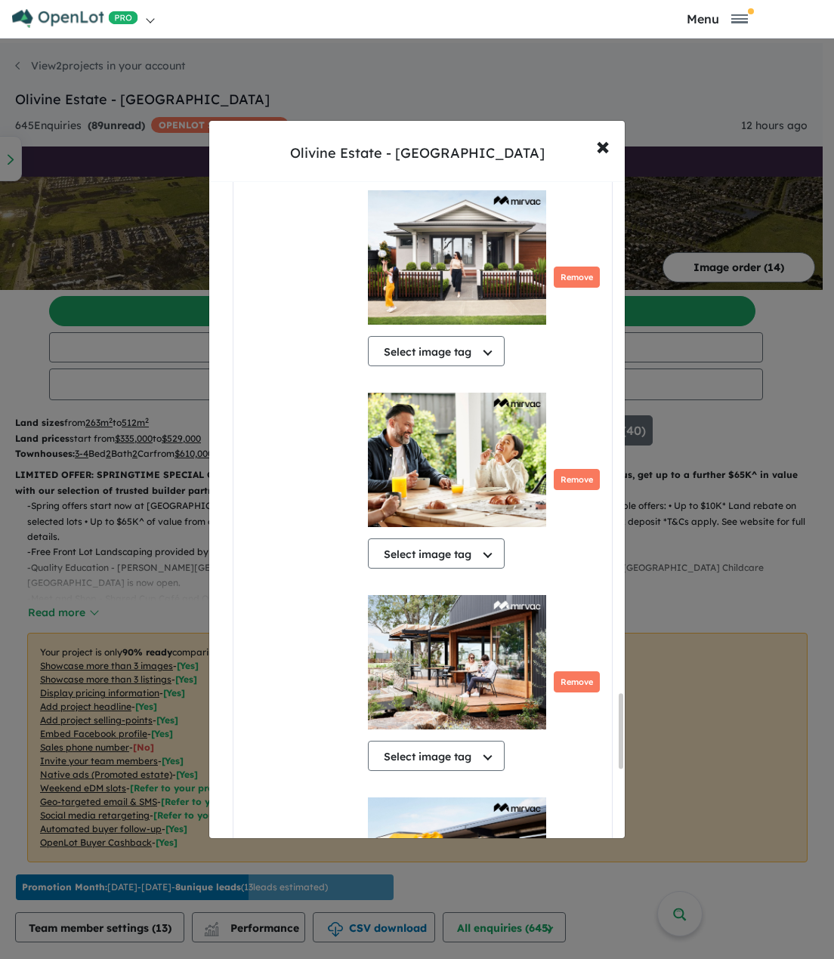
scroll to position [4348, 0]
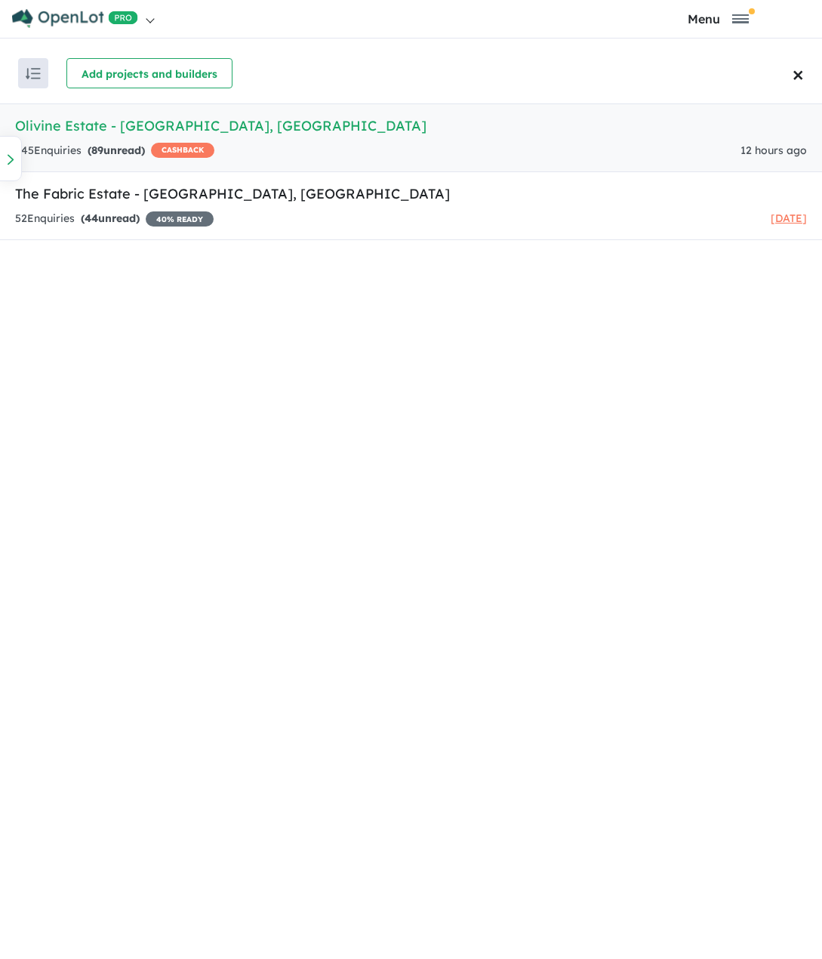
click at [140, 129] on h5 "Olivine Estate - Donnybrook , VIC" at bounding box center [411, 126] width 792 height 20
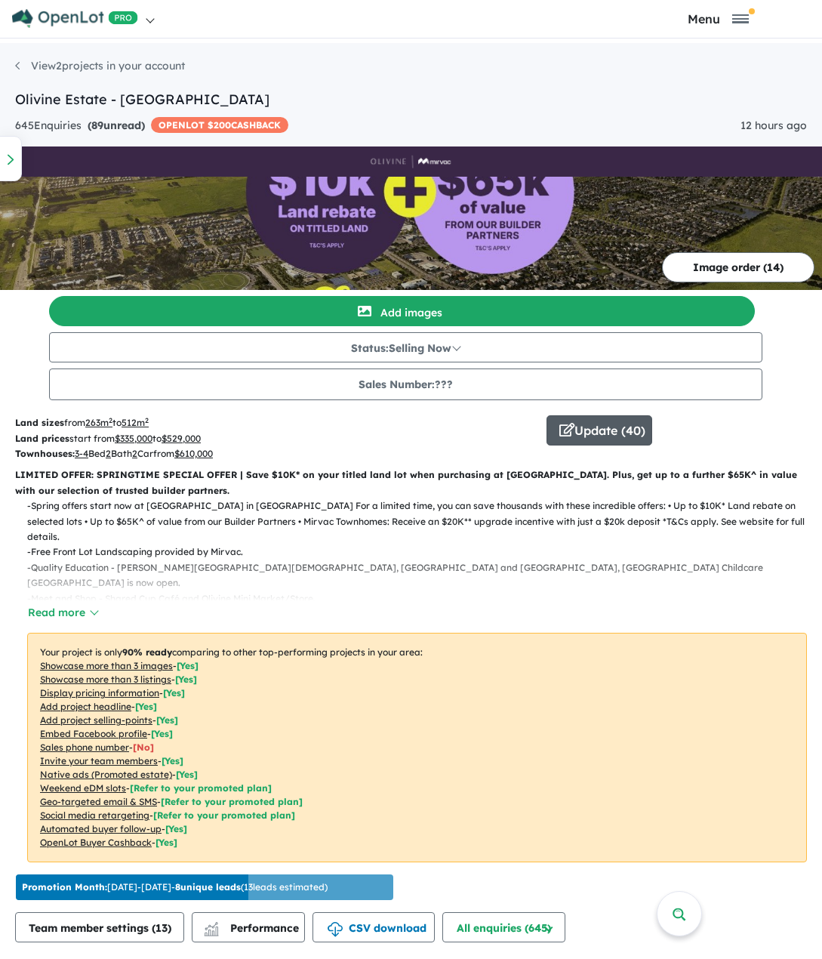
click at [623, 433] on button "Update ( 40 )" at bounding box center [600, 430] width 106 height 30
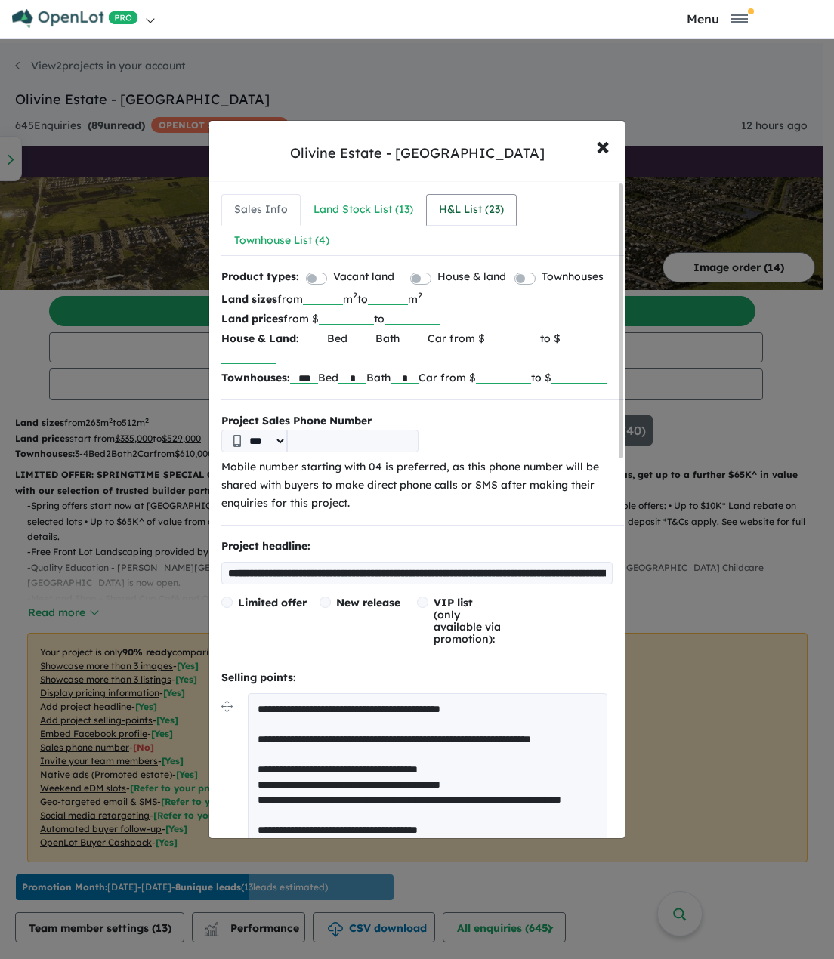
click at [448, 209] on div "H&L List ( 23 )" at bounding box center [471, 210] width 65 height 18
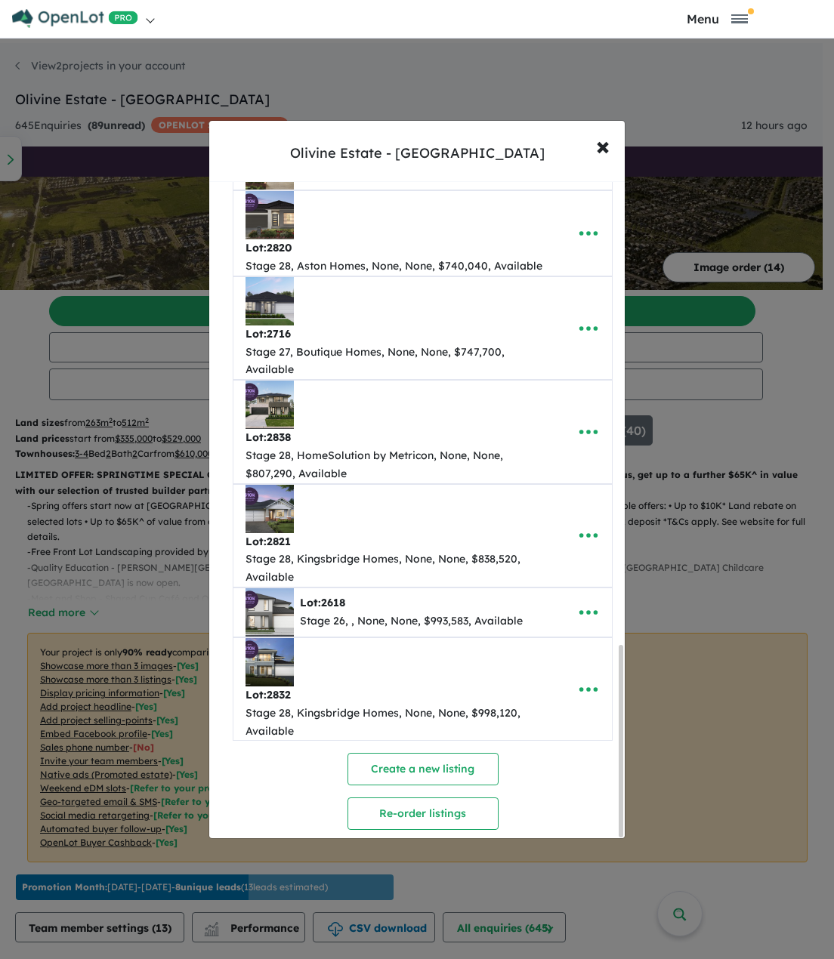
scroll to position [1597, 0]
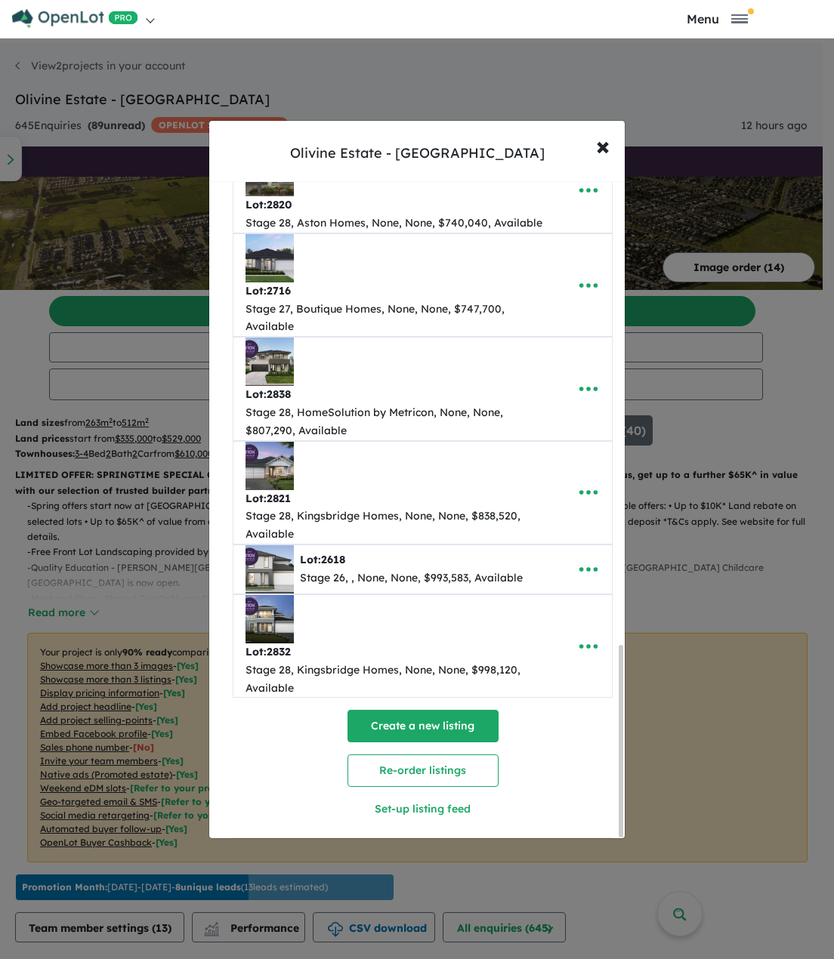
click at [405, 711] on button "Create a new listing" at bounding box center [422, 726] width 151 height 32
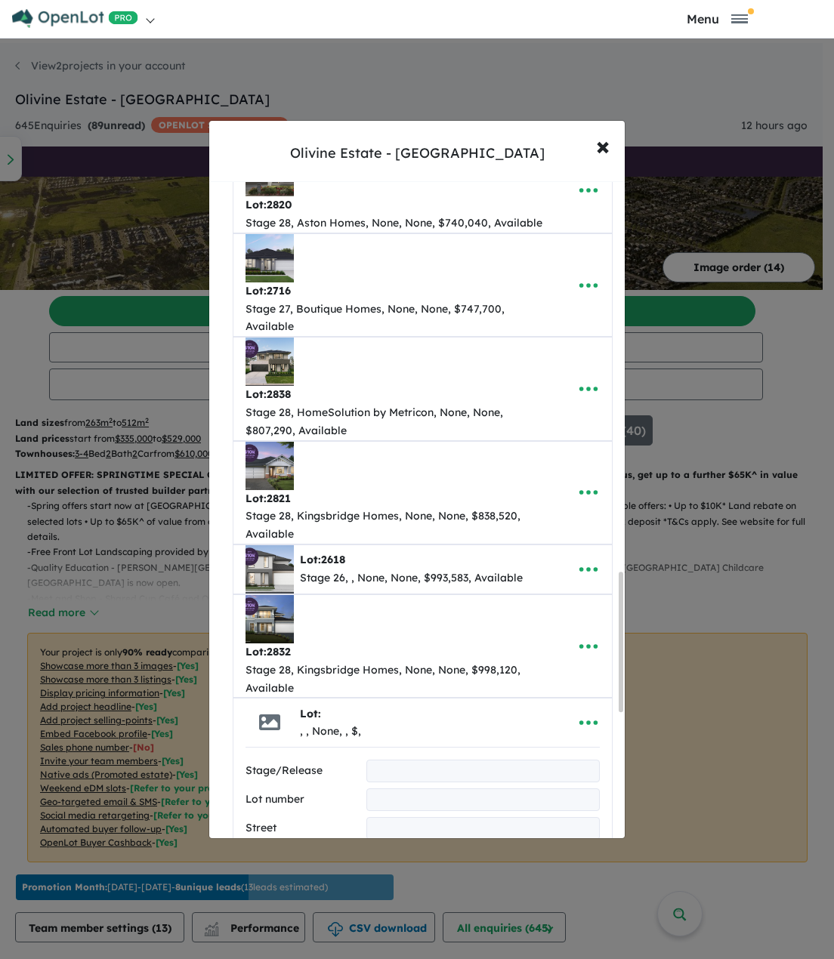
scroll to position [1837, 0]
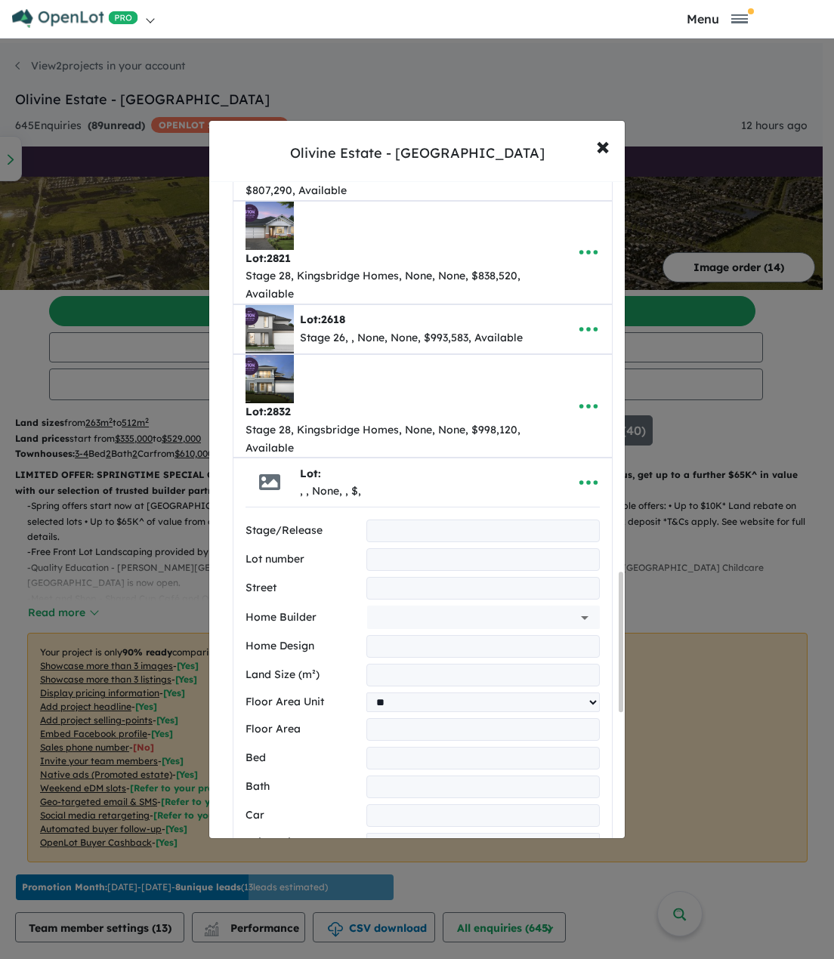
click at [386, 548] on input "text" at bounding box center [482, 559] width 233 height 23
type input "****"
click at [392, 577] on input "text" at bounding box center [482, 588] width 233 height 23
type input "**********"
click at [427, 606] on input "text" at bounding box center [462, 617] width 178 height 23
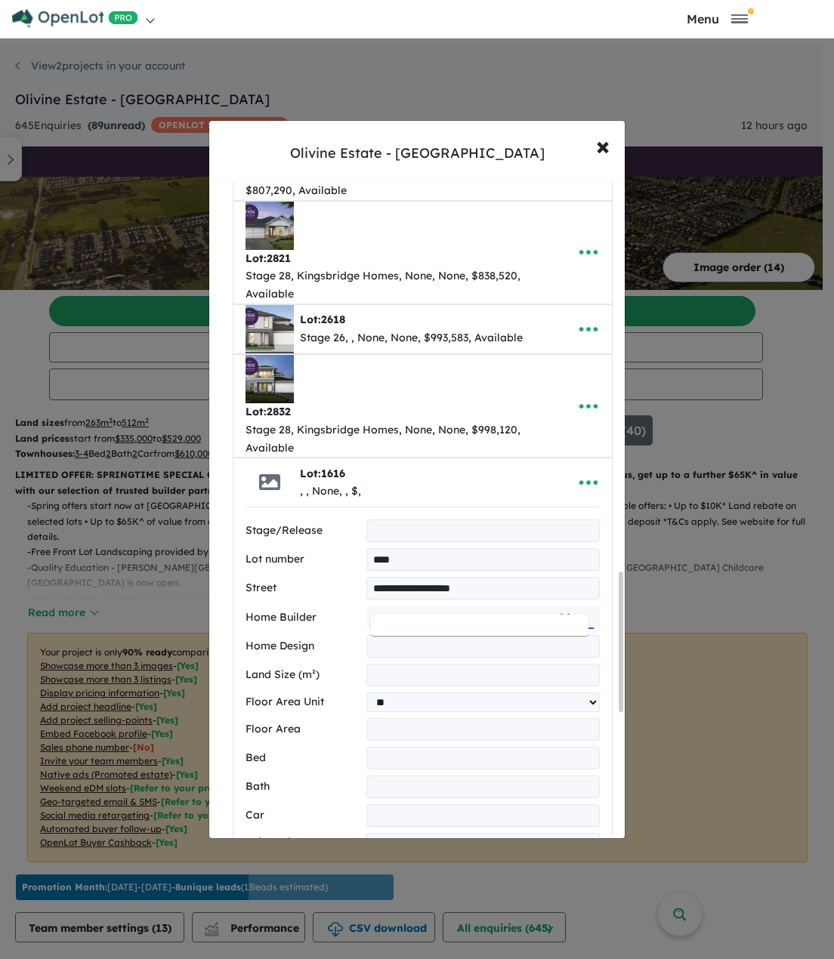
type input "*"
click at [430, 627] on li "Aston Homes" at bounding box center [479, 634] width 217 height 27
type input "**********"
click at [430, 635] on input "text" at bounding box center [482, 646] width 233 height 23
type input "**********"
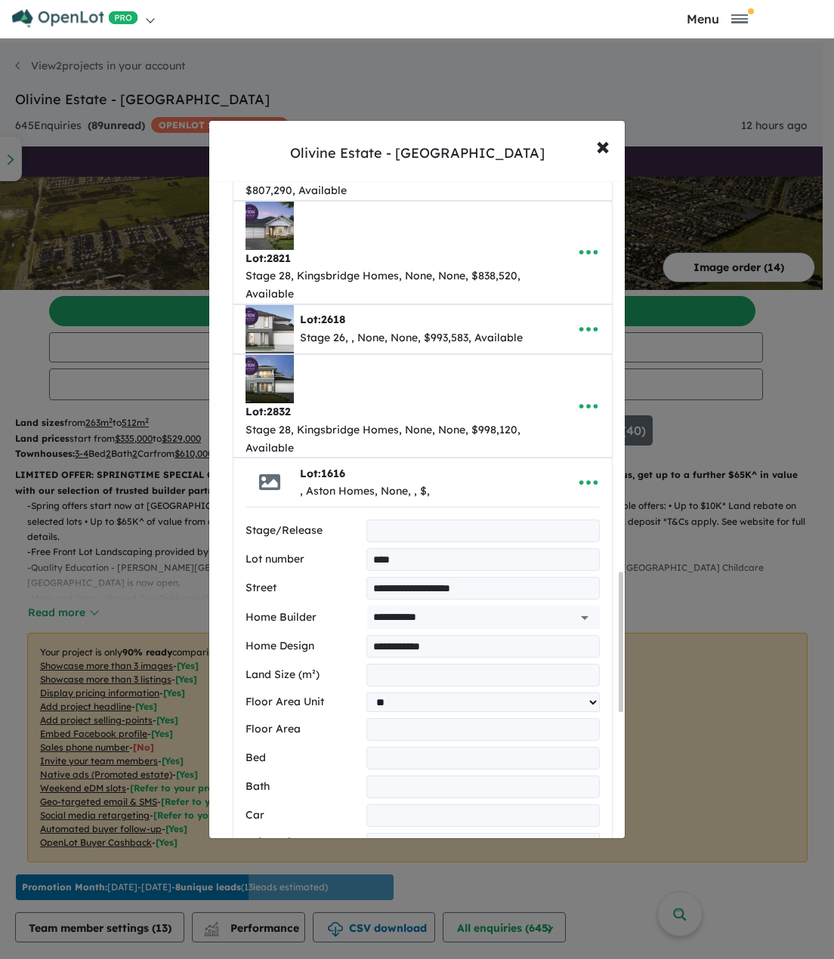
click at [421, 667] on input "number" at bounding box center [482, 675] width 233 height 23
type input "***"
click at [397, 747] on input "number" at bounding box center [482, 758] width 233 height 23
type input "*"
click at [387, 775] on input "number" at bounding box center [482, 786] width 233 height 23
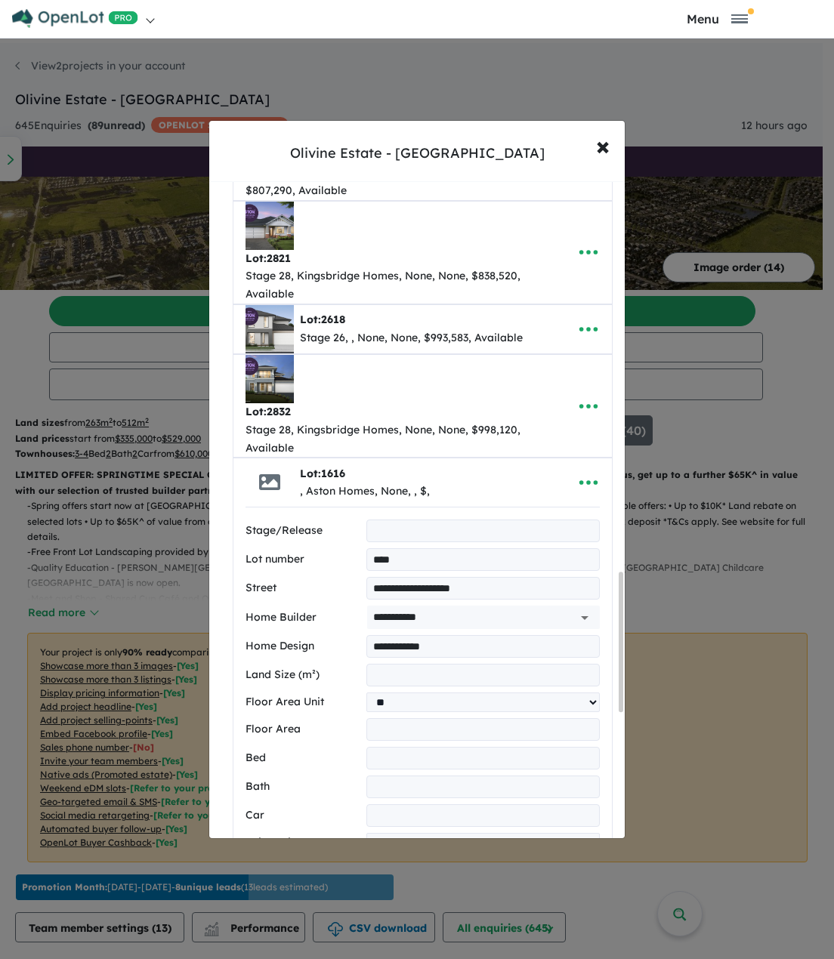
type input "*"
click at [389, 804] on input "number" at bounding box center [482, 815] width 233 height 23
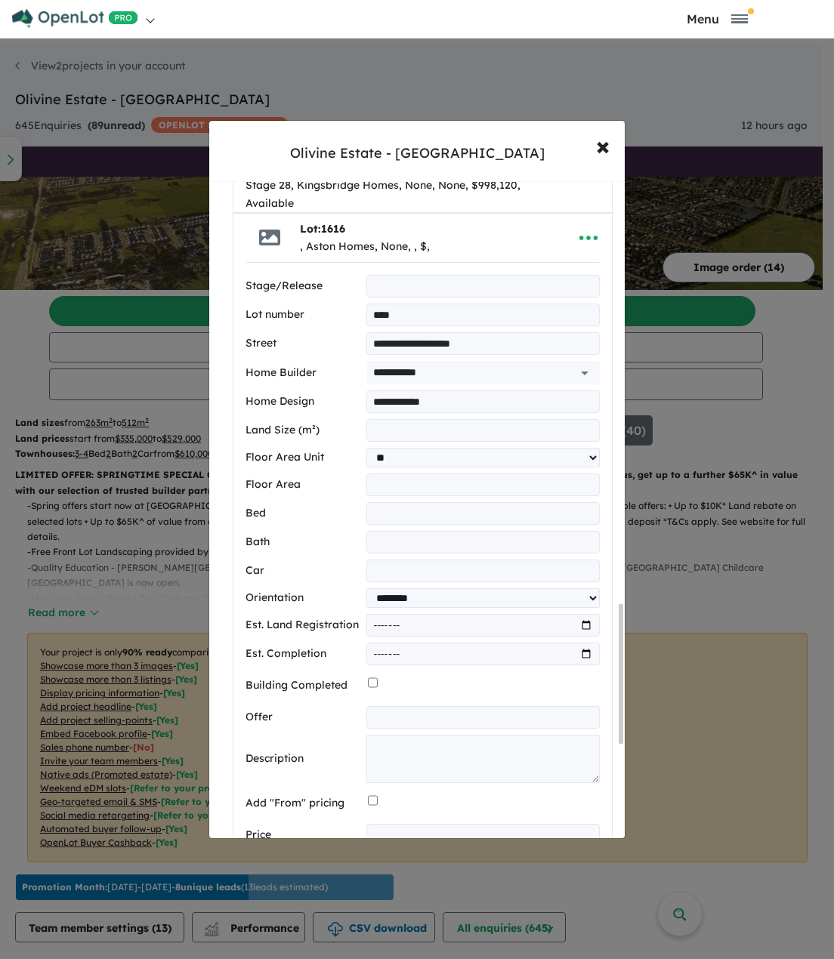
scroll to position [2215, 0]
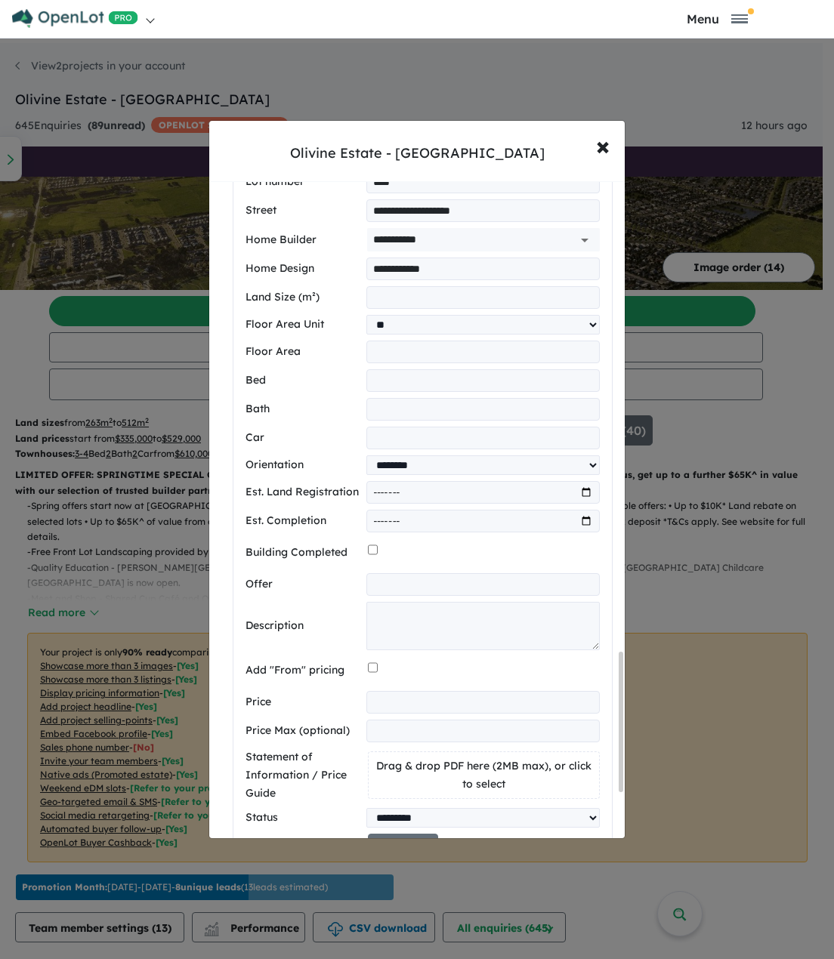
type input "*"
click at [430, 624] on textarea at bounding box center [482, 626] width 233 height 48
paste textarea "**********"
type textarea "**********"
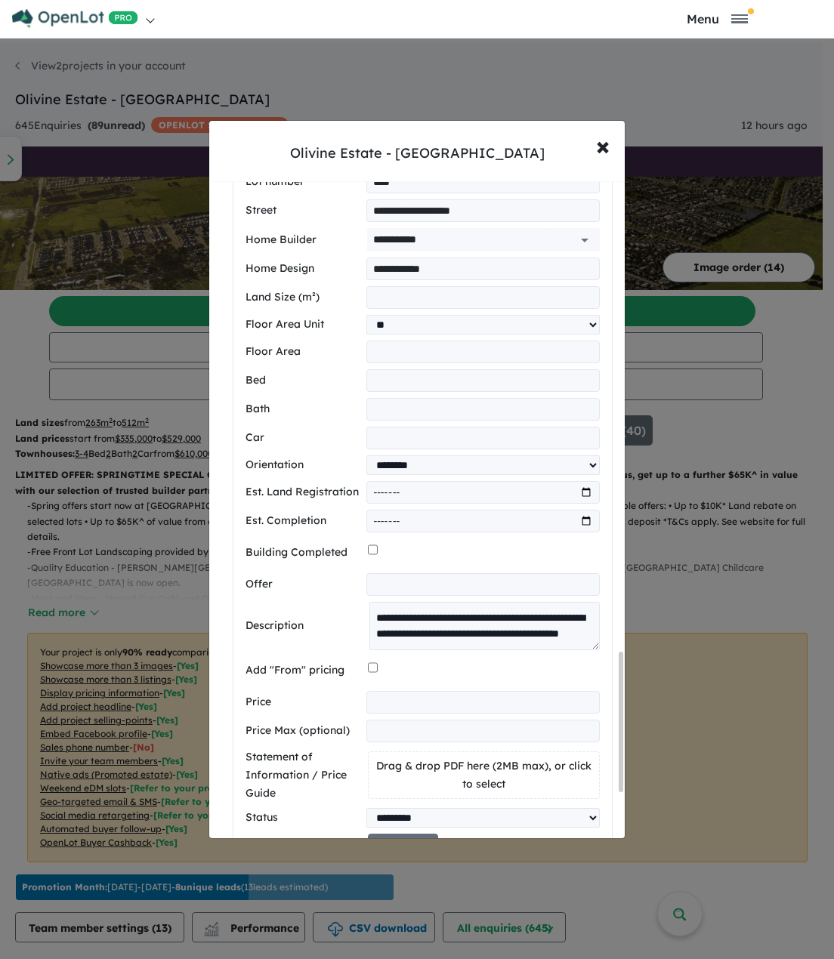
click at [387, 691] on input "number" at bounding box center [482, 702] width 233 height 23
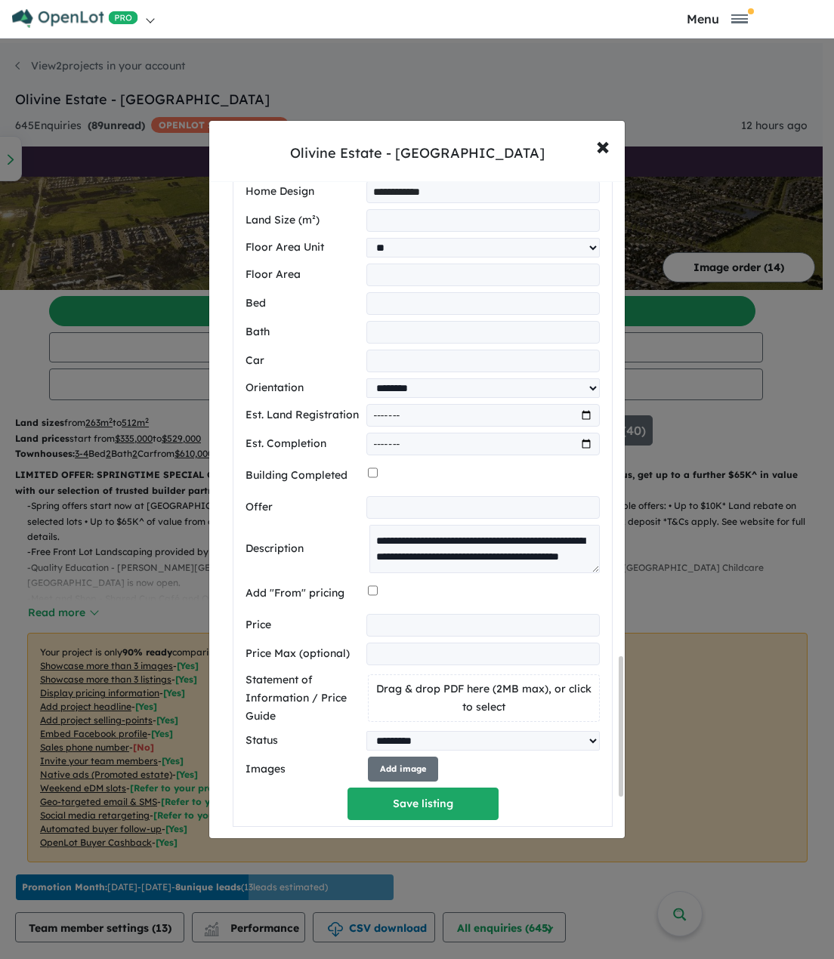
scroll to position [2366, 0]
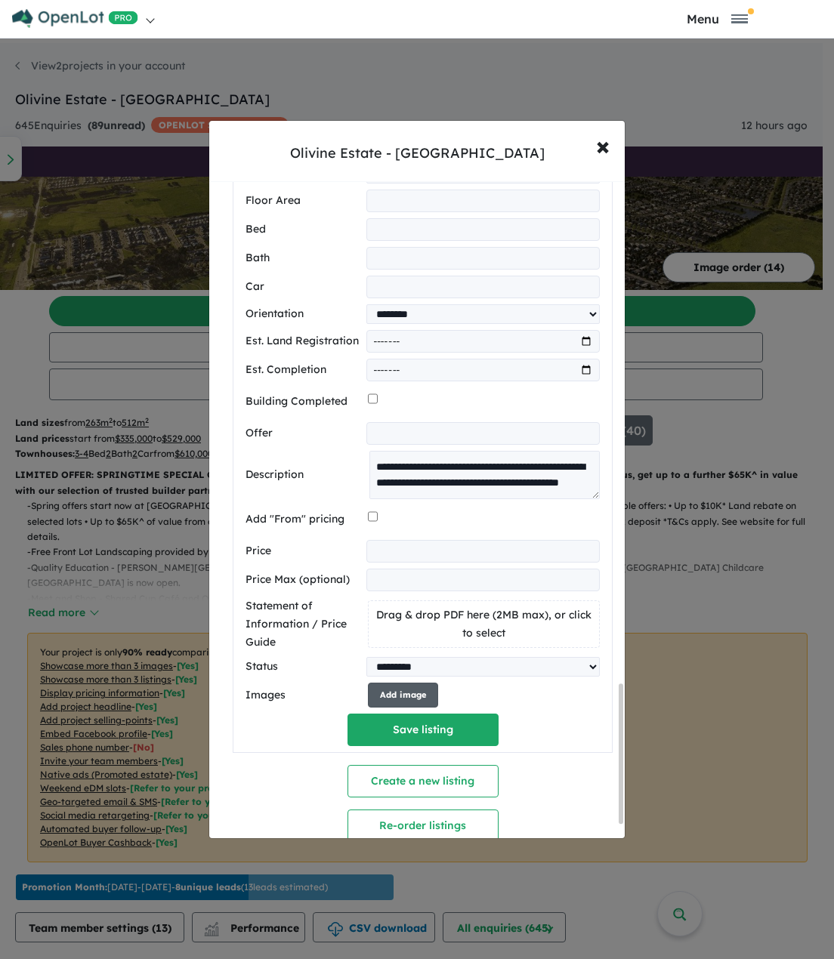
type input "******"
click at [396, 683] on button "Add image" at bounding box center [403, 695] width 70 height 25
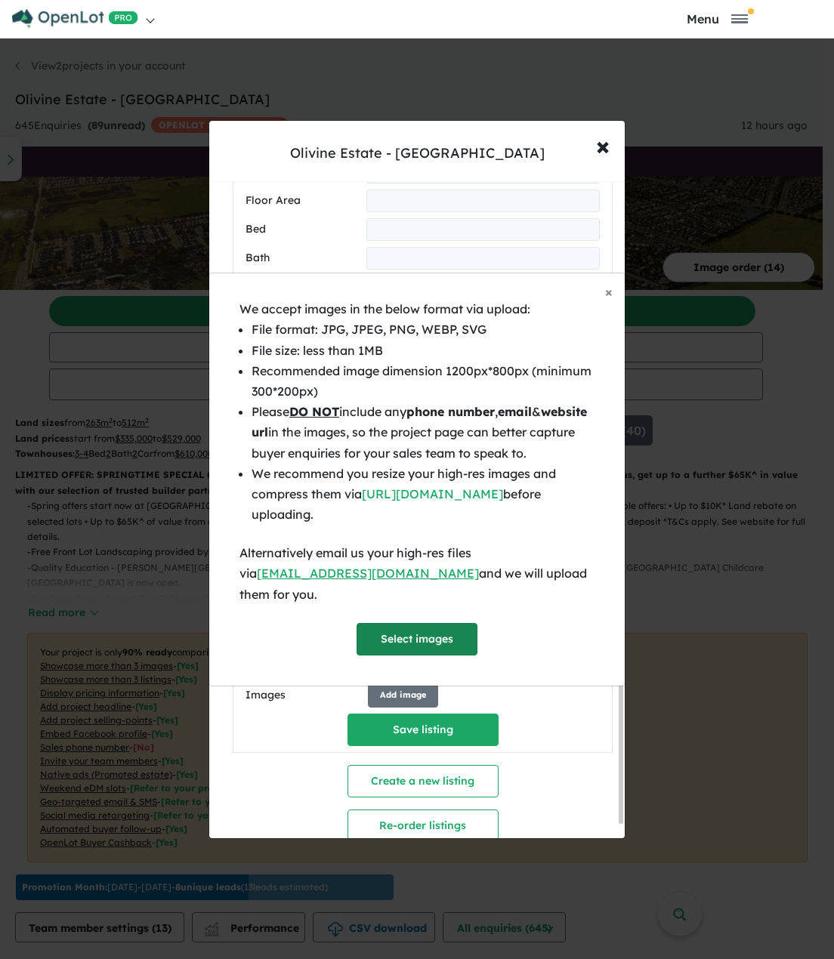
click at [386, 623] on button "Select images" at bounding box center [416, 639] width 121 height 32
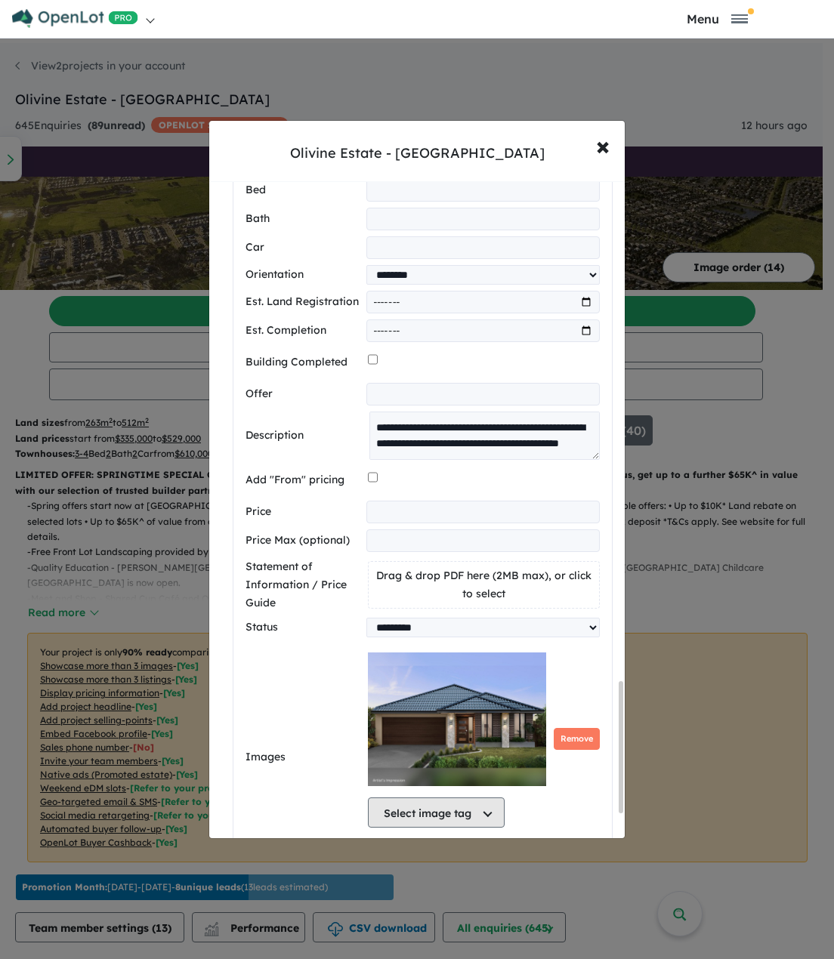
scroll to position [2631, 0]
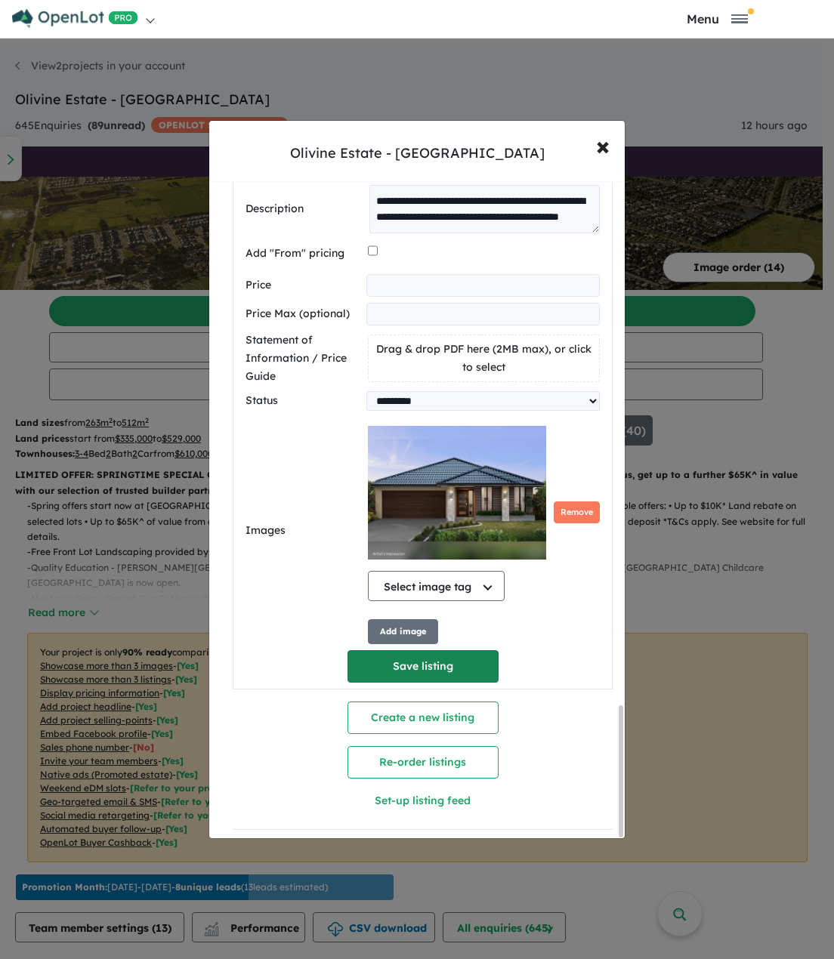
click at [402, 656] on button "Save listing" at bounding box center [422, 666] width 151 height 32
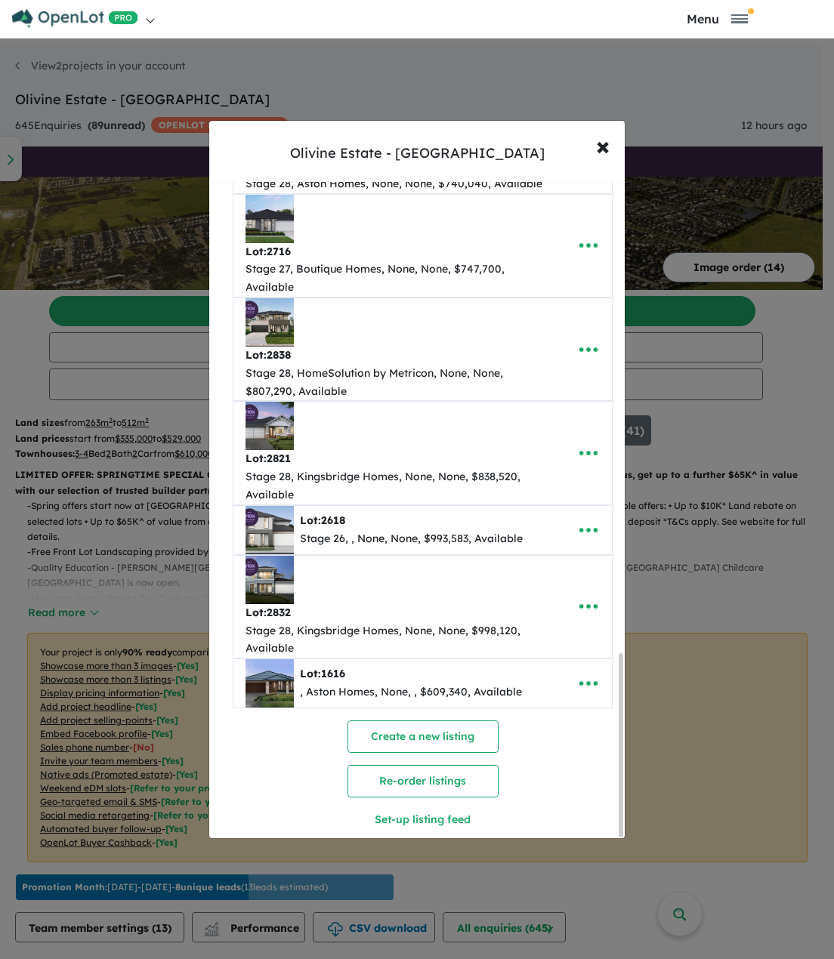
scroll to position [1694, 0]
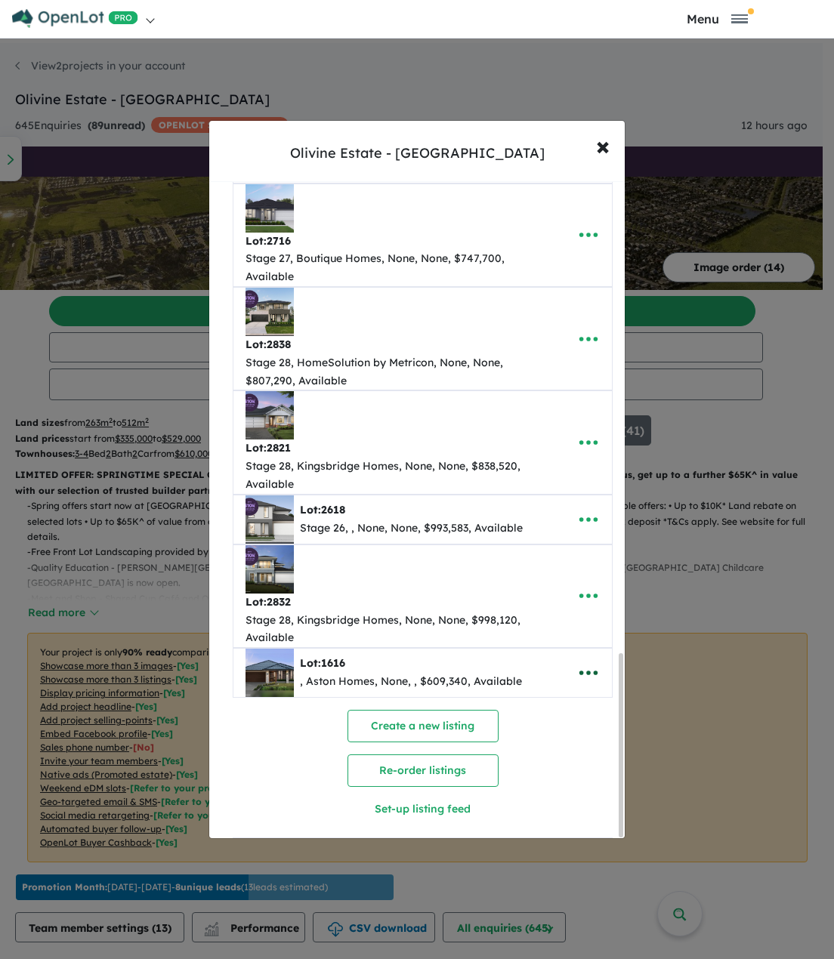
click at [579, 661] on icon "button" at bounding box center [588, 672] width 23 height 23
click at [544, 692] on link "Edit" at bounding box center [555, 709] width 112 height 35
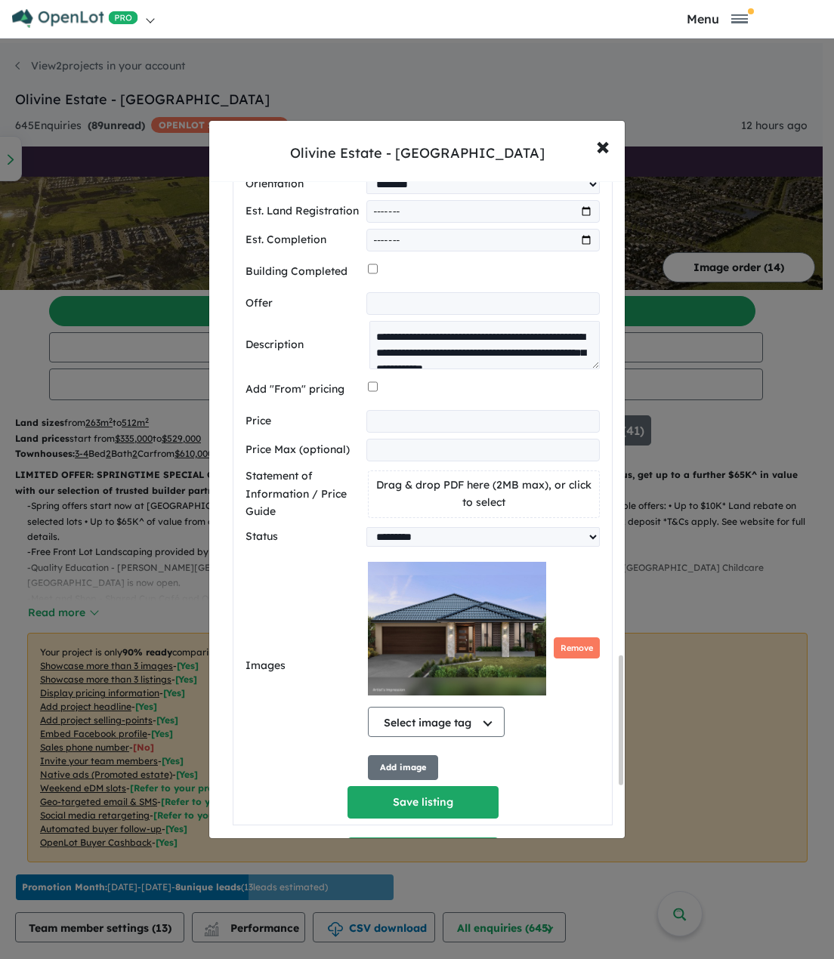
scroll to position [2678, 0]
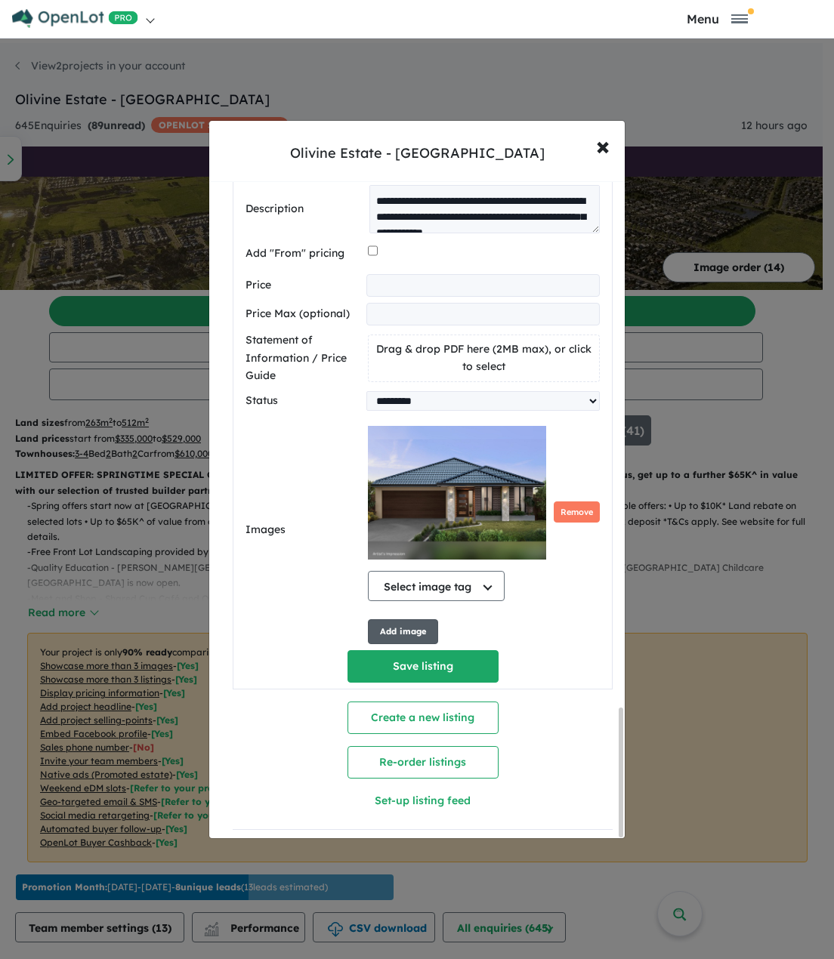
click at [406, 619] on button "Add image" at bounding box center [403, 631] width 70 height 25
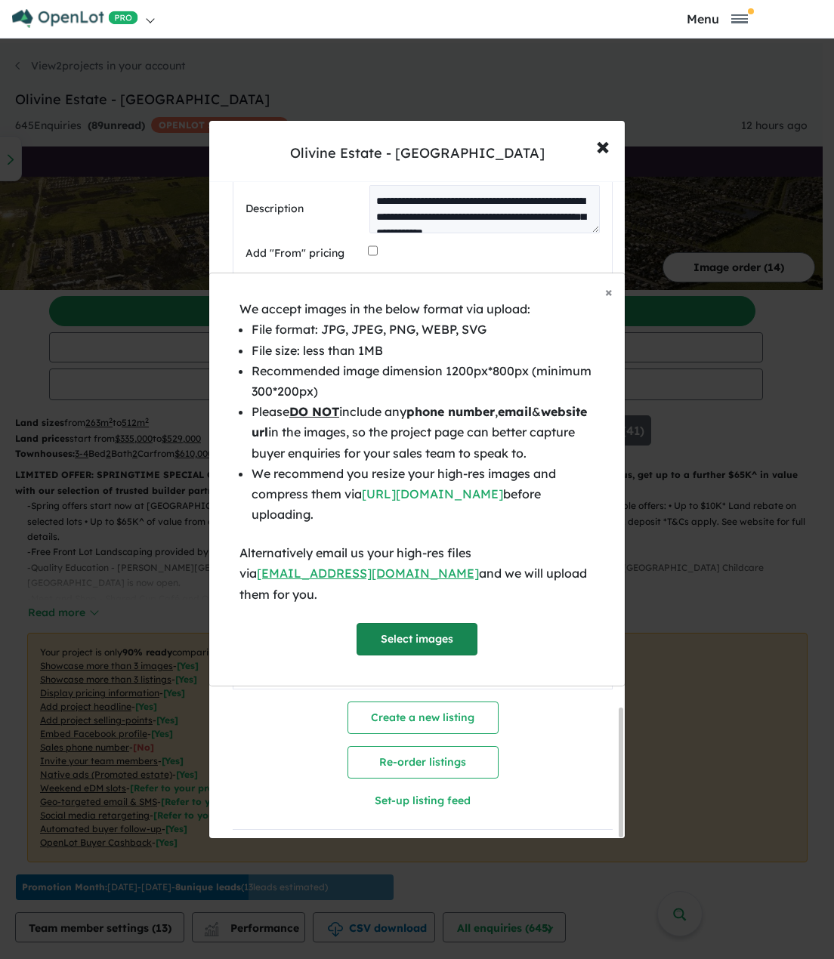
click at [396, 628] on button "Select images" at bounding box center [416, 639] width 121 height 32
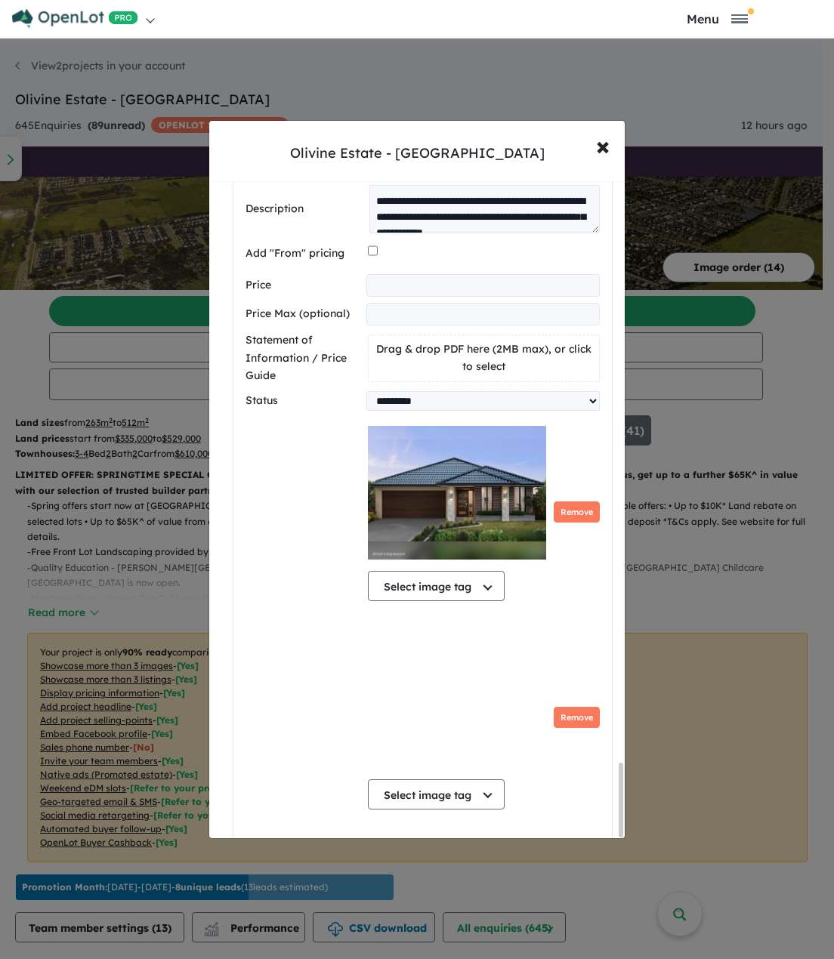
scroll to position [5165, 0]
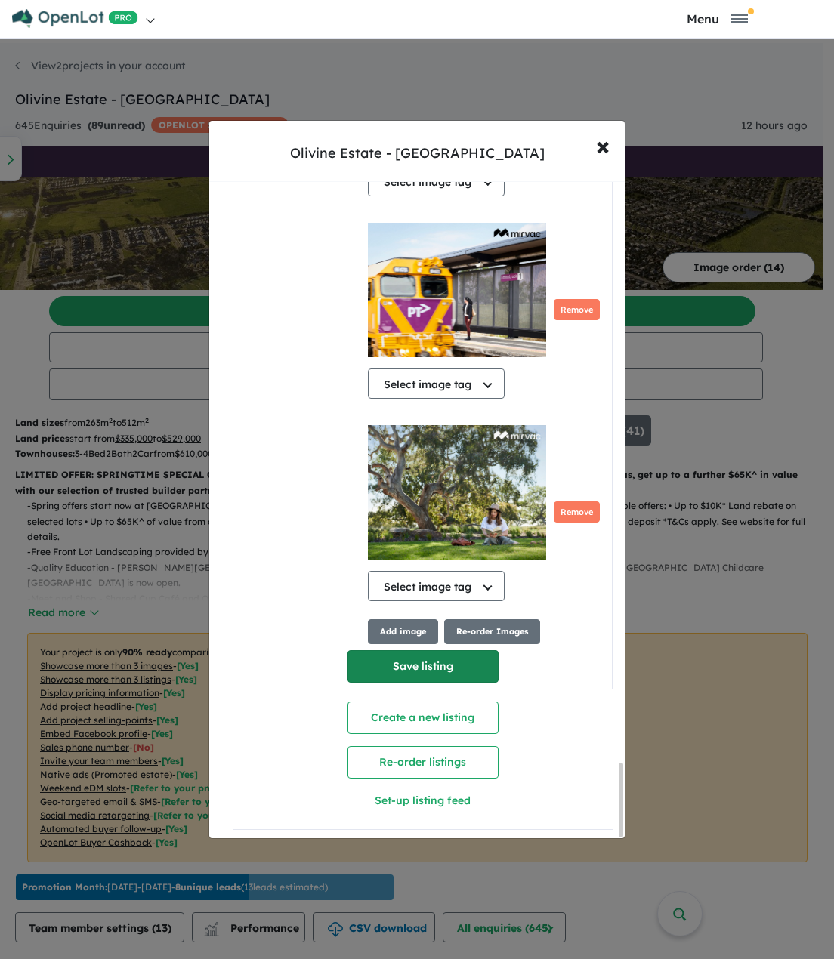
click at [390, 651] on button "Save listing" at bounding box center [422, 666] width 151 height 32
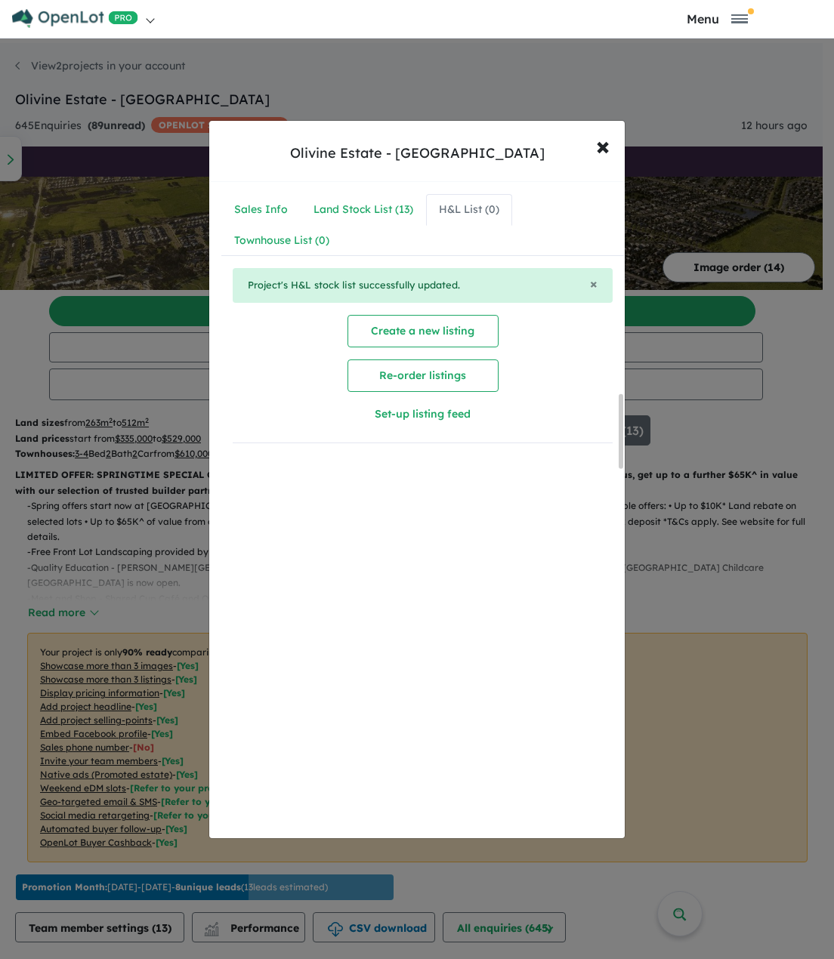
scroll to position [0, 0]
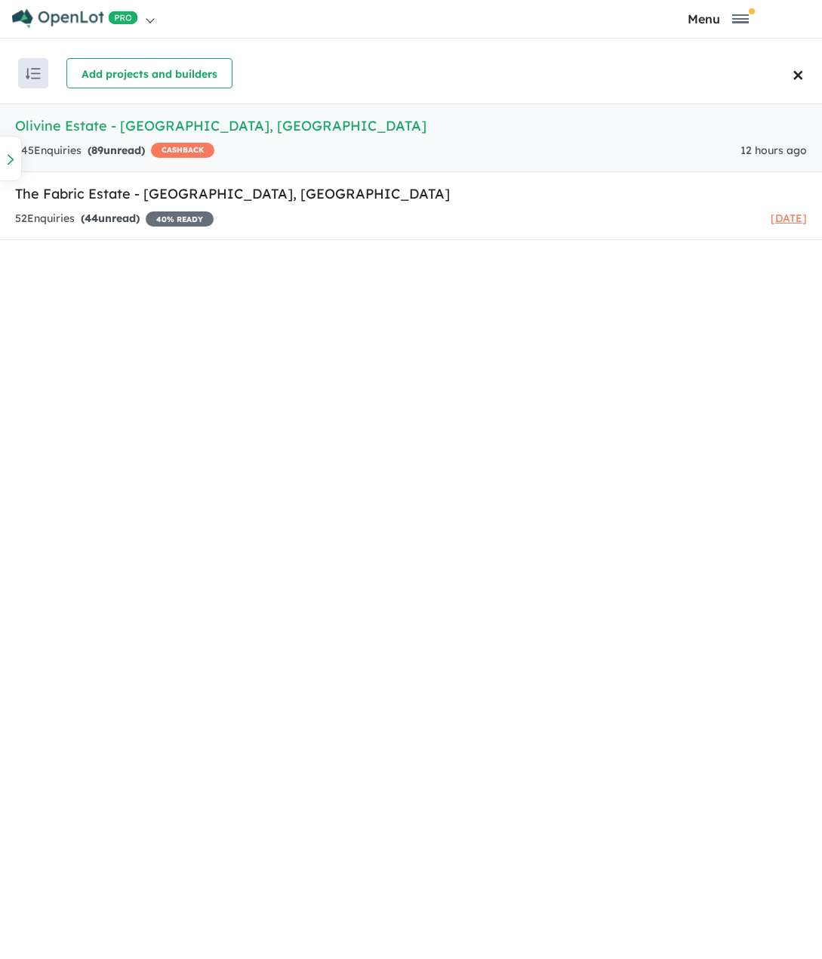
click at [119, 134] on h5 "Olivine Estate - [GEOGRAPHIC_DATA] , [GEOGRAPHIC_DATA]" at bounding box center [411, 126] width 792 height 20
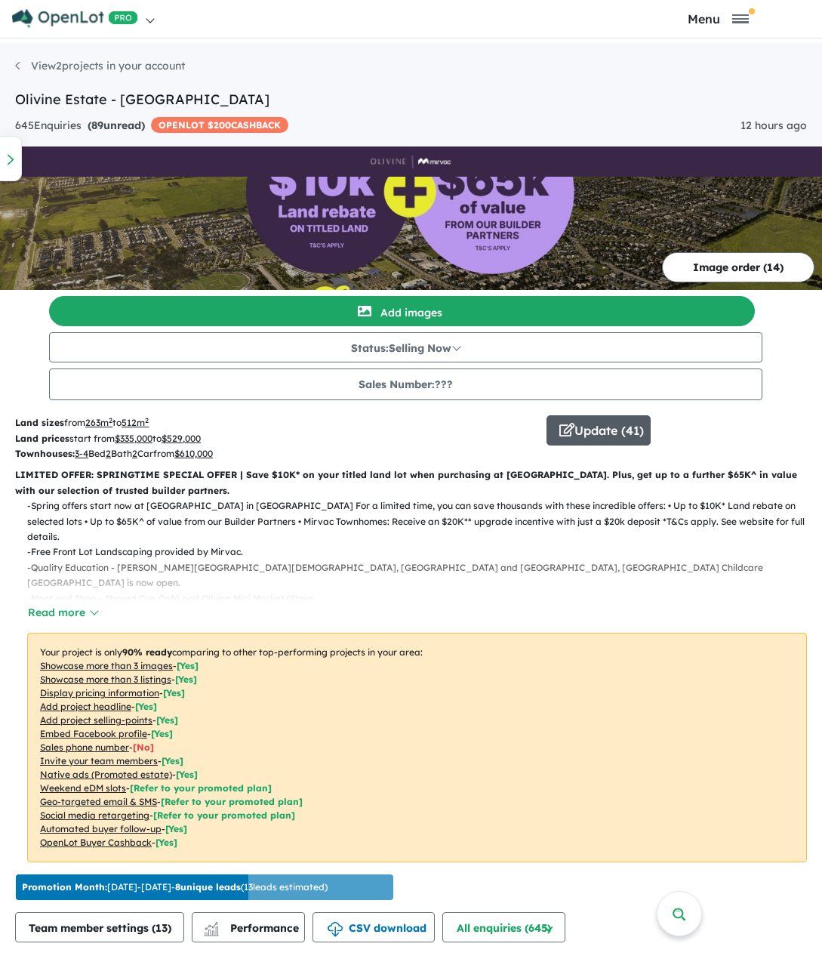
click at [586, 432] on button "Update ( 41 )" at bounding box center [599, 430] width 104 height 30
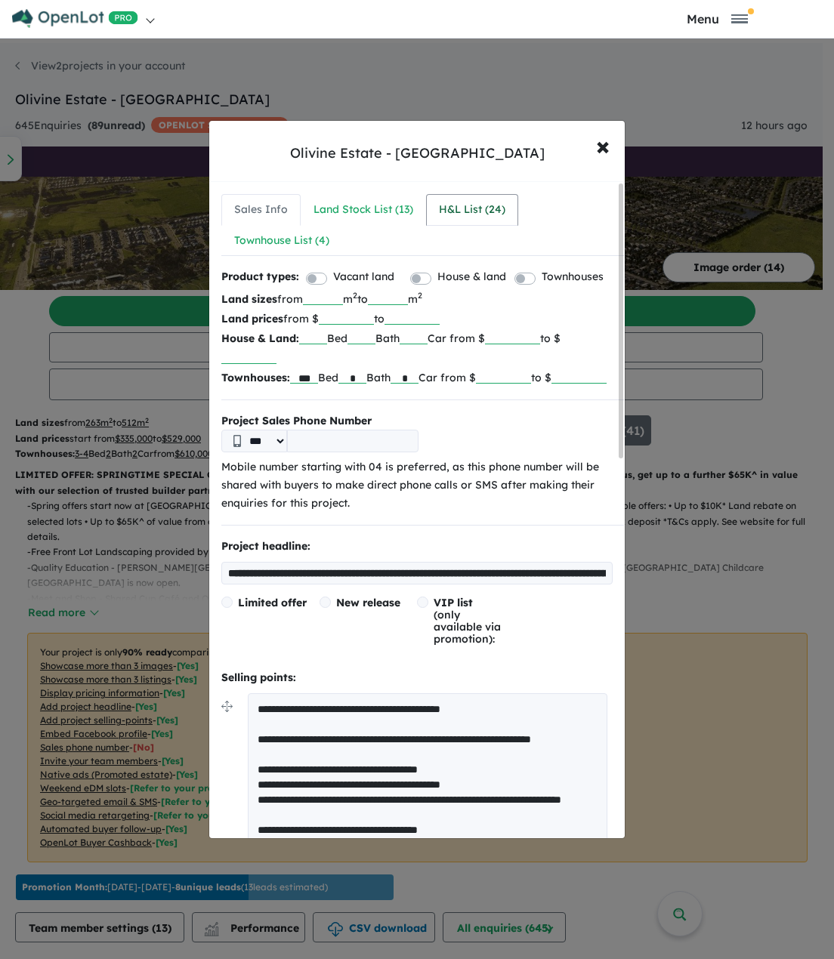
click at [467, 214] on div "H&L List ( 24 )" at bounding box center [472, 210] width 66 height 18
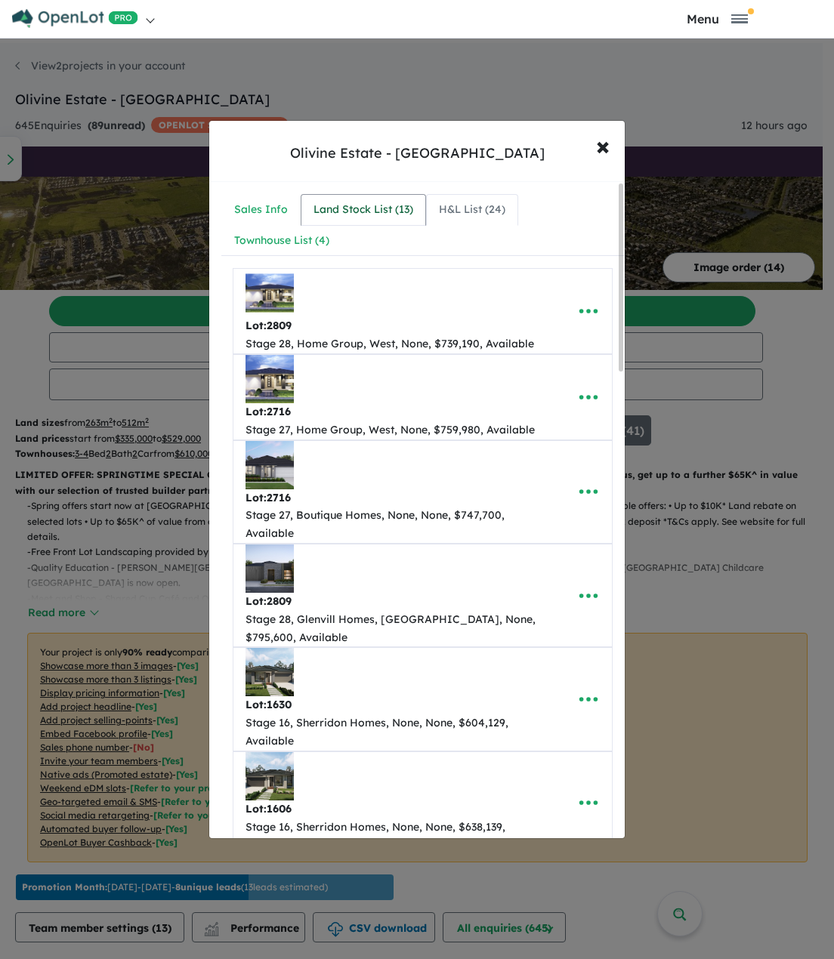
click at [374, 211] on div "Land Stock List ( 13 )" at bounding box center [363, 210] width 100 height 18
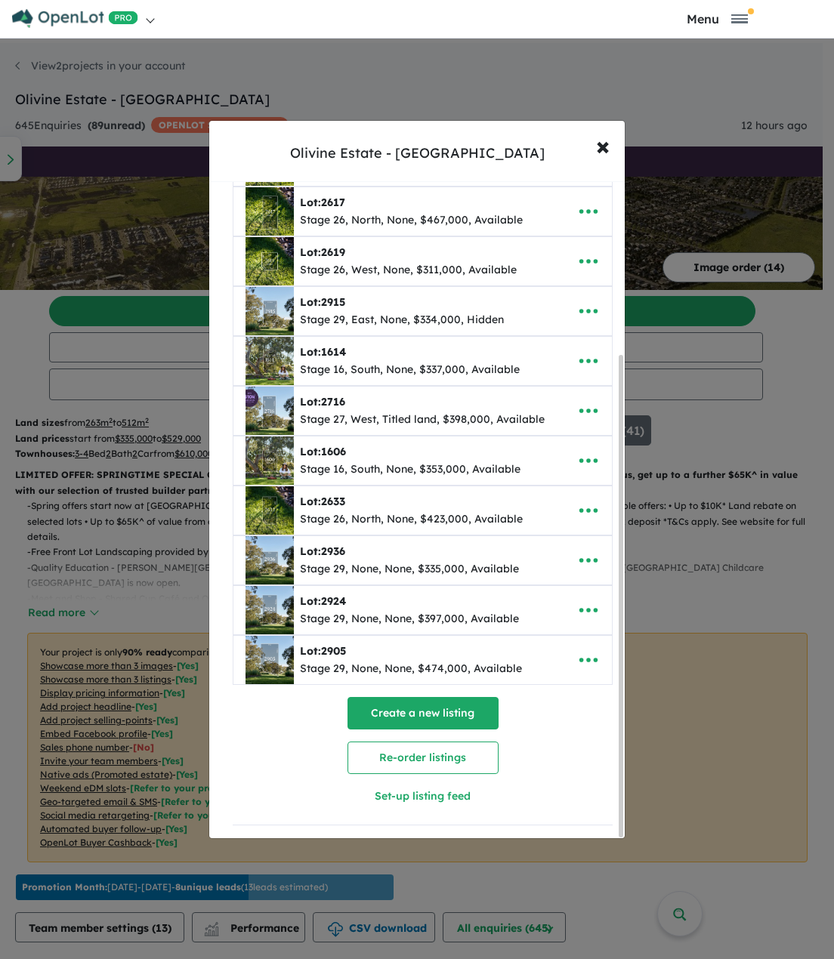
click at [435, 709] on button "Create a new listing" at bounding box center [422, 713] width 151 height 32
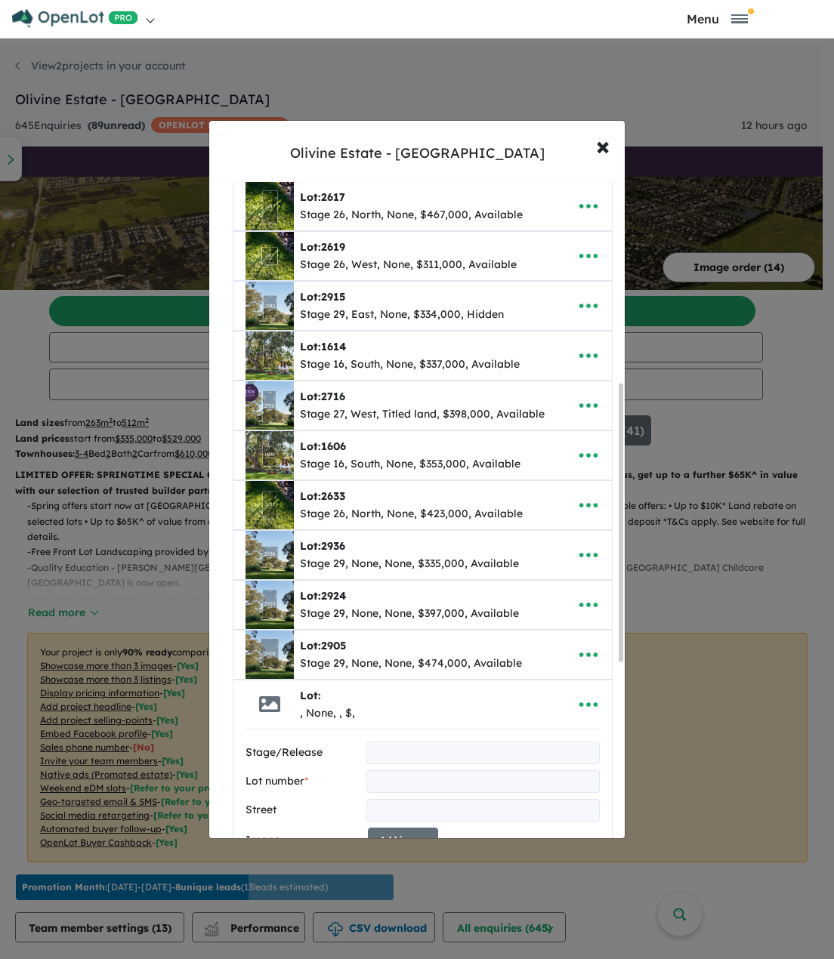
scroll to position [476, 0]
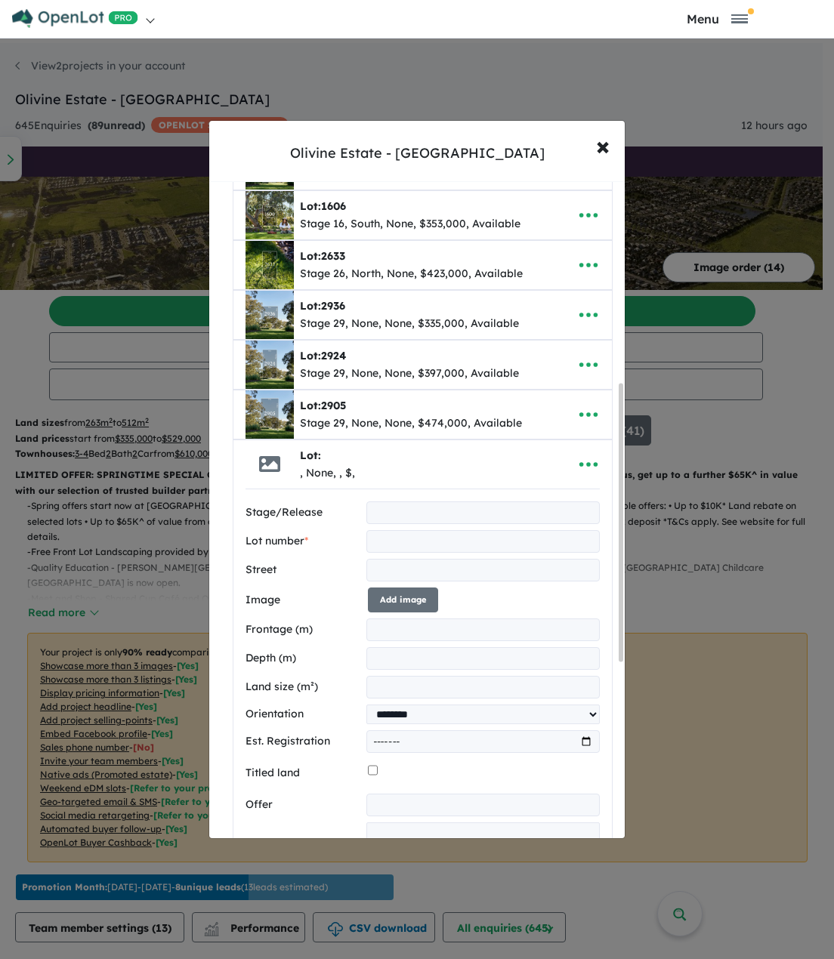
drag, startPoint x: 382, startPoint y: 510, endPoint x: 373, endPoint y: 510, distance: 9.1
click at [382, 510] on input "text" at bounding box center [482, 512] width 233 height 23
click at [386, 512] on input "text" at bounding box center [482, 512] width 233 height 23
type input "********"
type input "****"
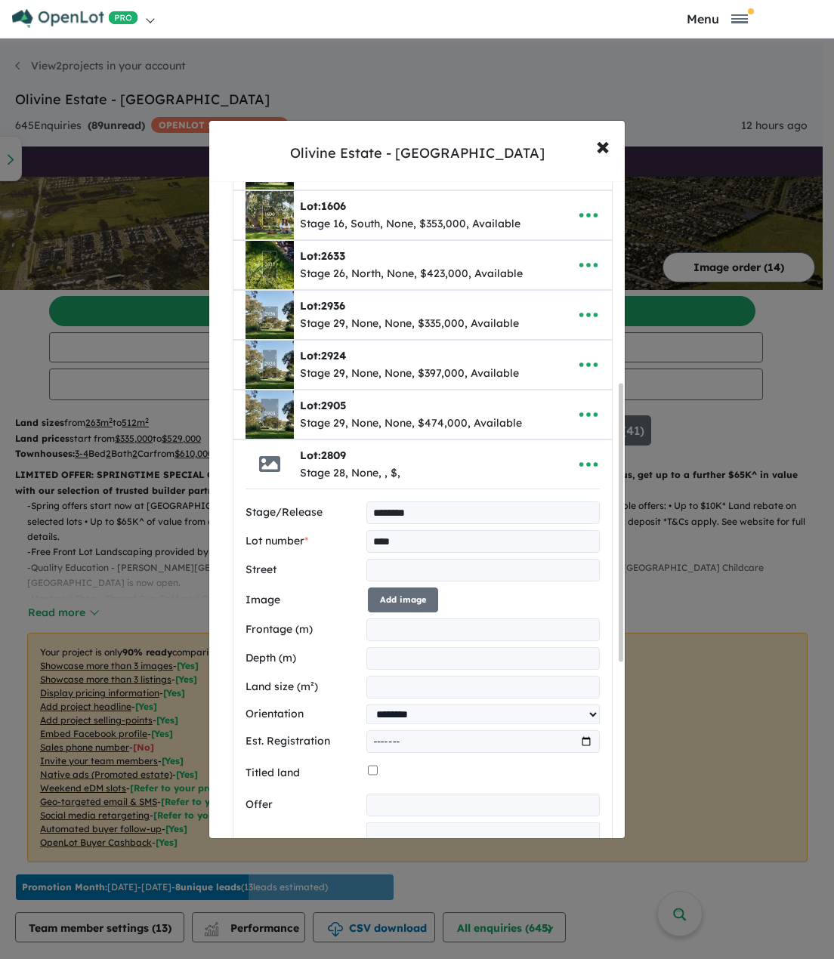
click at [388, 566] on input "text" at bounding box center [482, 570] width 233 height 23
click at [408, 572] on input "text" at bounding box center [482, 570] width 233 height 23
type input "**********"
click at [412, 600] on button "Add image" at bounding box center [403, 599] width 70 height 25
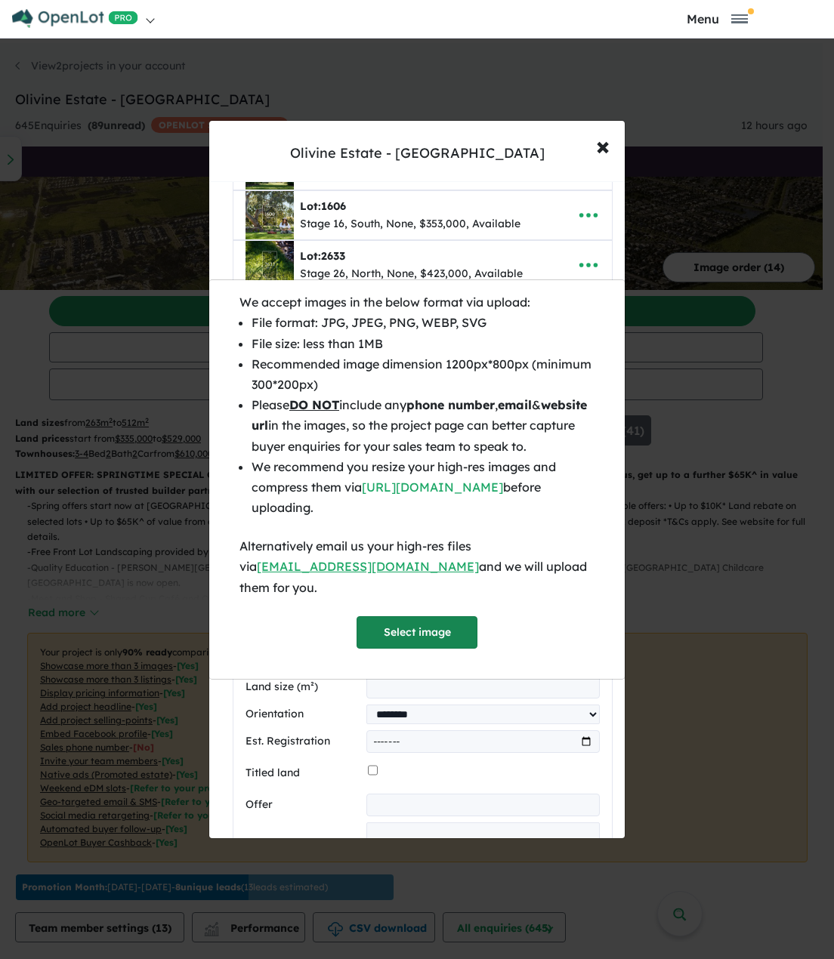
click at [415, 621] on button "Select image" at bounding box center [416, 632] width 121 height 32
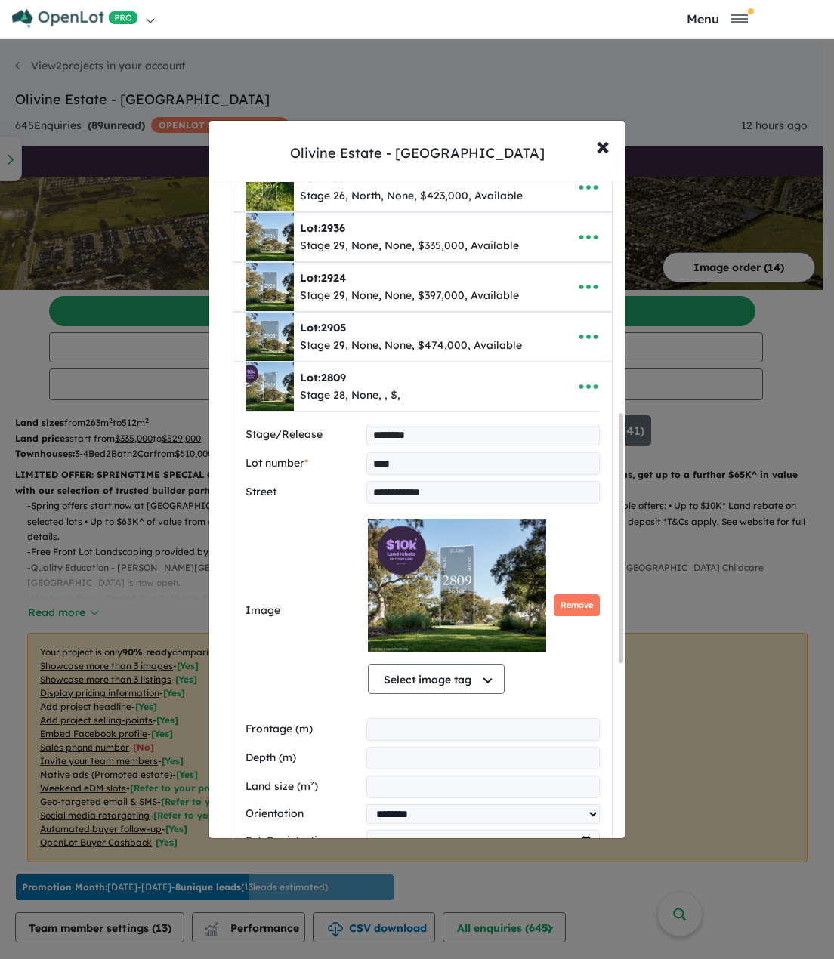
scroll to position [627, 0]
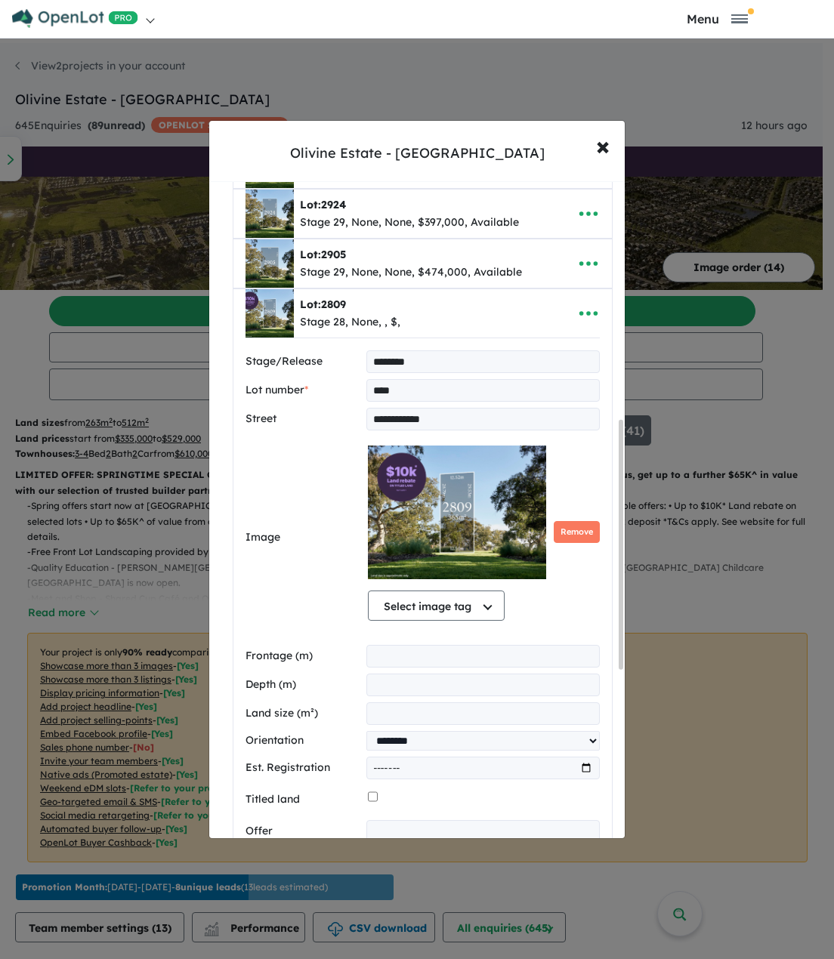
click at [428, 663] on input "number" at bounding box center [482, 656] width 233 height 23
click at [390, 658] on input "number" at bounding box center [482, 656] width 233 height 23
type input "*****"
click at [401, 684] on input "number" at bounding box center [482, 685] width 233 height 23
click at [390, 690] on input "number" at bounding box center [482, 685] width 233 height 23
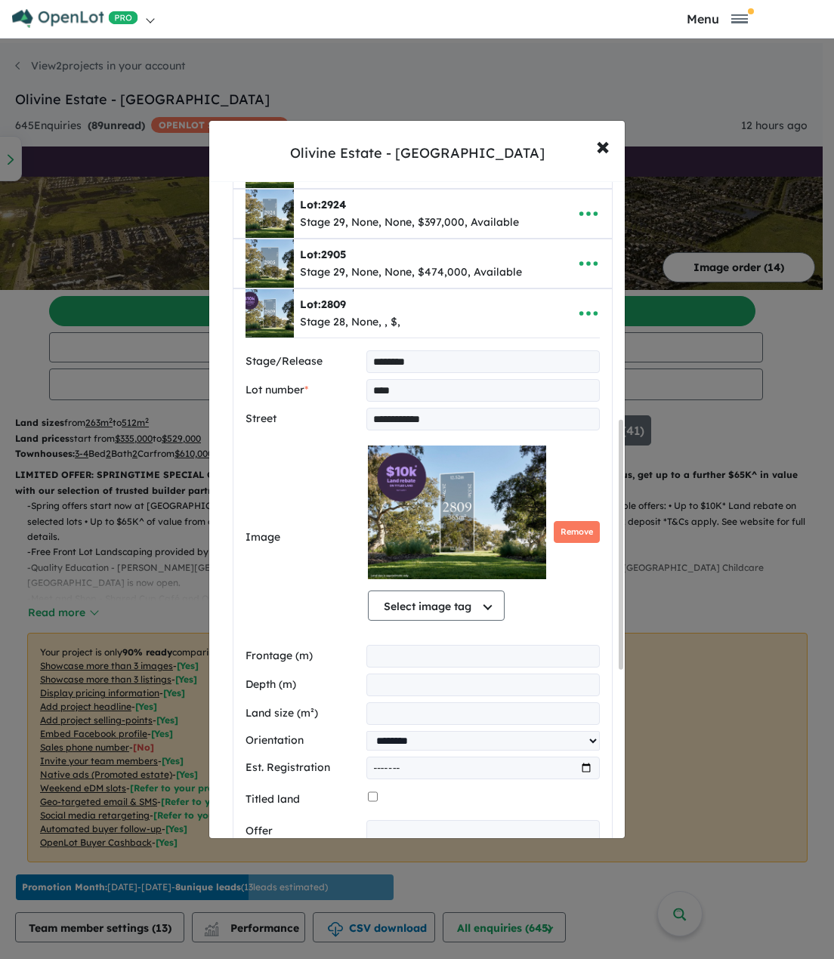
click at [411, 712] on input "number" at bounding box center [482, 713] width 233 height 23
click at [412, 683] on input "****" at bounding box center [482, 685] width 233 height 23
type input "*****"
click at [412, 704] on input "number" at bounding box center [482, 713] width 233 height 23
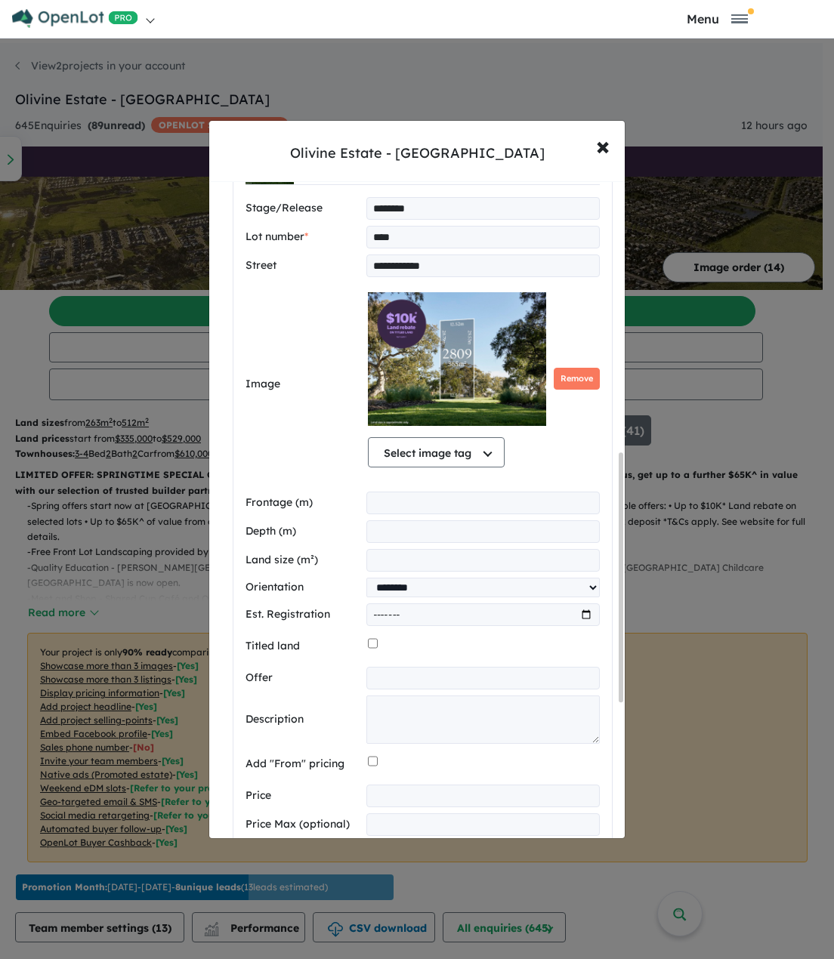
scroll to position [930, 0]
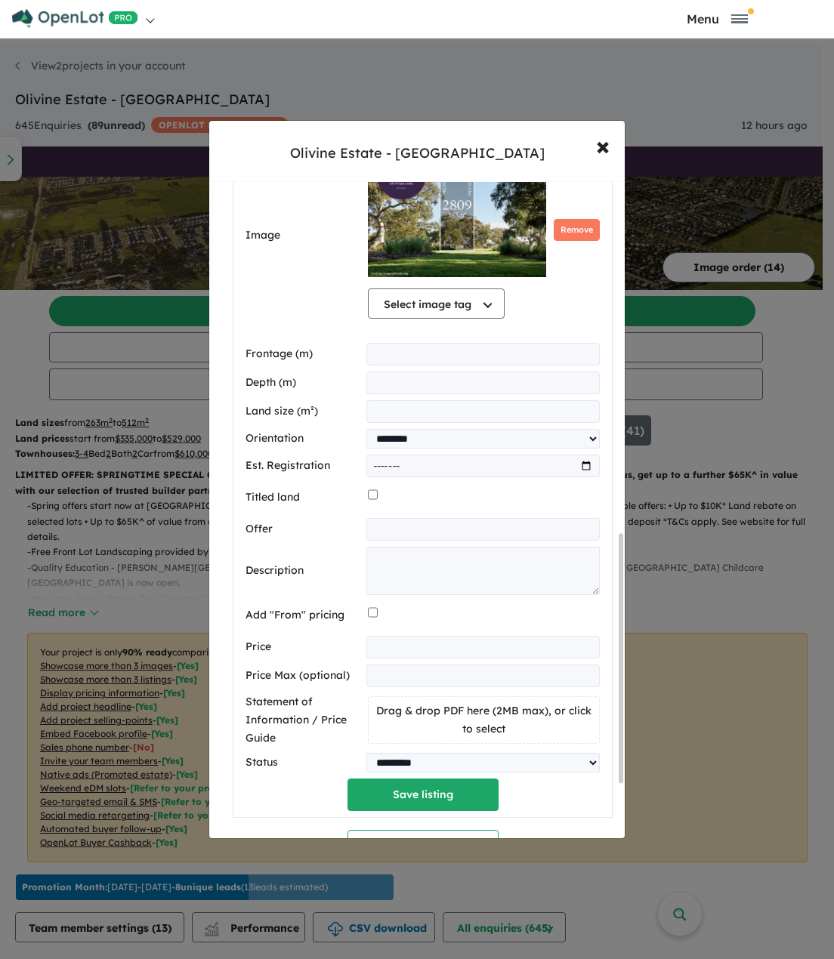
type input "***"
click at [399, 535] on input "text" at bounding box center [482, 529] width 233 height 23
click at [378, 528] on input "text" at bounding box center [482, 529] width 233 height 23
paste input "**********"
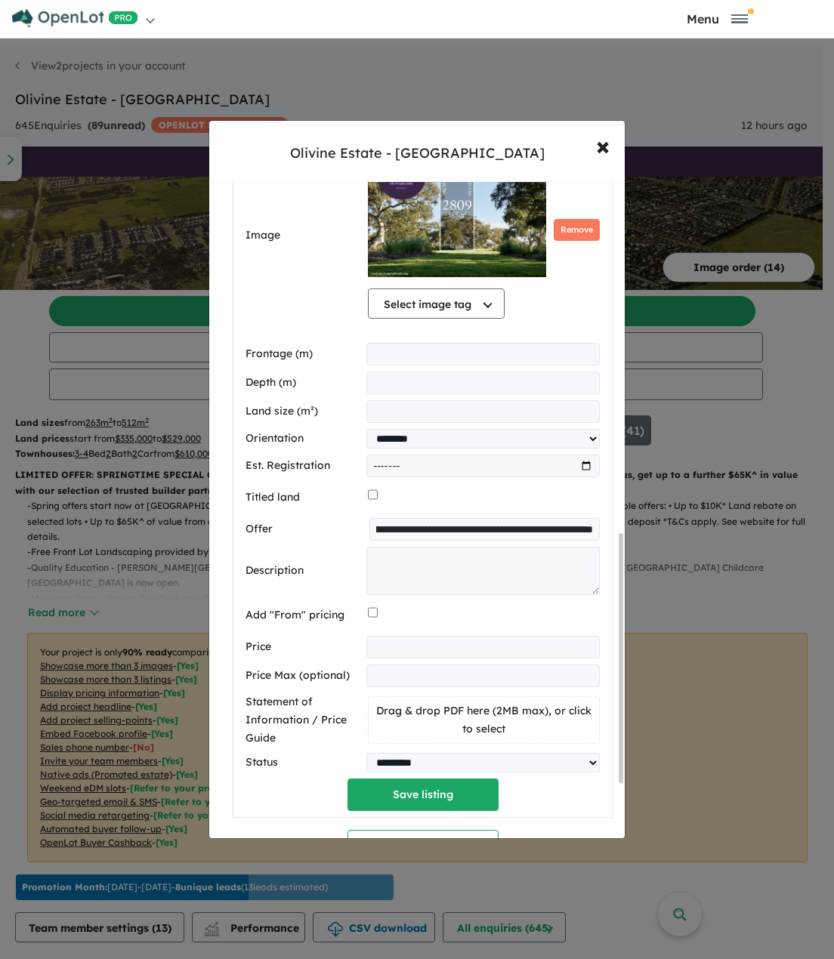
type input "**********"
click at [390, 564] on textarea at bounding box center [482, 571] width 233 height 48
paste textarea "**********"
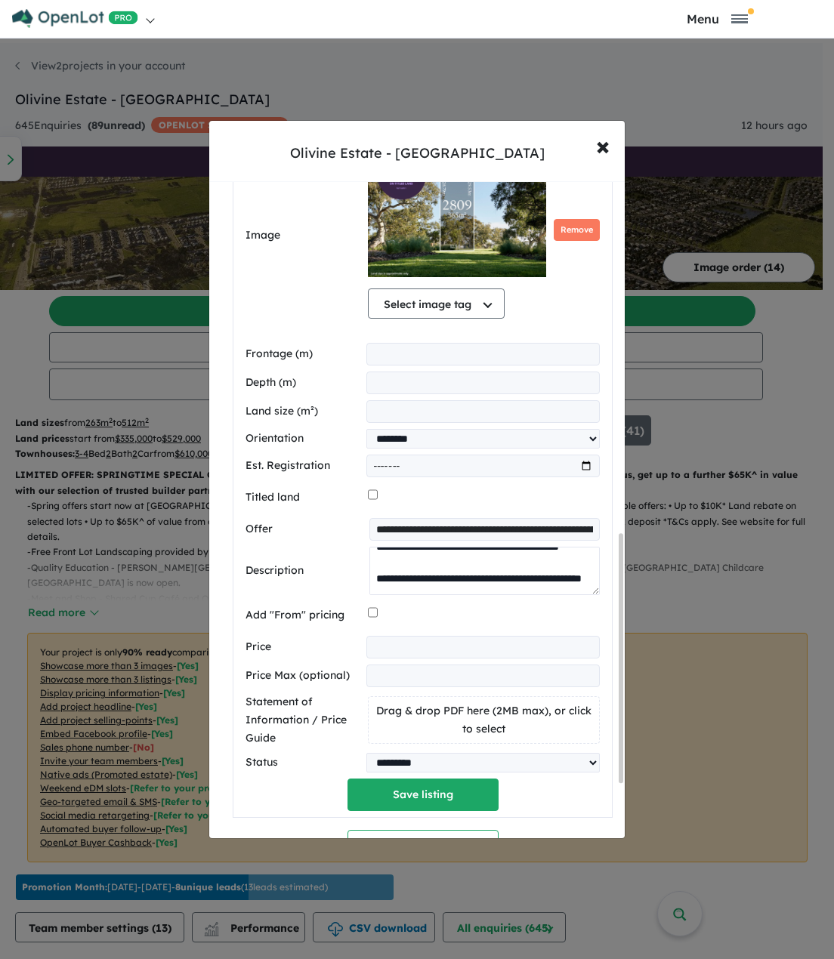
type textarea "**********"
click at [387, 649] on input "number" at bounding box center [482, 647] width 233 height 23
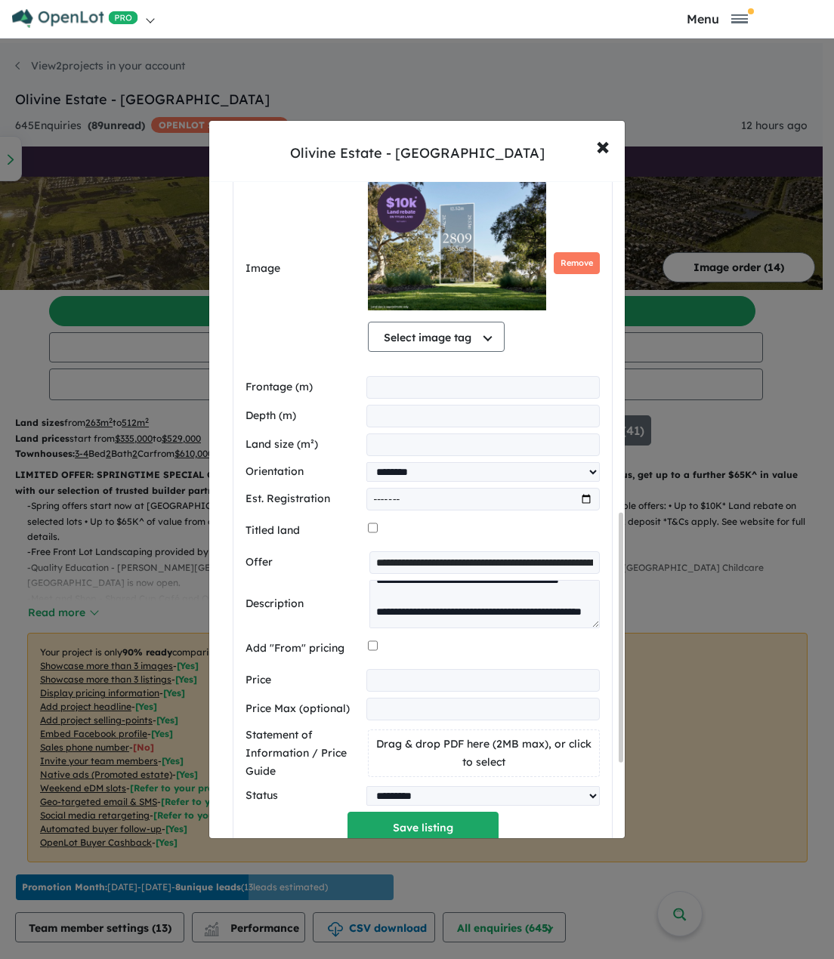
scroll to position [923, 0]
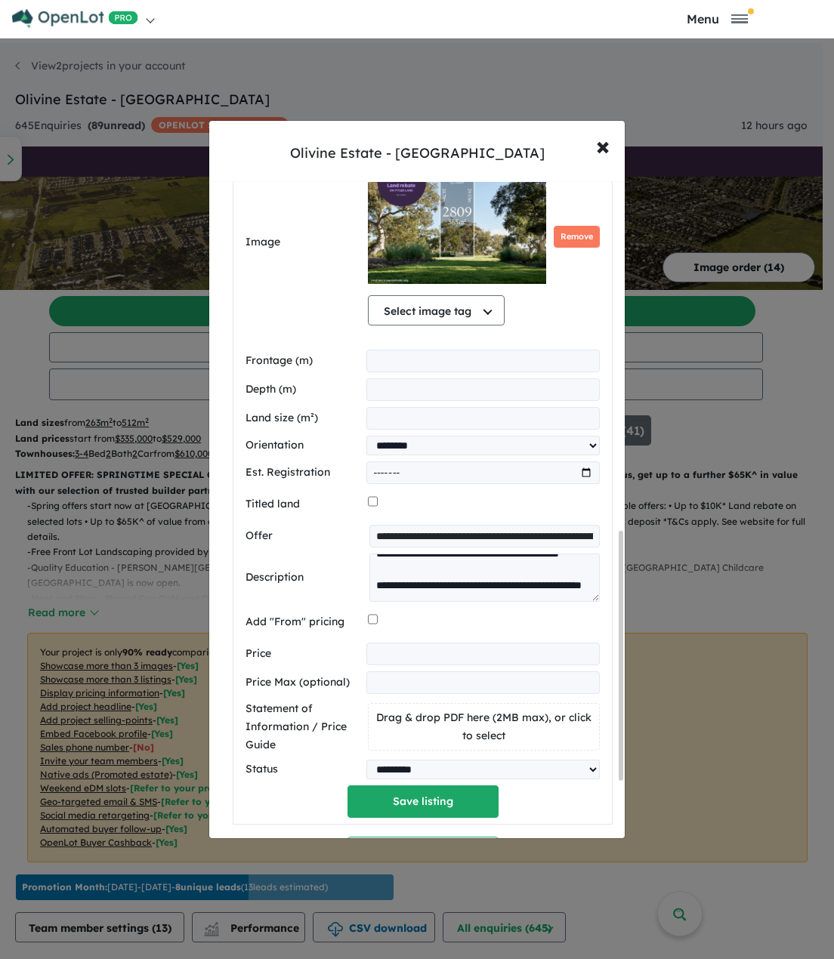
type input "******"
click at [405, 442] on select "**********" at bounding box center [482, 446] width 233 height 20
select select "****"
click at [366, 436] on select "**********" at bounding box center [482, 446] width 233 height 20
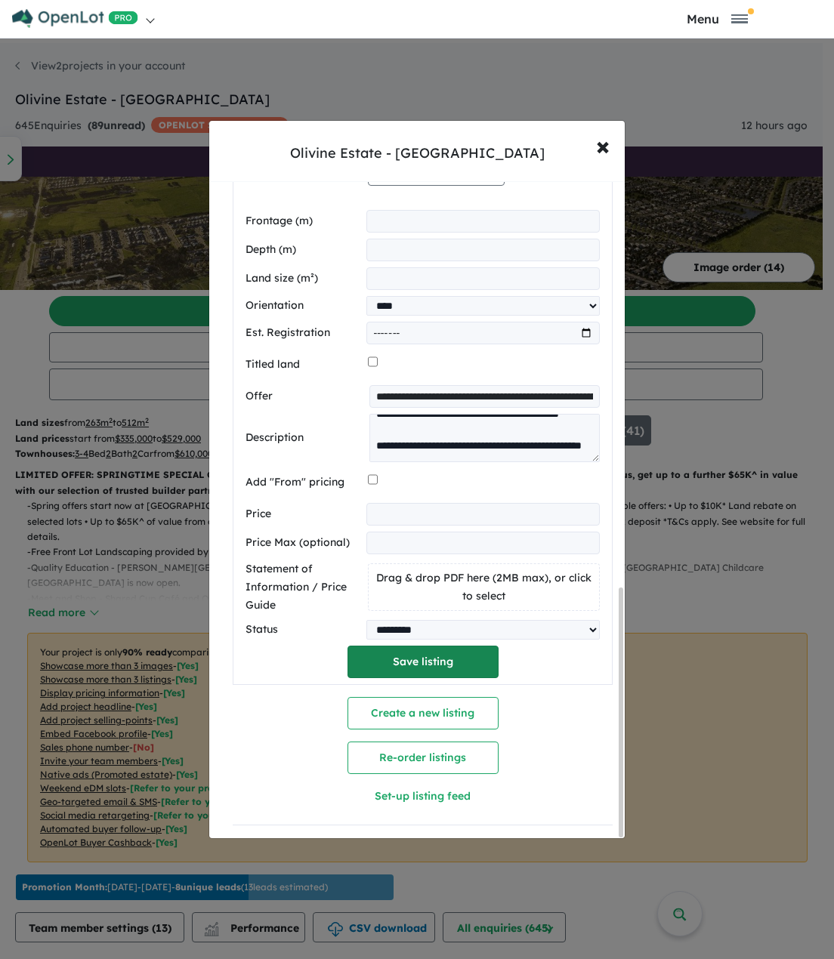
click at [428, 656] on button "Save listing" at bounding box center [422, 662] width 151 height 32
select select "****"
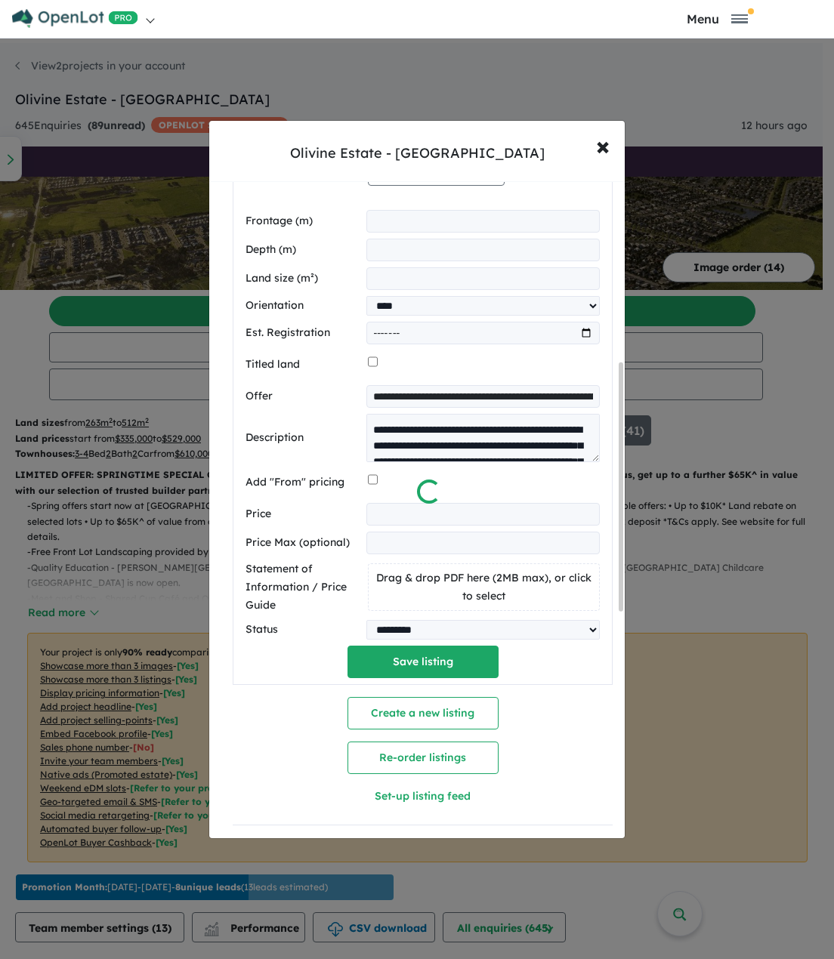
scroll to position [476, 0]
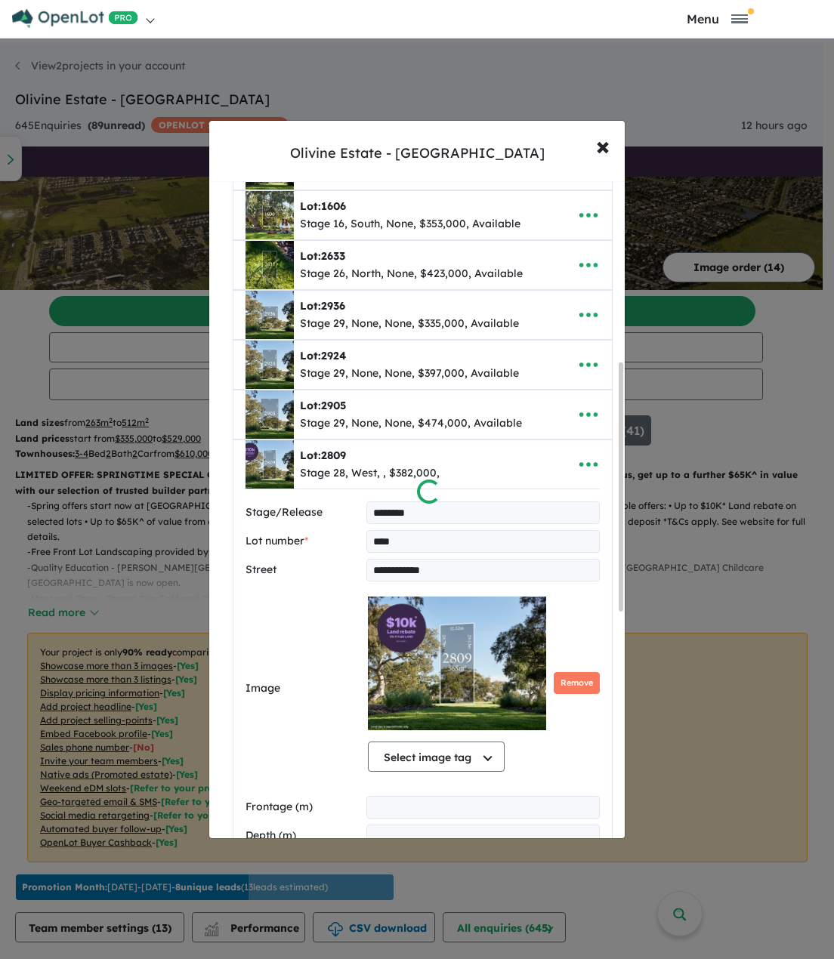
drag, startPoint x: 621, startPoint y: 482, endPoint x: 621, endPoint y: 499, distance: 16.6
click at [621, 498] on div at bounding box center [417, 479] width 834 height 959
